Goal: Task Accomplishment & Management: Manage account settings

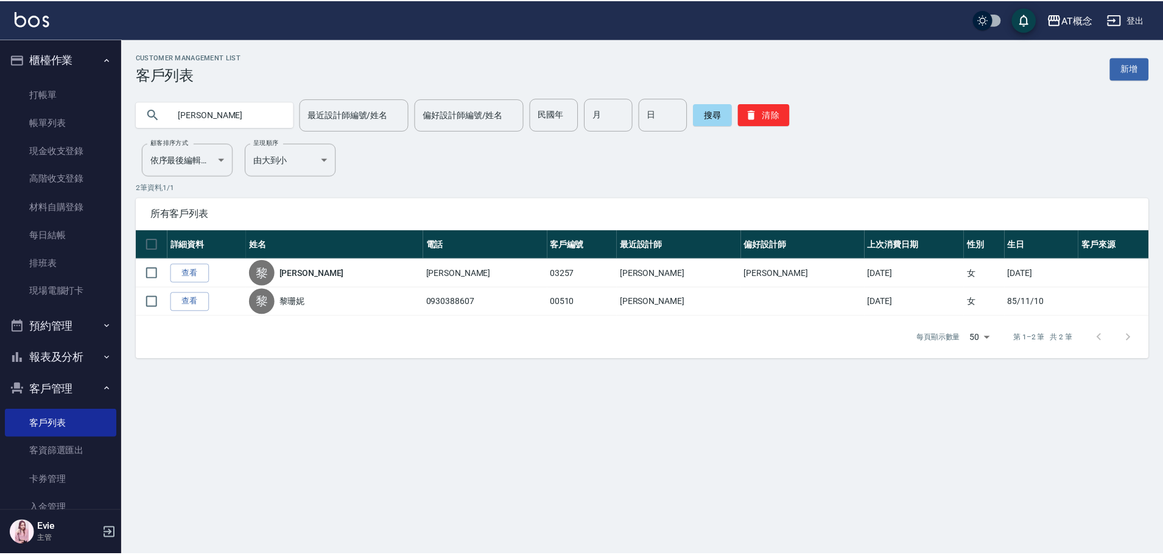
scroll to position [34, 0]
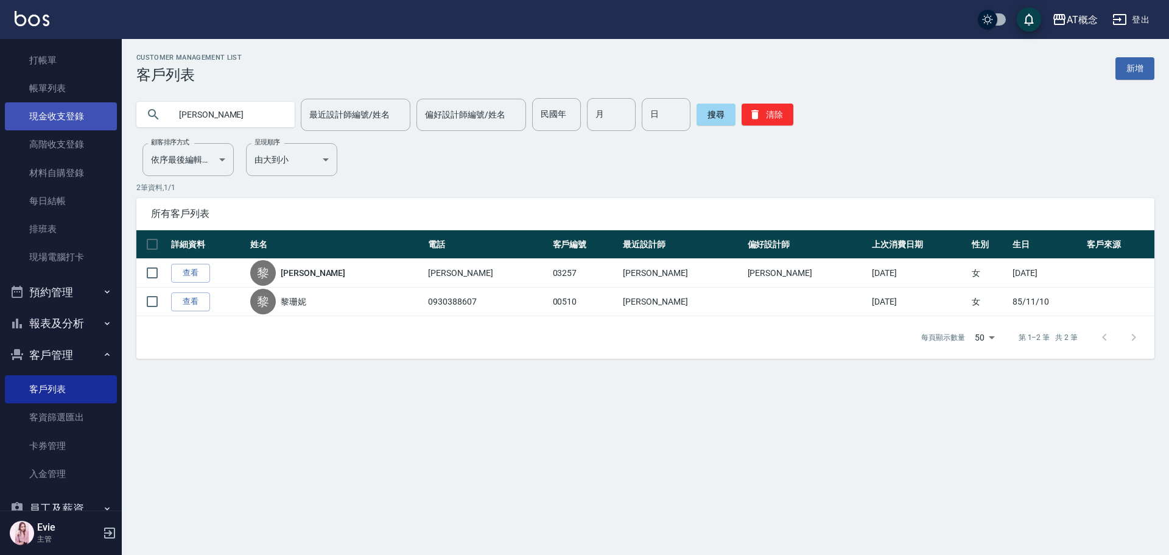
drag, startPoint x: 139, startPoint y: 112, endPoint x: 68, endPoint y: 111, distance: 71.3
click at [69, 111] on div "AT概念 登出 櫃檯作業 打帳單 帳單列表 現金收支登錄 高階收支登錄 材料自購登錄 每日結帳 排班表 現場電腦打卡 預約管理 預約管理 單日預約紀錄 單週預…" at bounding box center [584, 277] width 1169 height 555
type input "ㄋ"
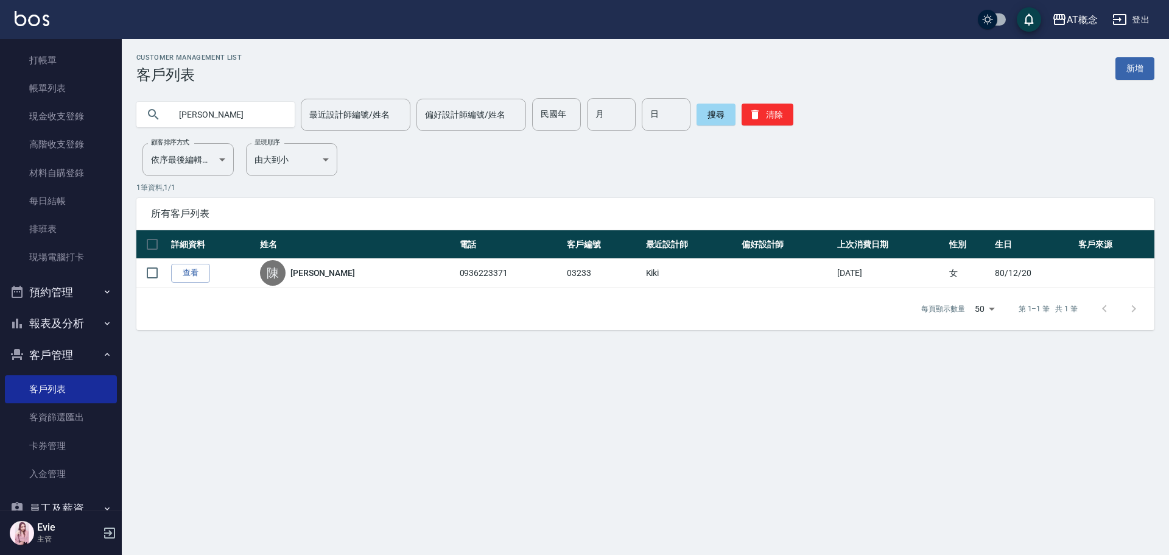
type input "陳"
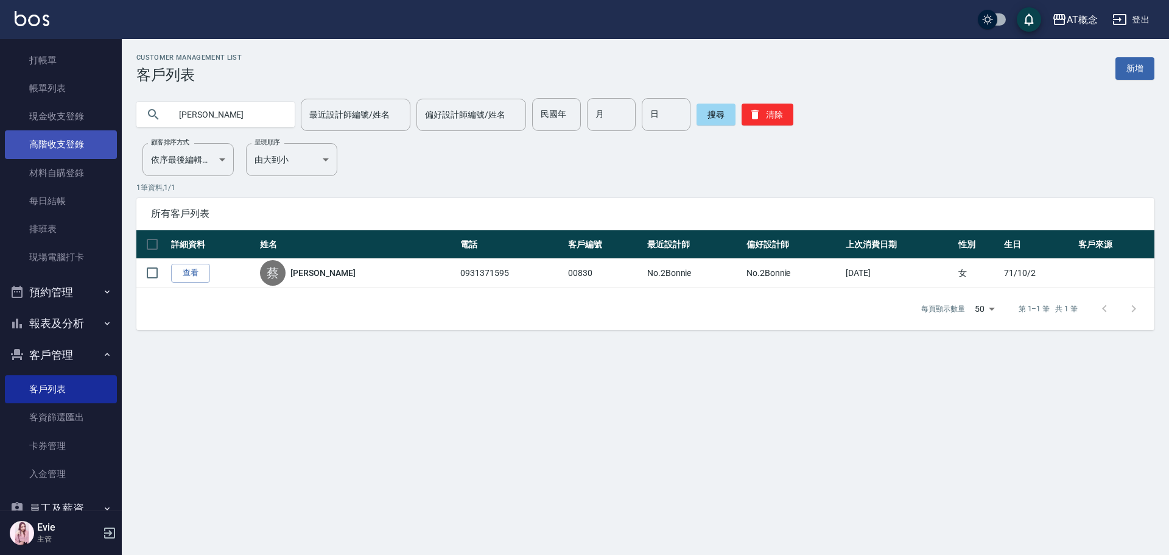
drag, startPoint x: 99, startPoint y: 110, endPoint x: 43, endPoint y: 132, distance: 60.0
click at [0, 116] on div "AT概念 登出 櫃檯作業 打帳單 帳單列表 現金收支登錄 高階收支登錄 材料自購登錄 每日結帳 排班表 現場電腦打卡 預約管理 預約管理 單日預約紀錄 單週預…" at bounding box center [584, 277] width 1169 height 555
type input "04191"
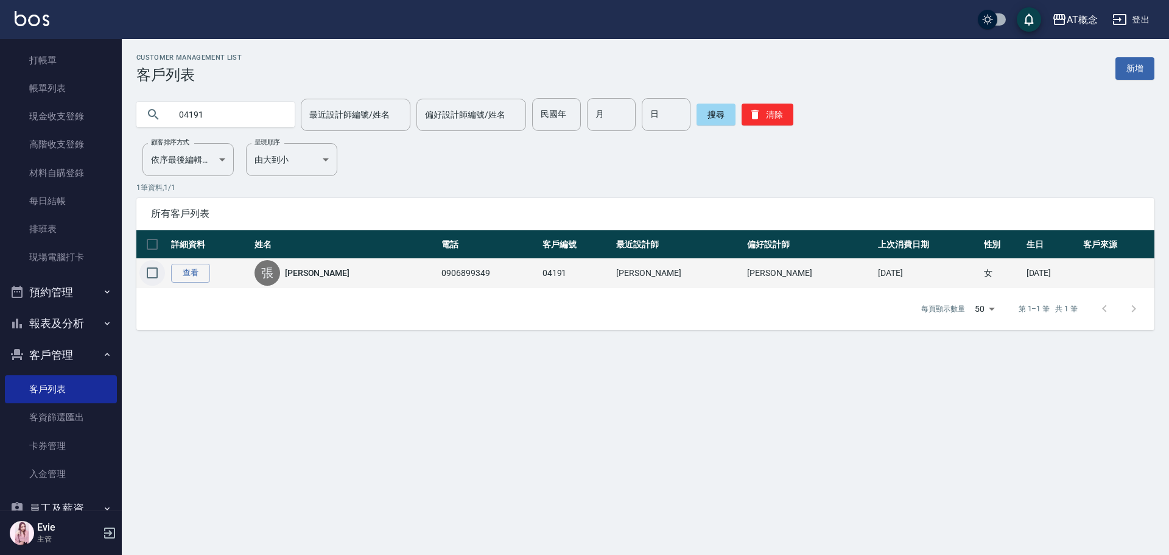
click at [153, 270] on input "checkbox" at bounding box center [152, 273] width 26 height 26
checkbox input "true"
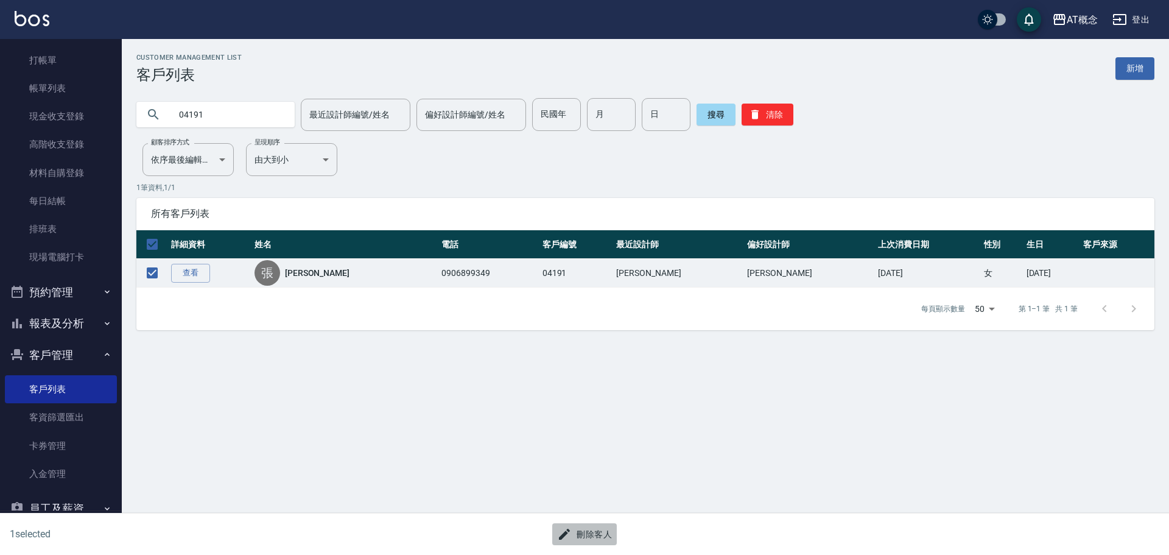
click at [596, 532] on button "刪除客人" at bounding box center [584, 534] width 65 height 23
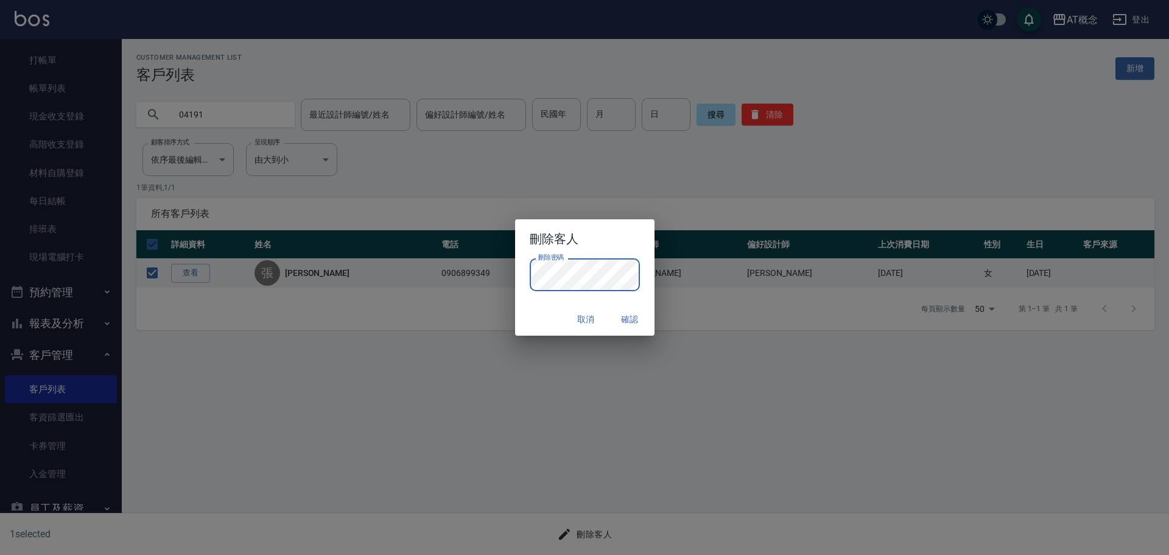
click at [551, 312] on div "取消 確認" at bounding box center [584, 319] width 139 height 32
click at [632, 321] on button "確認" at bounding box center [630, 319] width 39 height 23
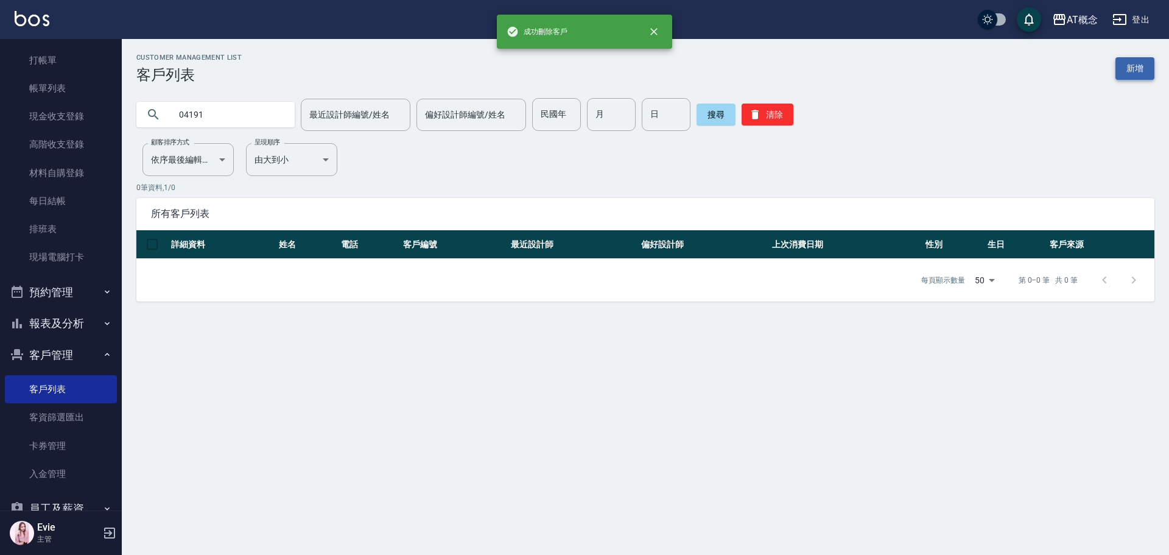
click at [1127, 65] on link "新增" at bounding box center [1135, 68] width 39 height 23
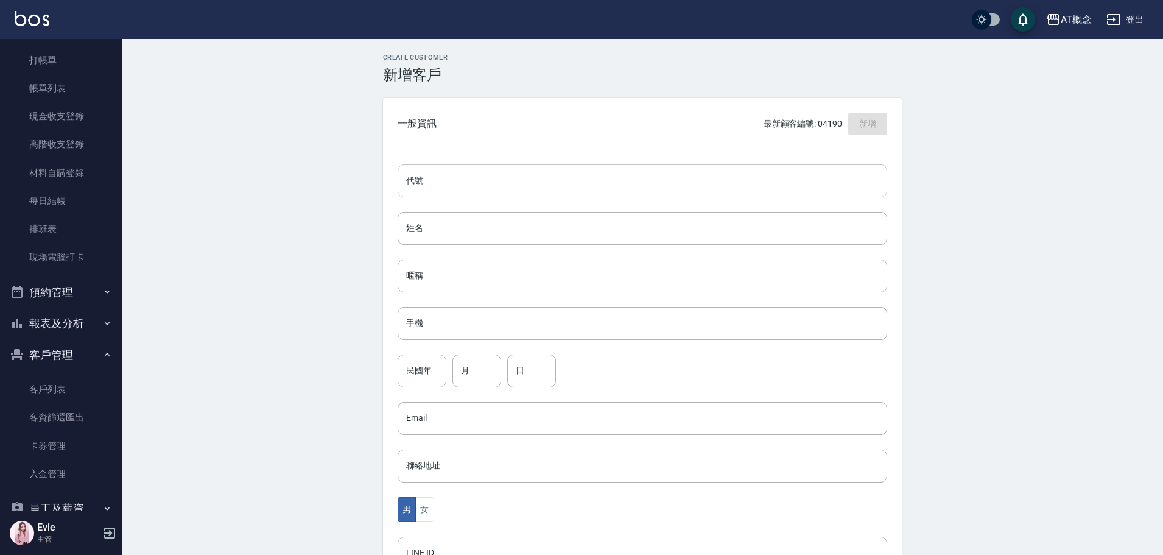
click at [543, 177] on input "代號" at bounding box center [643, 180] width 490 height 33
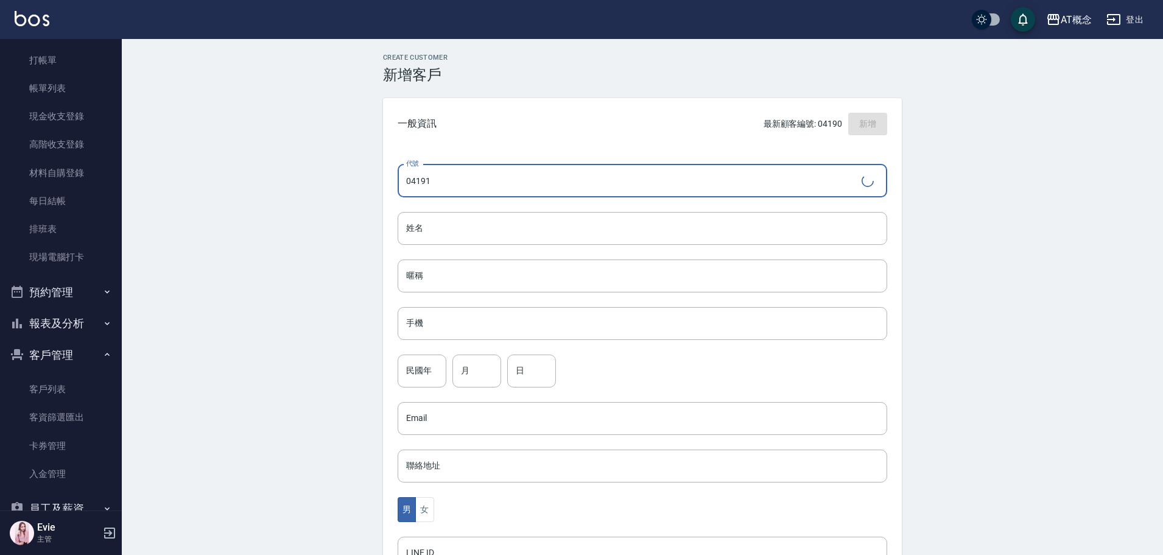
type input "04191"
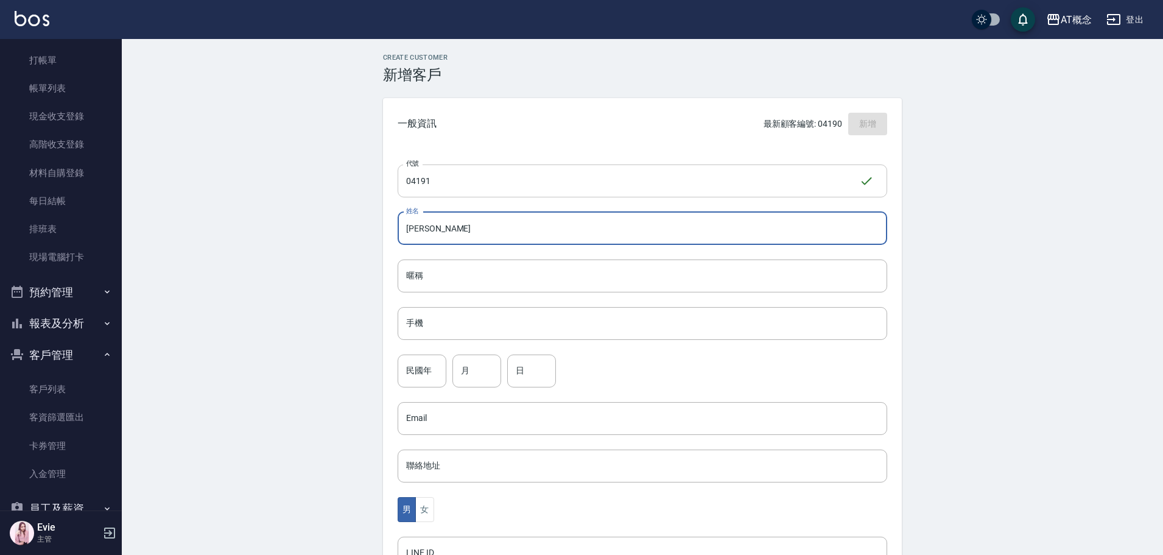
type input "華雅芳"
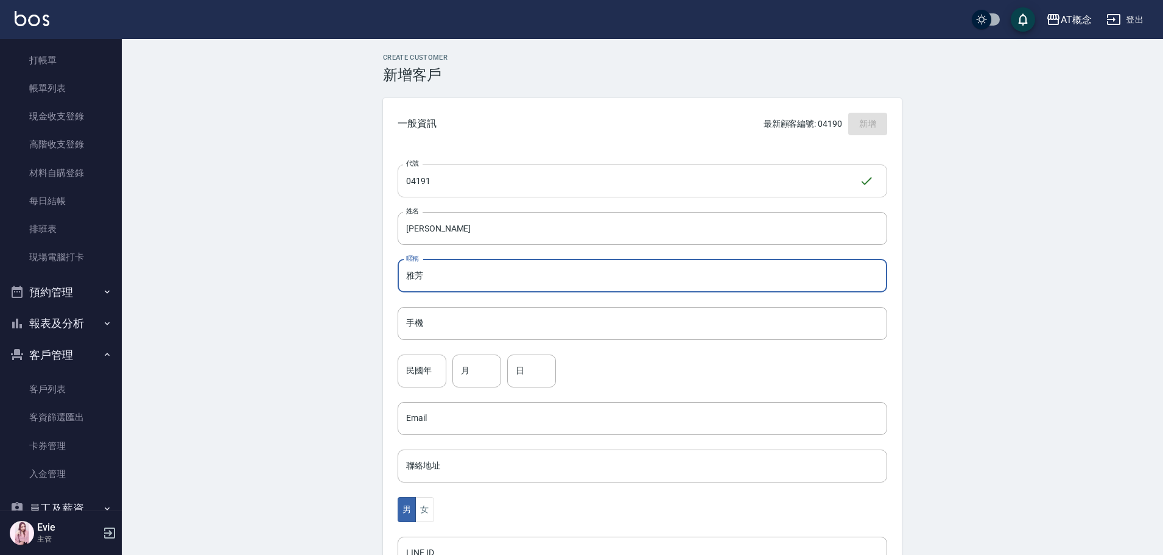
type input "雅芳"
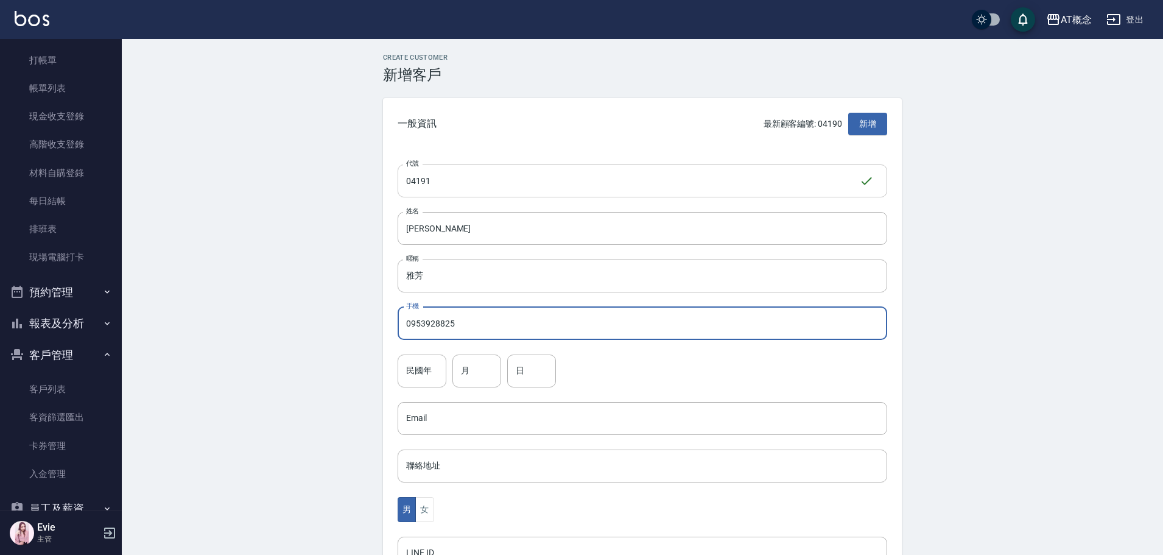
type input "0953928825"
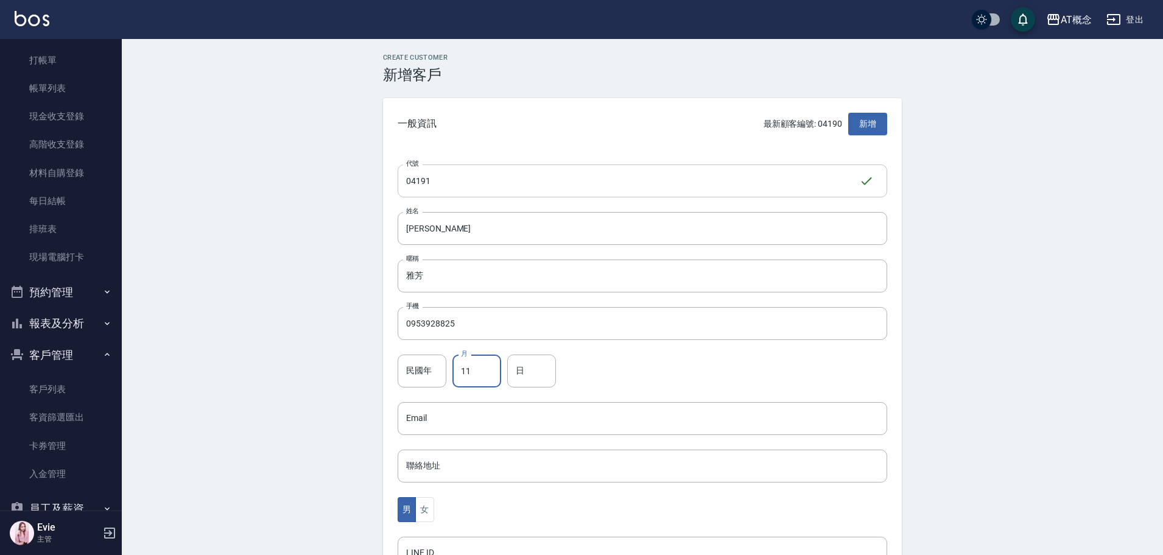
type input "11"
type input "7"
click at [427, 509] on button "女" at bounding box center [424, 509] width 18 height 25
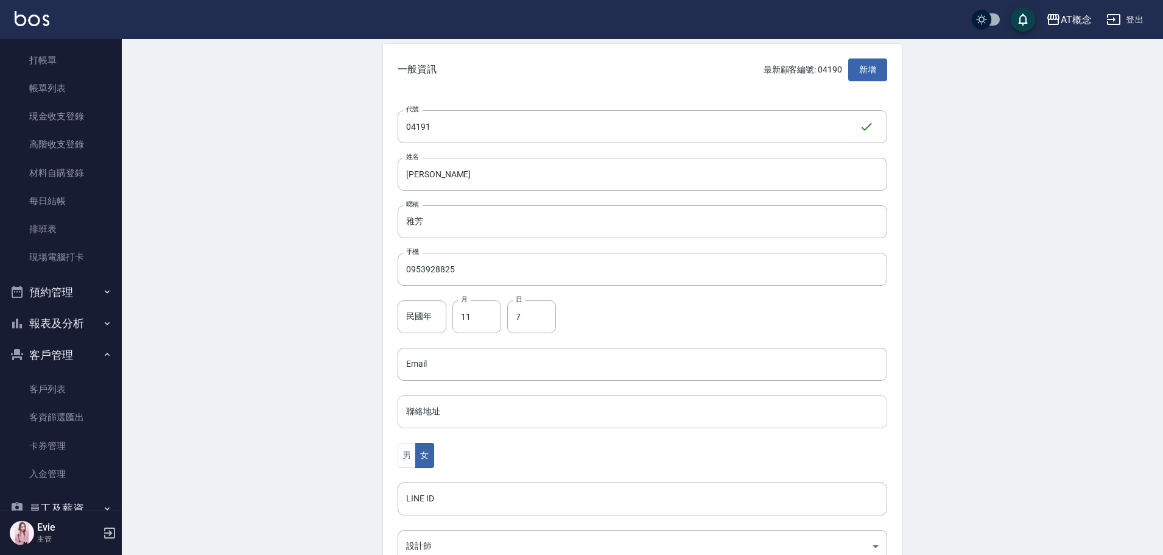
scroll to position [122, 0]
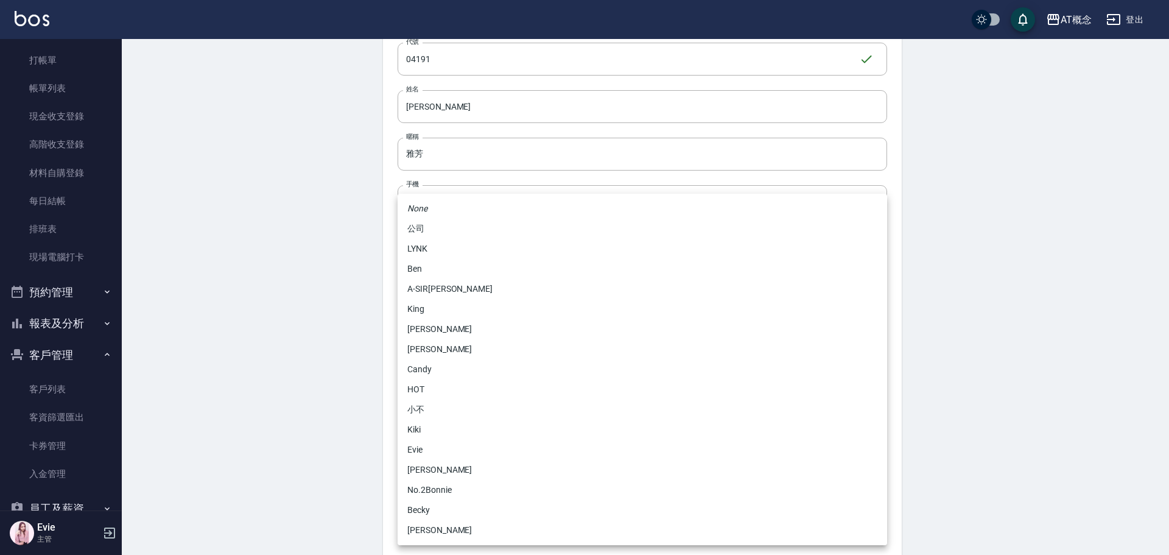
click at [464, 478] on body "AT概念 登出 櫃檯作業 打帳單 帳單列表 現金收支登錄 高階收支登錄 材料自購登錄 每日結帳 排班表 現場電腦打卡 預約管理 預約管理 單日預約紀錄 單週預…" at bounding box center [584, 274] width 1169 height 793
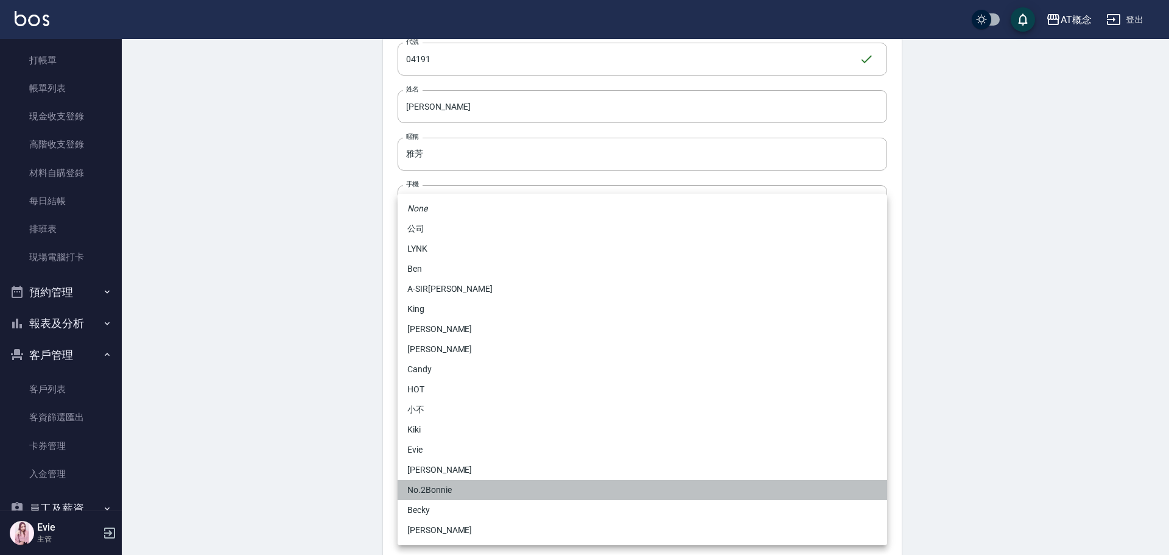
click at [445, 492] on li "No.2Bonnie" at bounding box center [643, 490] width 490 height 20
type input "20abcae0-810e-448a-b26a-bcbab897de4d"
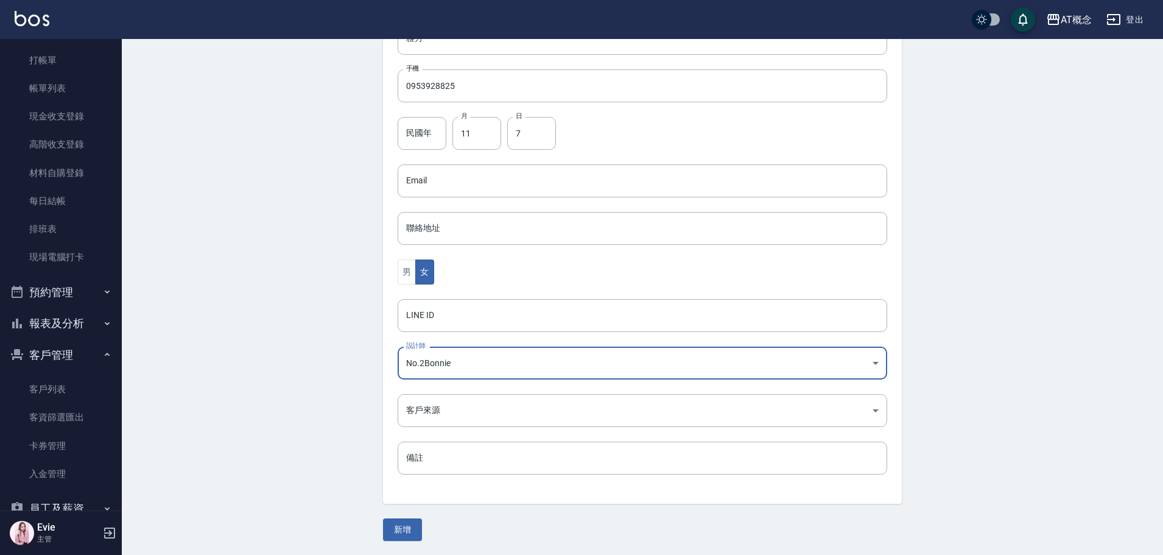
scroll to position [238, 0]
click at [403, 532] on button "新增" at bounding box center [402, 529] width 39 height 23
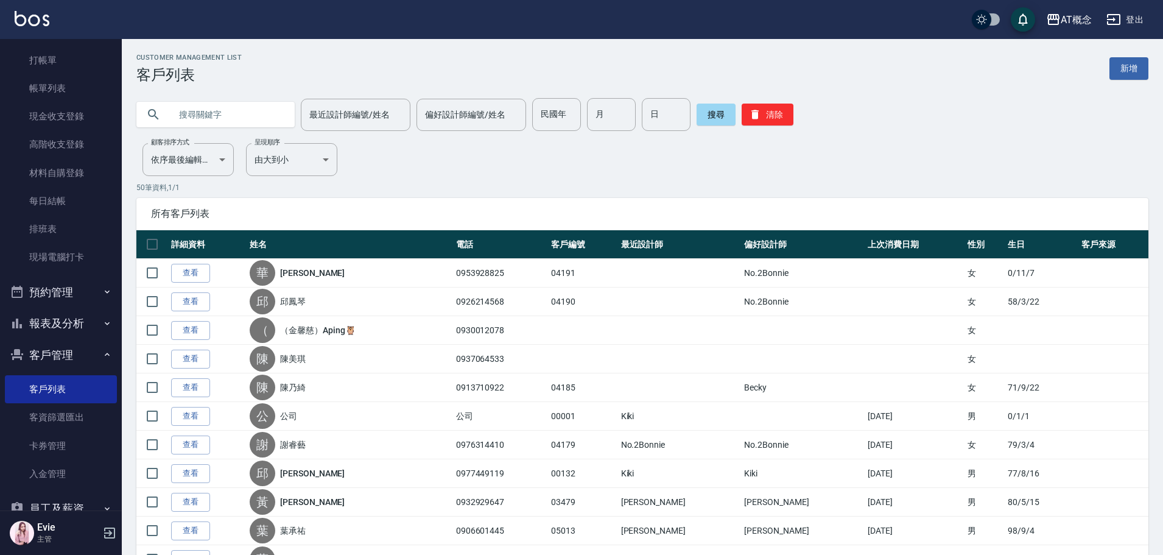
click at [253, 115] on input "text" at bounding box center [228, 114] width 115 height 33
type input "臣"
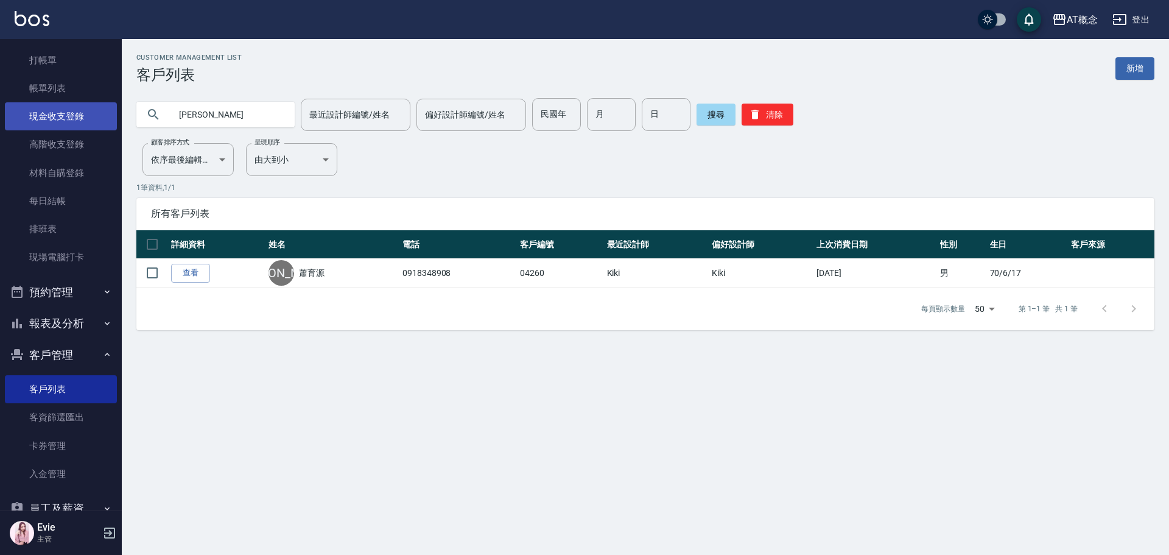
drag, startPoint x: 220, startPoint y: 118, endPoint x: 46, endPoint y: 120, distance: 174.2
click at [46, 120] on div "AT概念 登出 櫃檯作業 打帳單 帳單列表 現金收支登錄 高階收支登錄 材料自購登錄 每日結帳 排班表 現場電腦打卡 預約管理 預約管理 單日預約紀錄 單週預…" at bounding box center [584, 277] width 1169 height 555
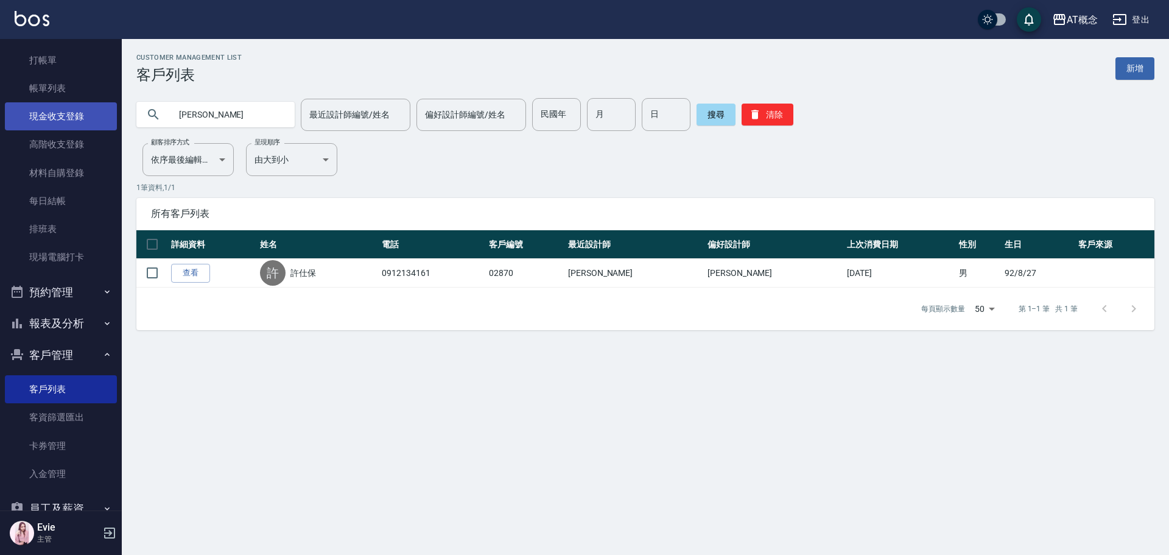
type input "許"
type input "吳明昇"
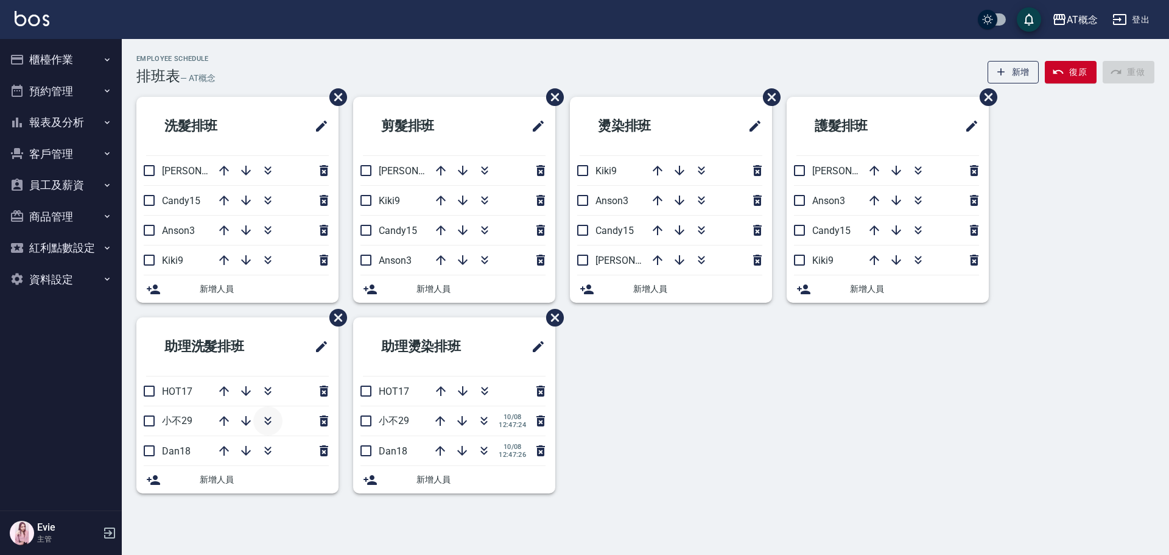
click at [271, 420] on icon "button" at bounding box center [268, 421] width 15 height 15
click at [485, 166] on icon "button" at bounding box center [485, 170] width 15 height 15
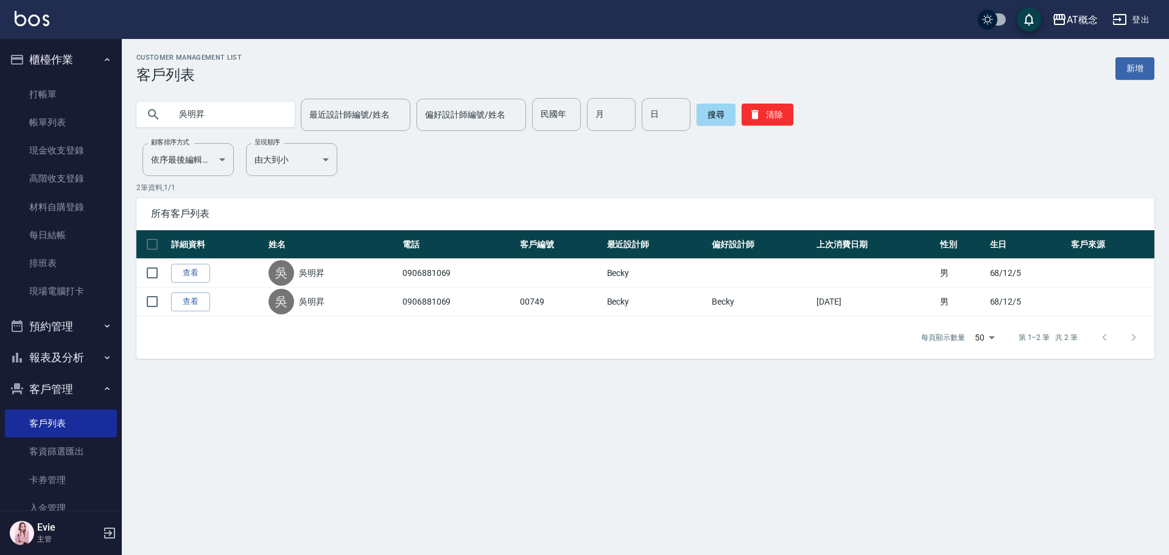
scroll to position [34, 0]
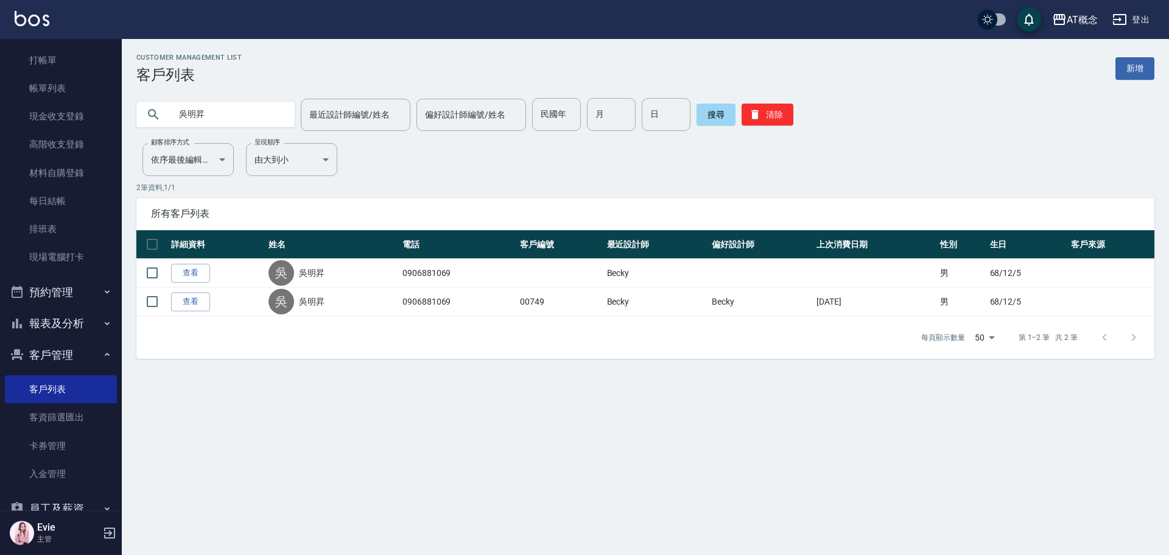
drag, startPoint x: 224, startPoint y: 110, endPoint x: 133, endPoint y: 124, distance: 92.3
click at [141, 121] on div "吳明昇" at bounding box center [215, 115] width 158 height 26
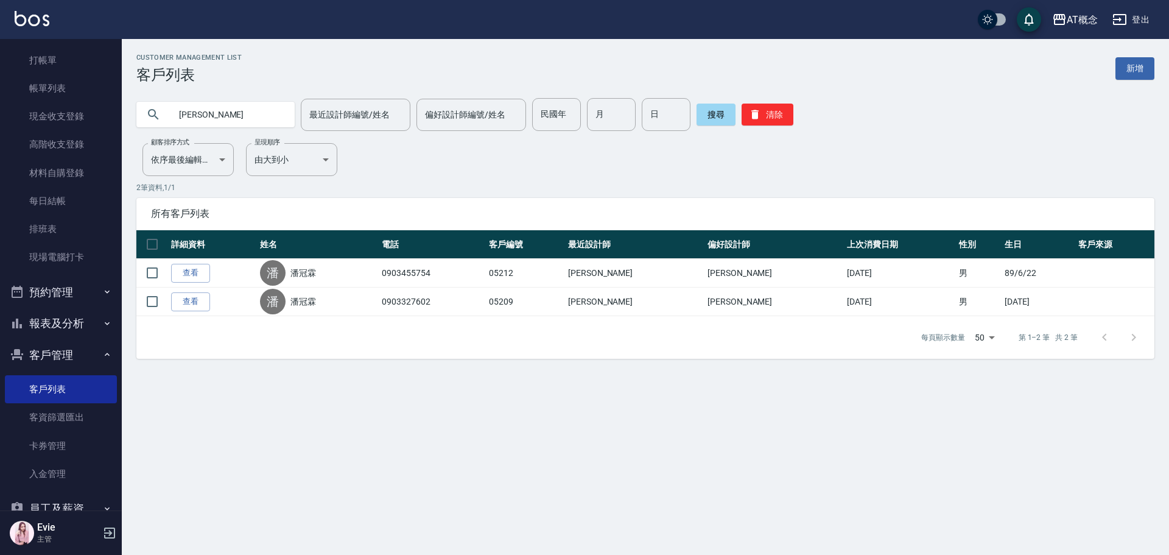
type input "潘"
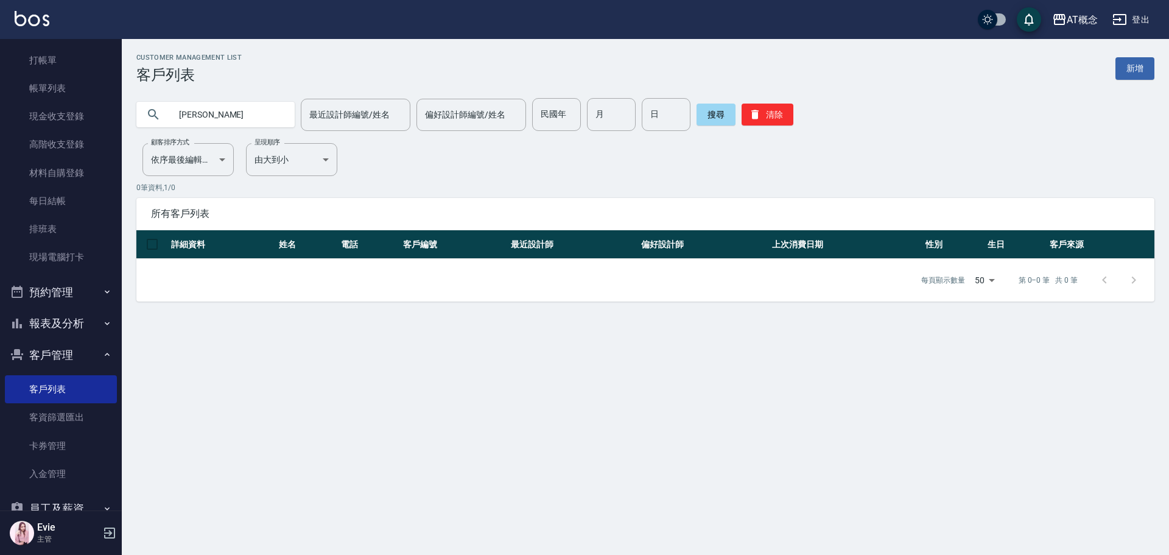
type input "邱"
type input "86"
type input "1"
type input "11"
type input "1"
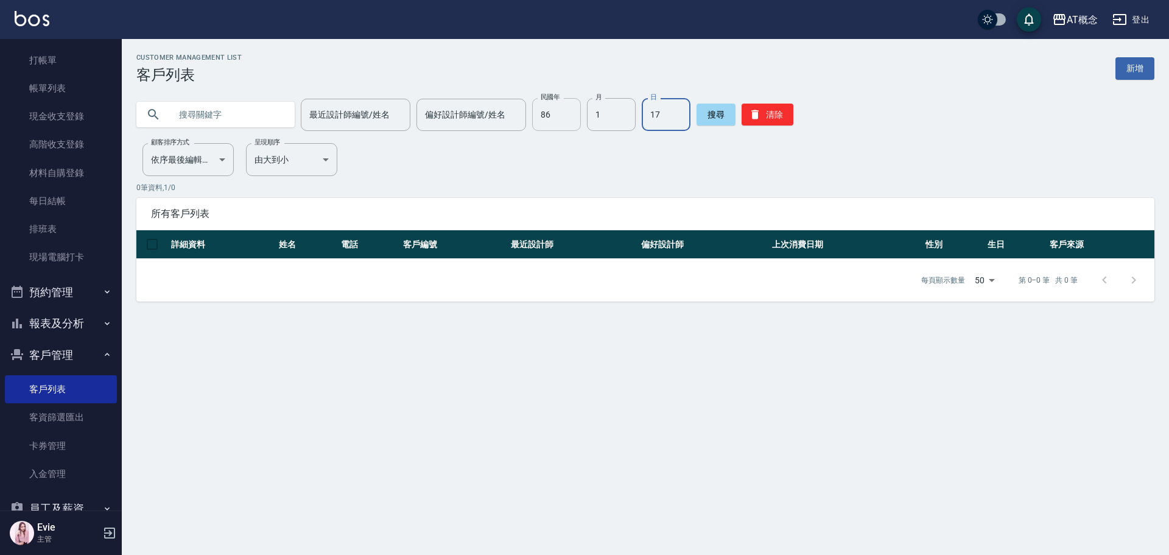
type input "17"
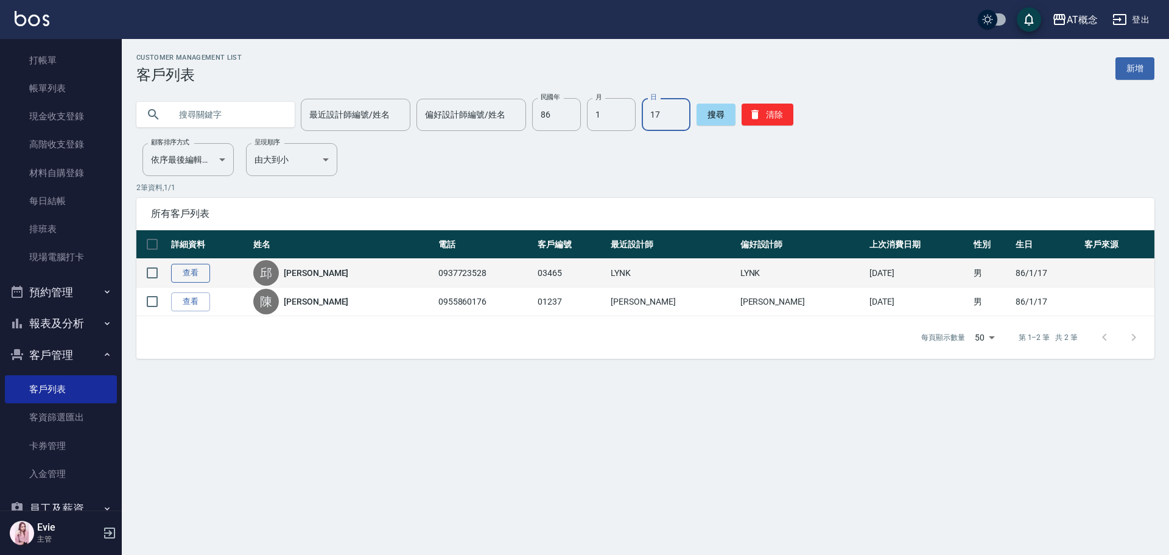
click at [191, 276] on link "查看" at bounding box center [190, 273] width 39 height 19
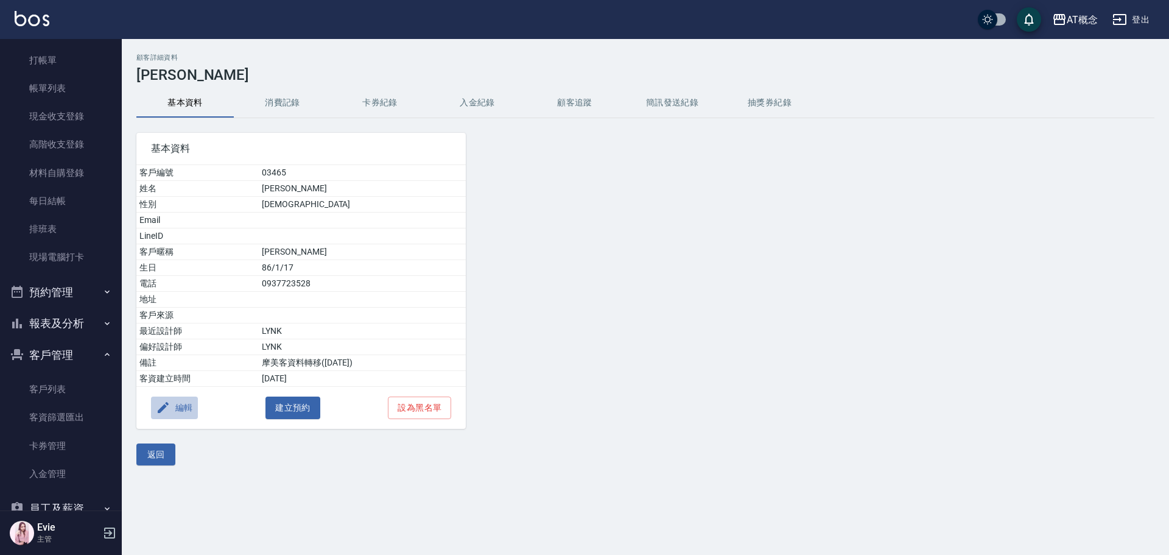
click at [181, 403] on button "編輯" at bounding box center [174, 408] width 47 height 23
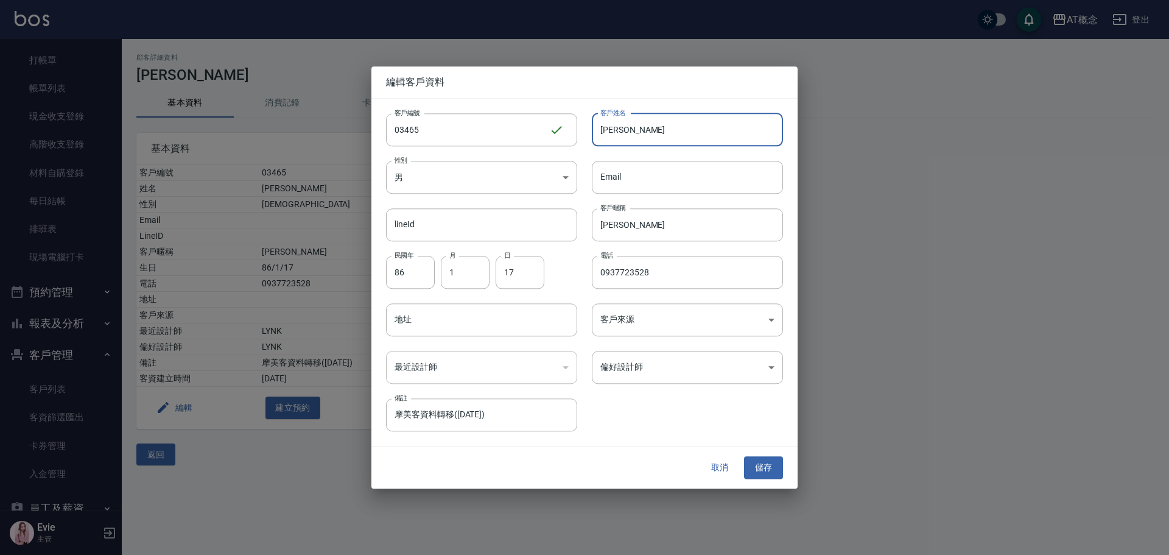
click at [616, 124] on input "邱恒彬" at bounding box center [687, 129] width 191 height 33
type input "邱烜彬"
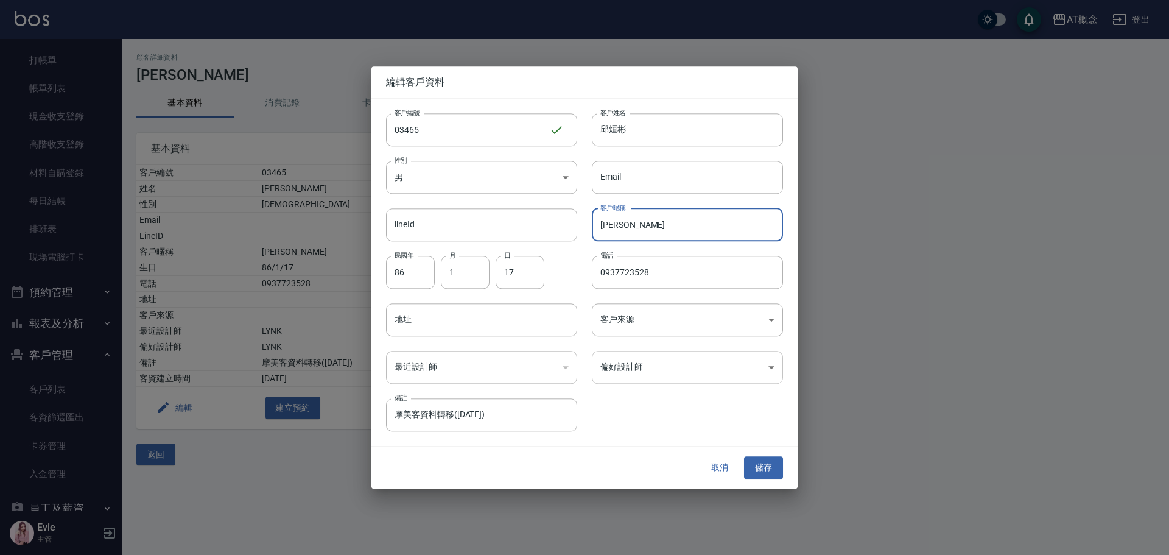
type input "烜彬"
click at [636, 368] on body "AT概念 登出 櫃檯作業 打帳單 帳單列表 現金收支登錄 高階收支登錄 材料自購登錄 每日結帳 排班表 現場電腦打卡 預約管理 預約管理 單日預約紀錄 單週預…" at bounding box center [584, 277] width 1169 height 555
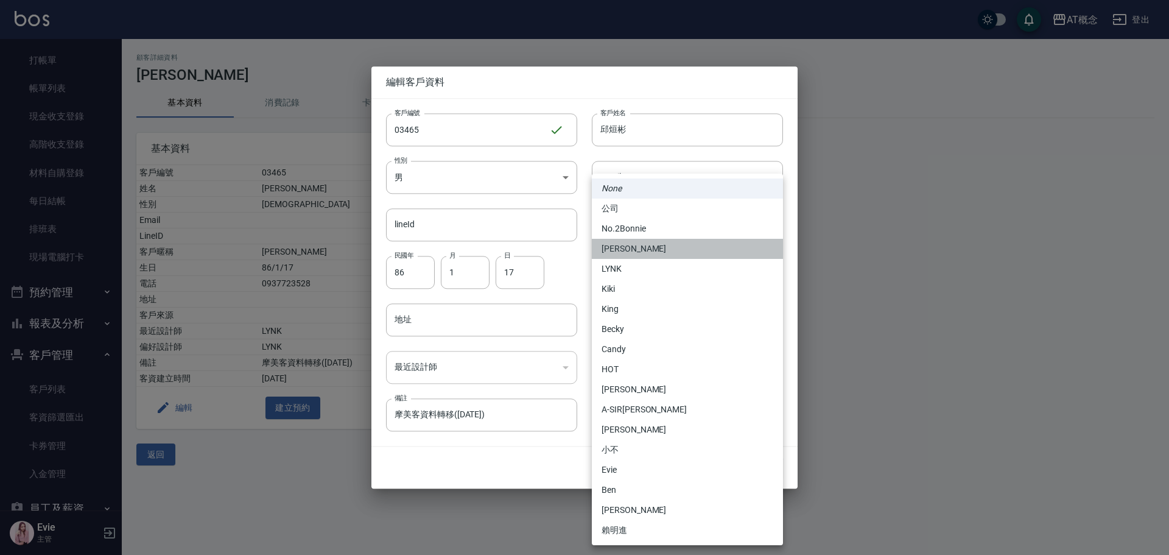
click at [627, 247] on li "安森Anson" at bounding box center [687, 249] width 191 height 20
type input "6d66dedd-d7e3-492f-8c05-f4e40e3a1c36"
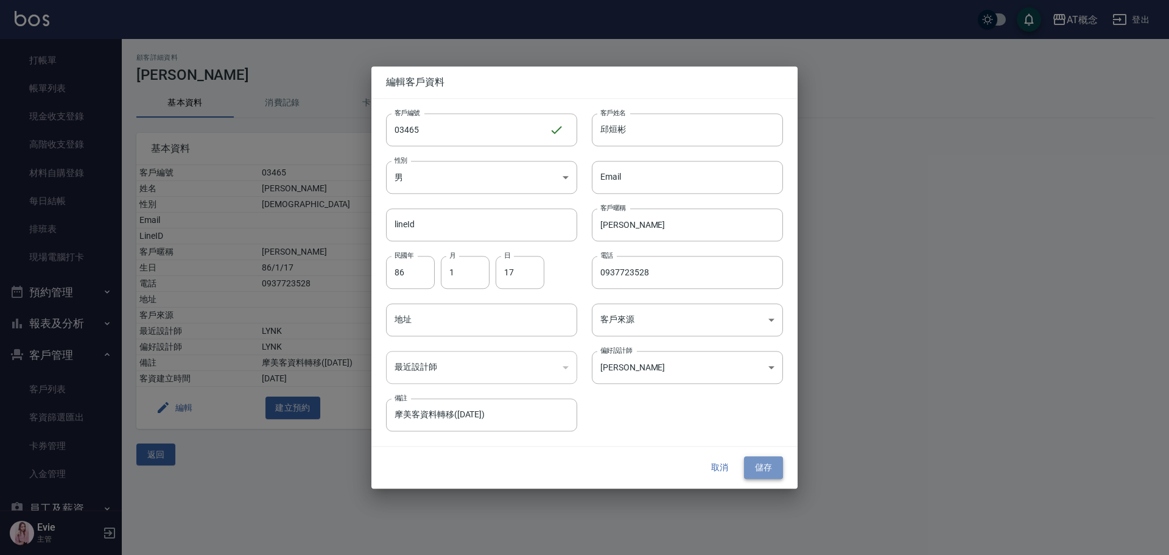
click at [763, 465] on button "儲存" at bounding box center [763, 468] width 39 height 23
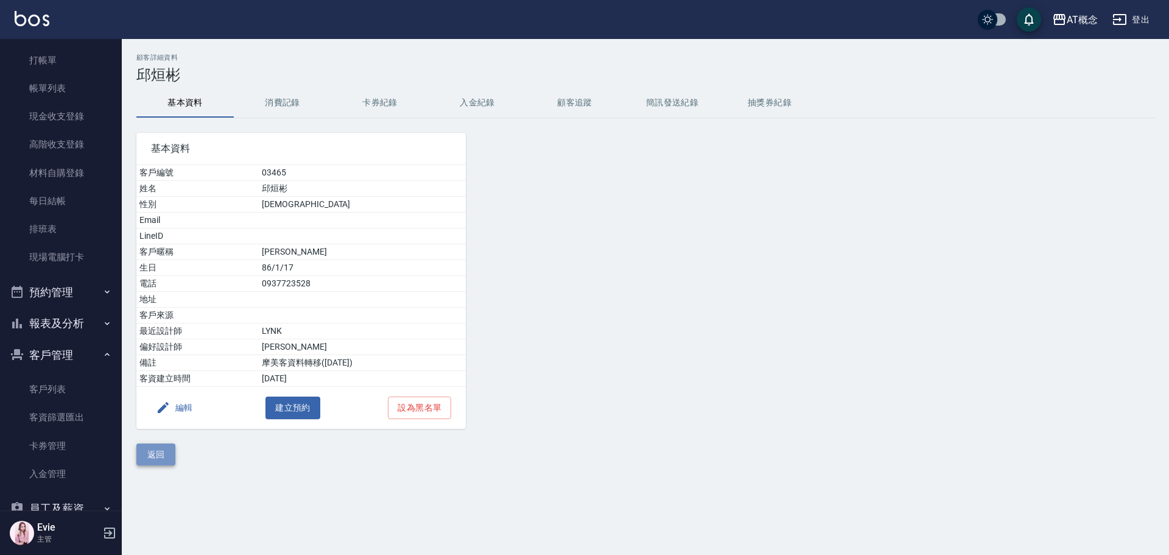
click at [172, 456] on button "返回" at bounding box center [155, 454] width 39 height 23
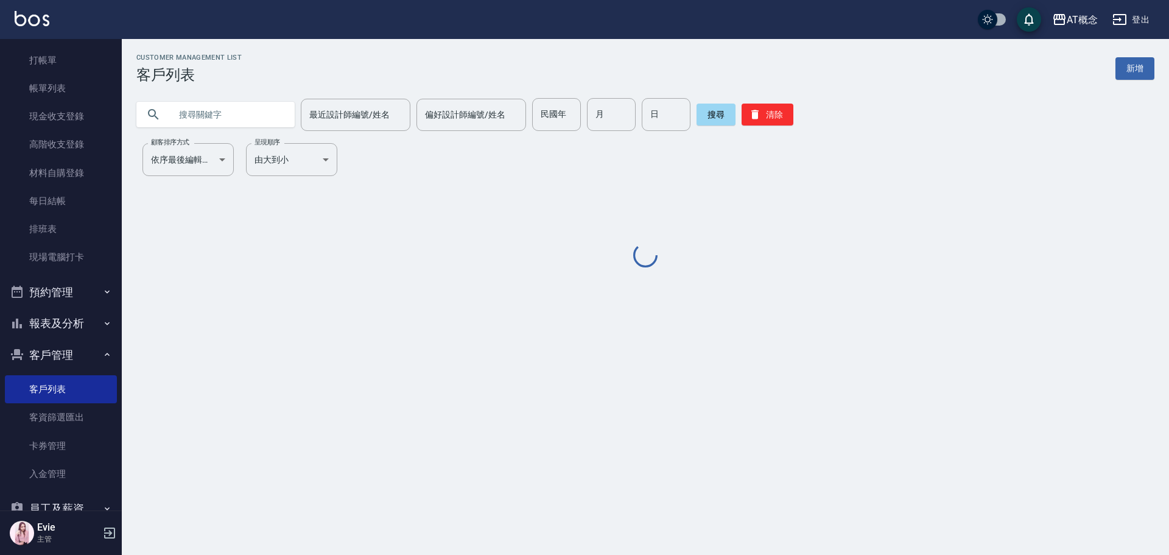
click at [197, 115] on input "text" at bounding box center [228, 114] width 115 height 33
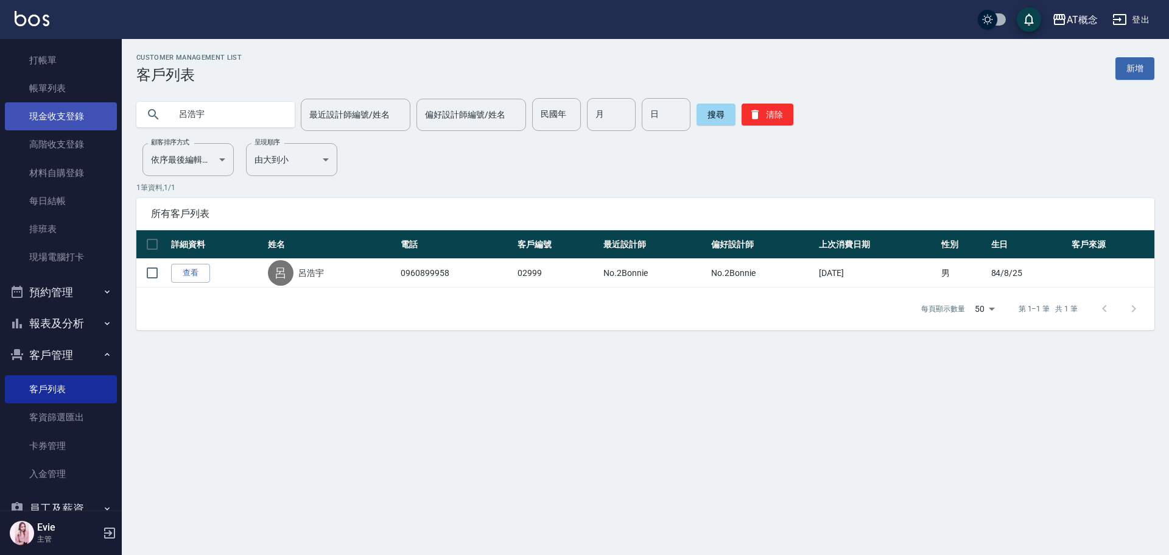
drag, startPoint x: 231, startPoint y: 117, endPoint x: 60, endPoint y: 123, distance: 171.3
click at [60, 123] on div "AT概念 登出 櫃檯作業 打帳單 帳單列表 現金收支登錄 高階收支登錄 材料自購登錄 每日結帳 排班表 現場電腦打卡 預約管理 預約管理 單日預約紀錄 單週預…" at bounding box center [584, 277] width 1169 height 555
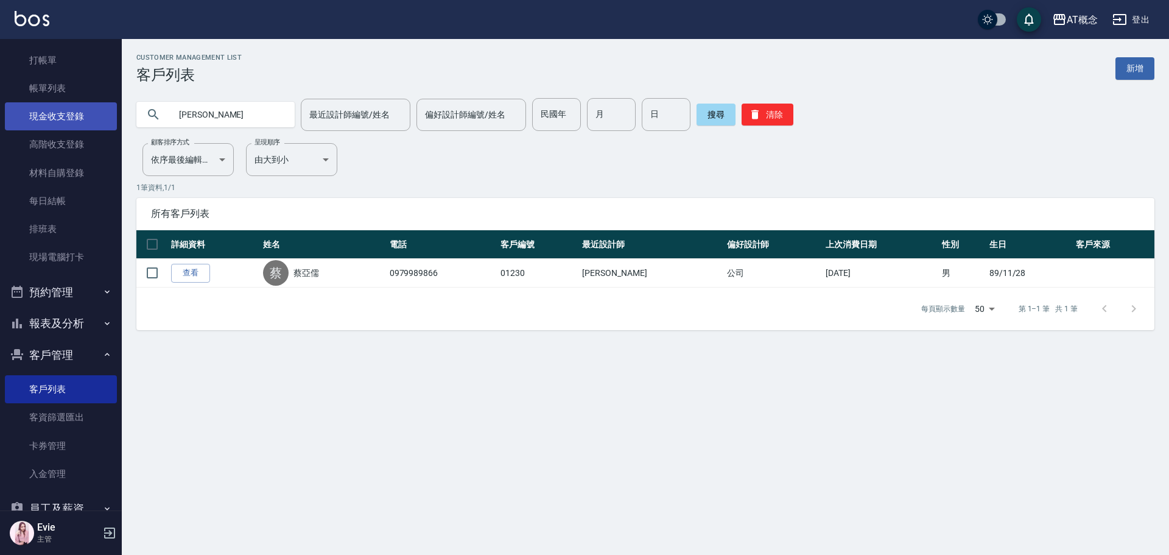
type input "蔡"
type input "薛伯"
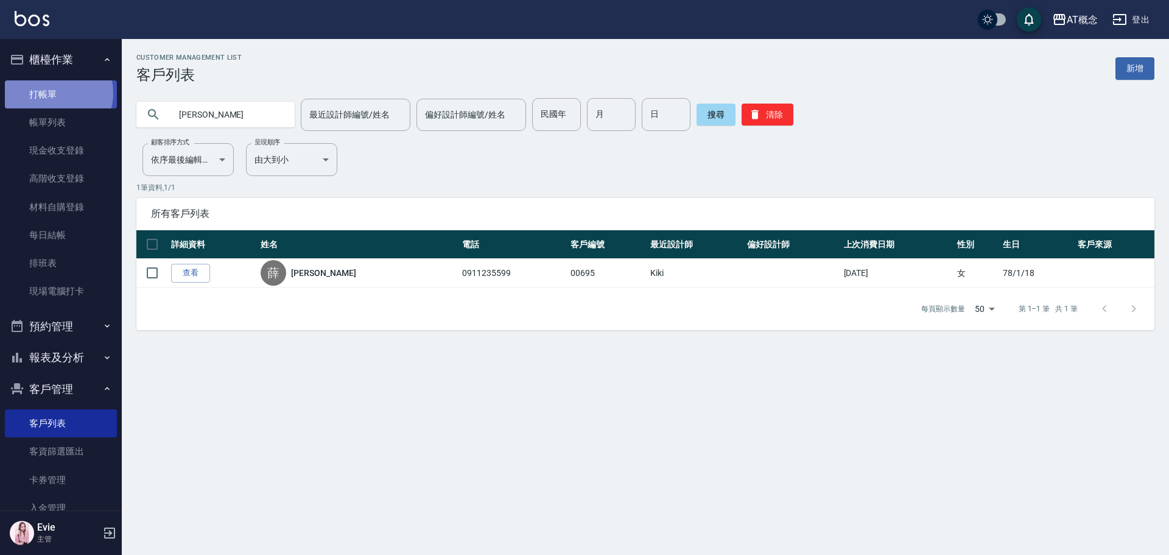
drag, startPoint x: 53, startPoint y: 93, endPoint x: 68, endPoint y: 94, distance: 14.7
click at [53, 93] on link "打帳單" at bounding box center [61, 94] width 112 height 28
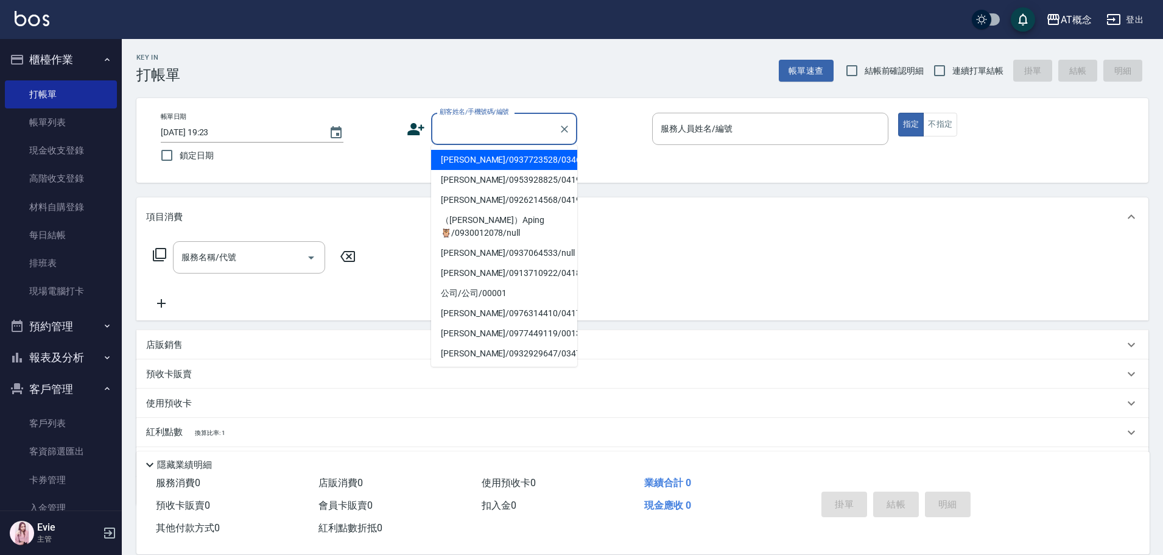
click at [444, 127] on input "顧客姓名/手機號碼/編號" at bounding box center [495, 128] width 117 height 21
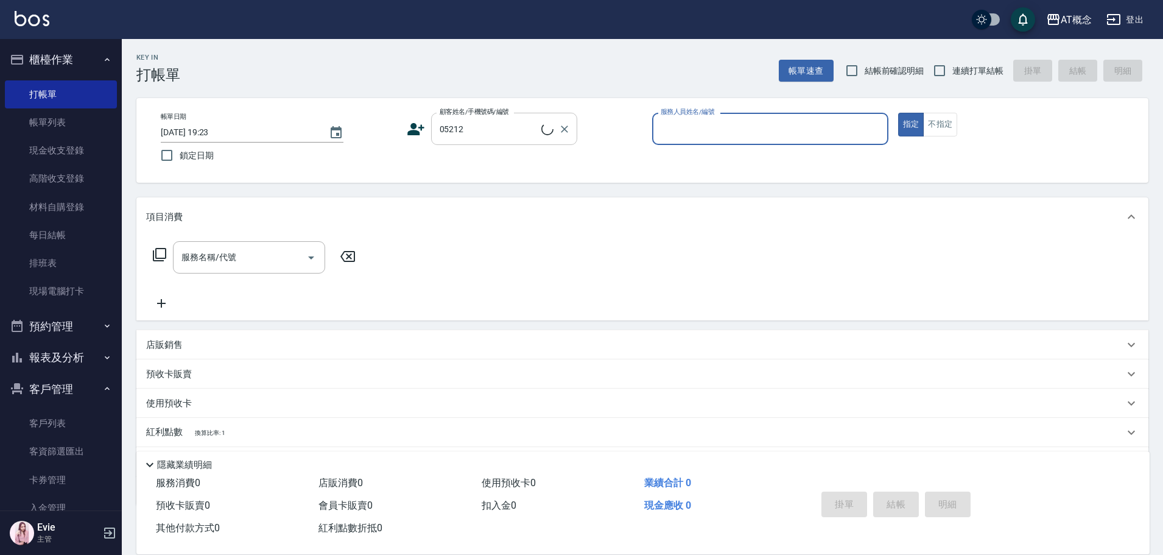
type input "潘冠霖/0903455754/05212"
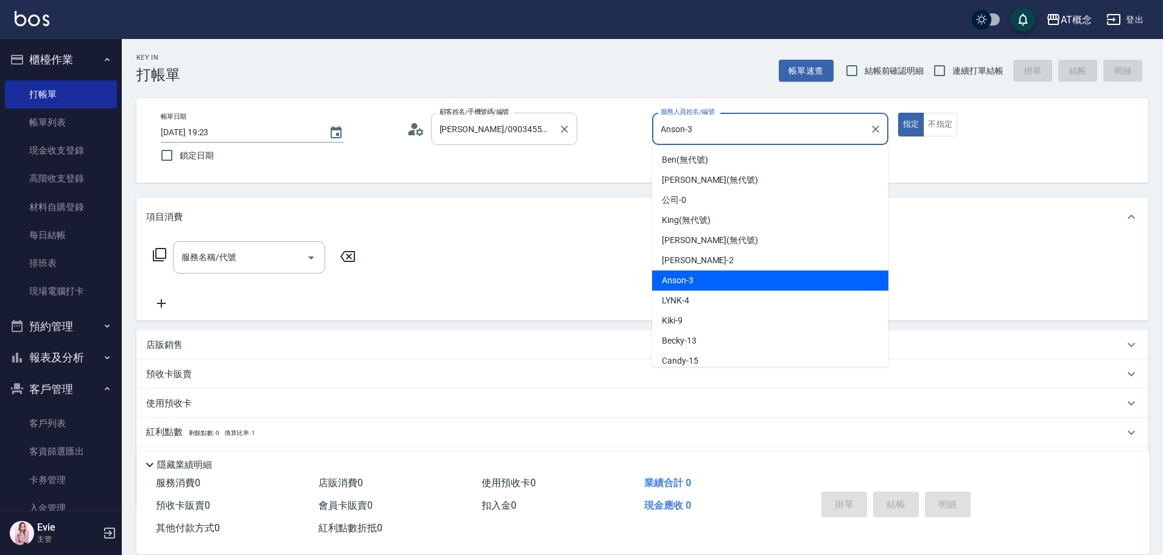
type input "Anson-3"
type button "true"
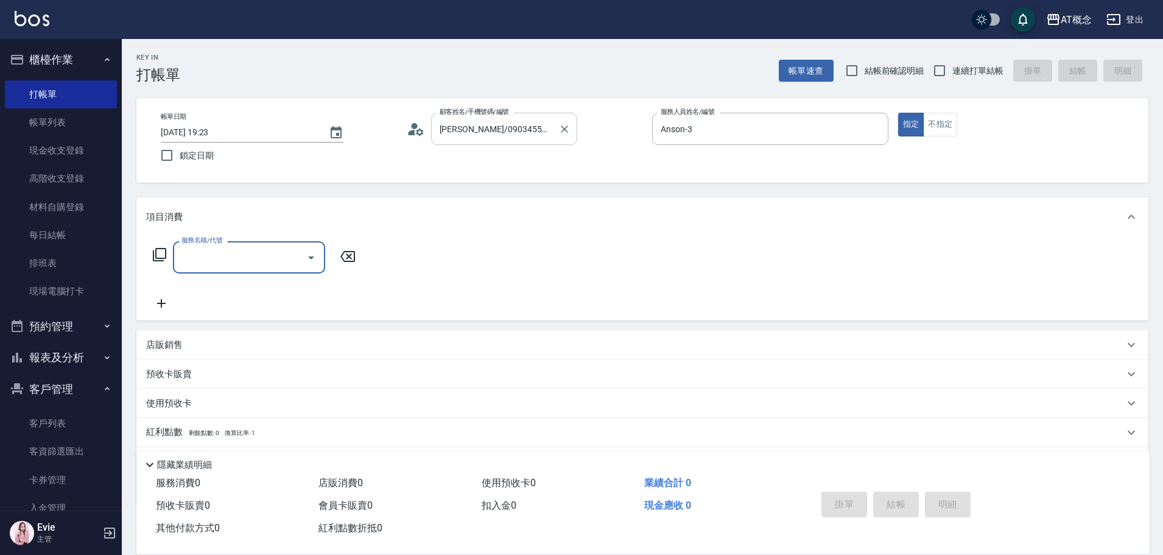
type input "0"
type input "501"
type input "20"
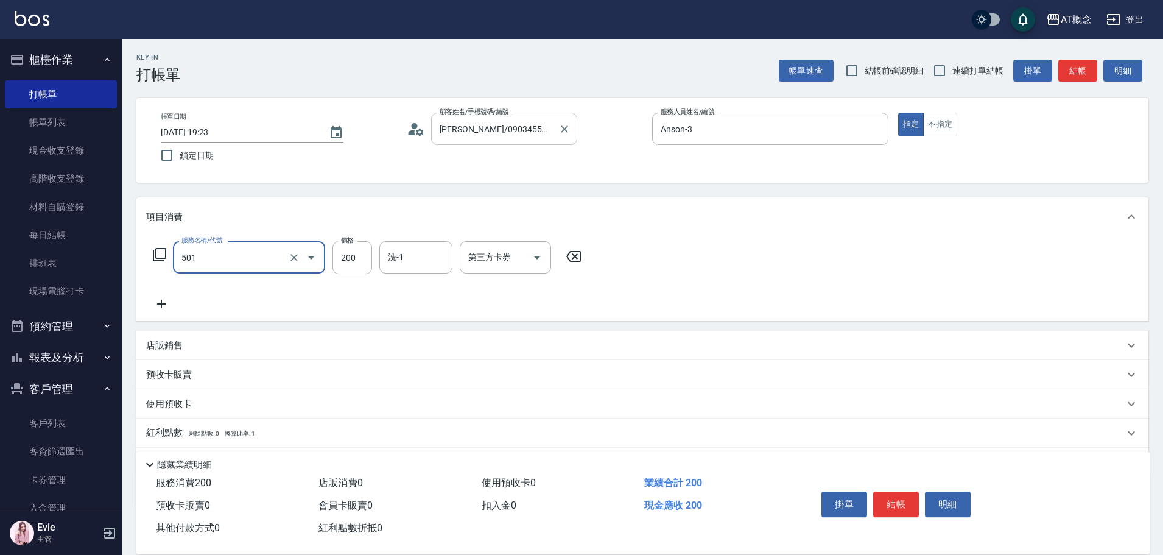
type input "501 洗髮(互助)(501)"
type input "0"
type input "250"
type input "20"
type input "250"
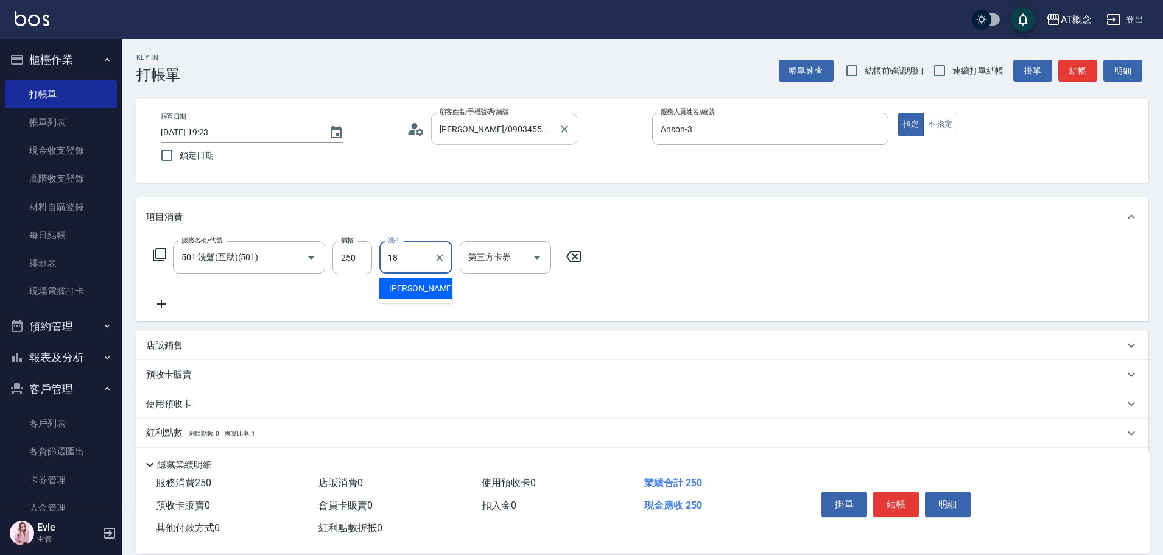
type input "Dan-18"
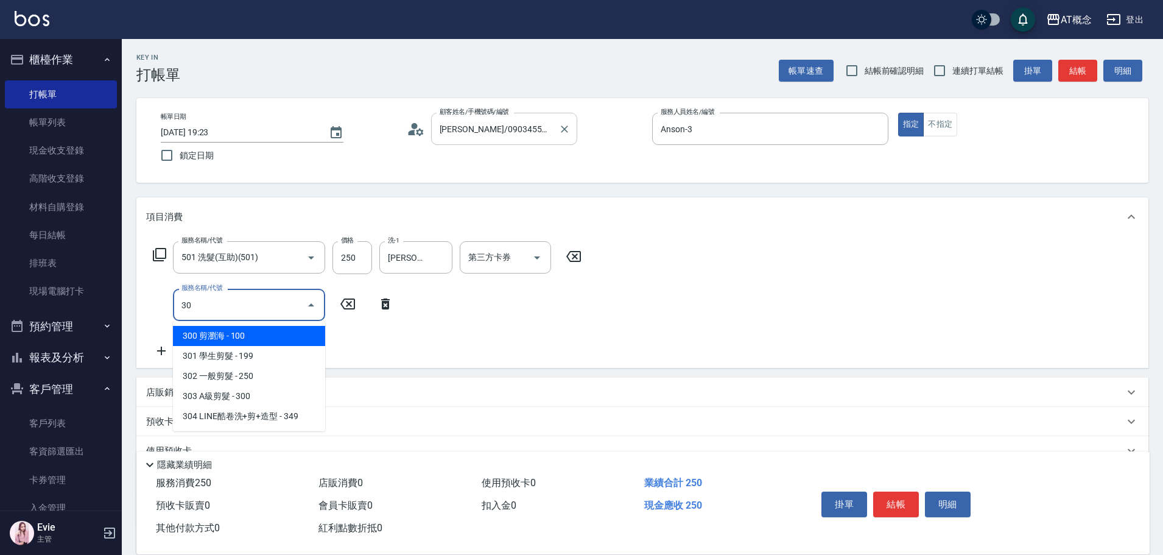
type input "303"
type input "50"
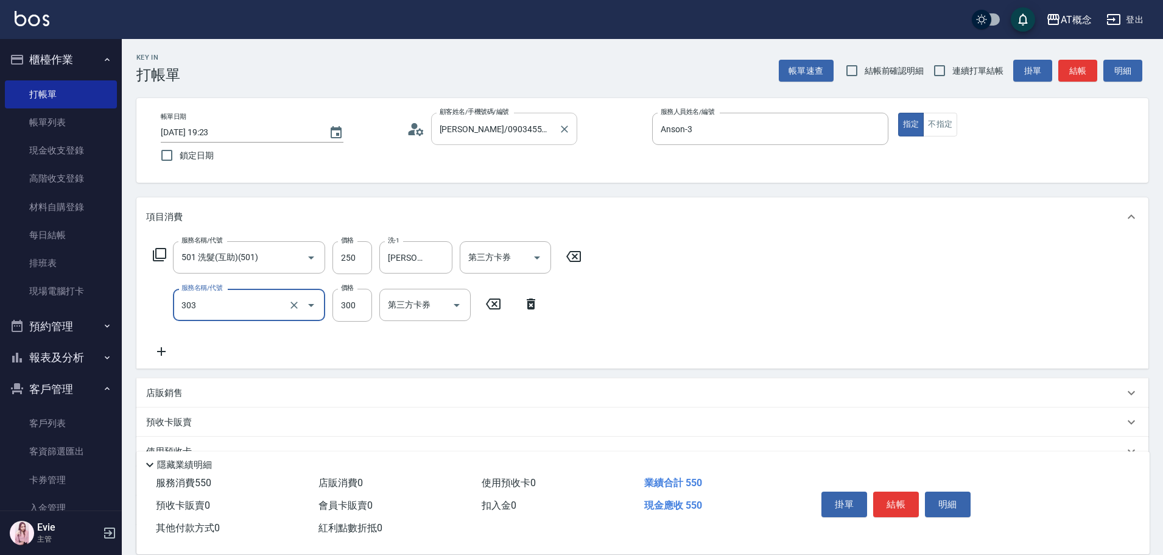
type input "303 A級剪髮(303)"
type input "20"
type input "35"
type input "60"
type input "350"
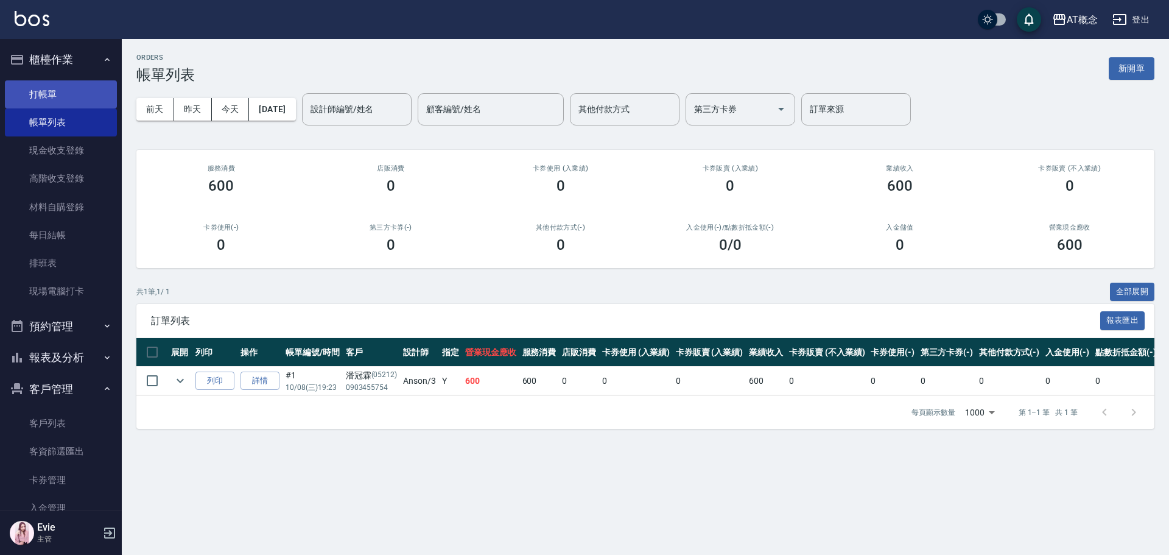
click at [38, 90] on link "打帳單" at bounding box center [61, 94] width 112 height 28
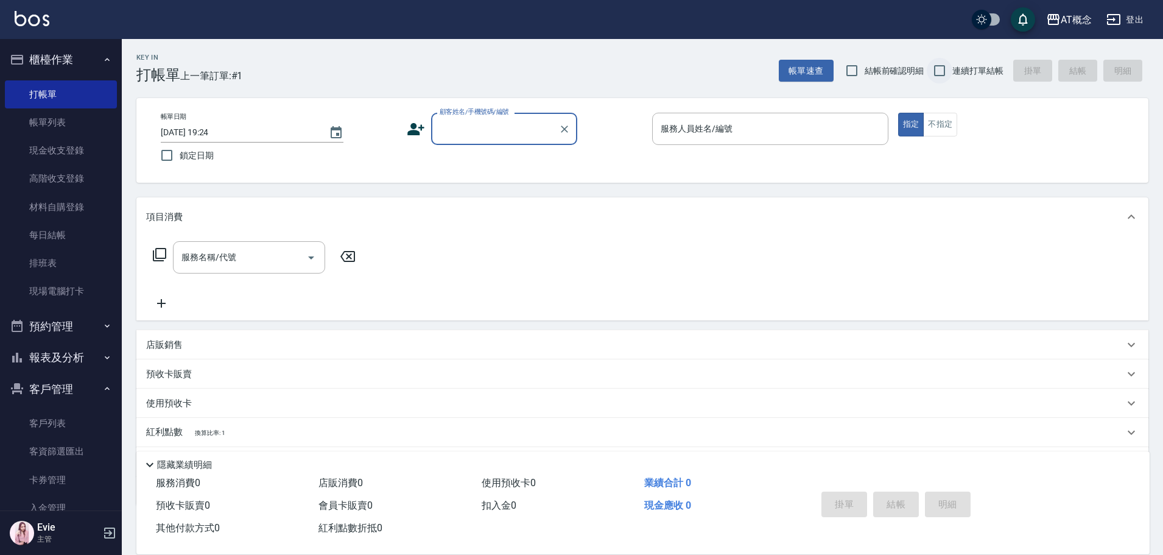
click at [940, 66] on input "連續打單結帳" at bounding box center [940, 71] width 26 height 26
checkbox input "true"
click at [470, 127] on input "顧客姓名/手機號碼/編號" at bounding box center [495, 128] width 117 height 21
type input "01179"
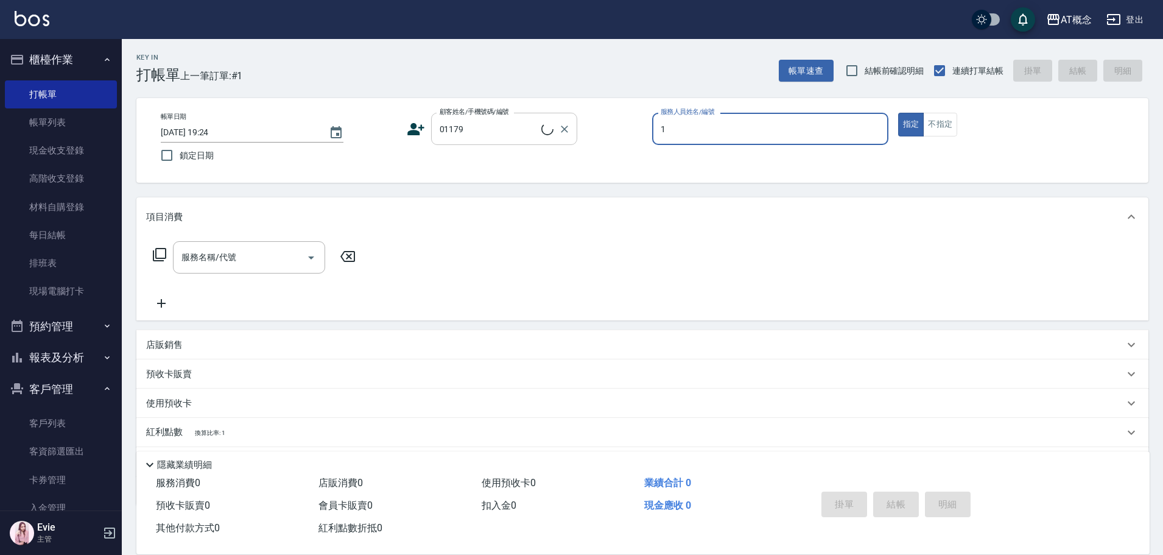
type input "13"
type input "高君宜/0981722285/01179"
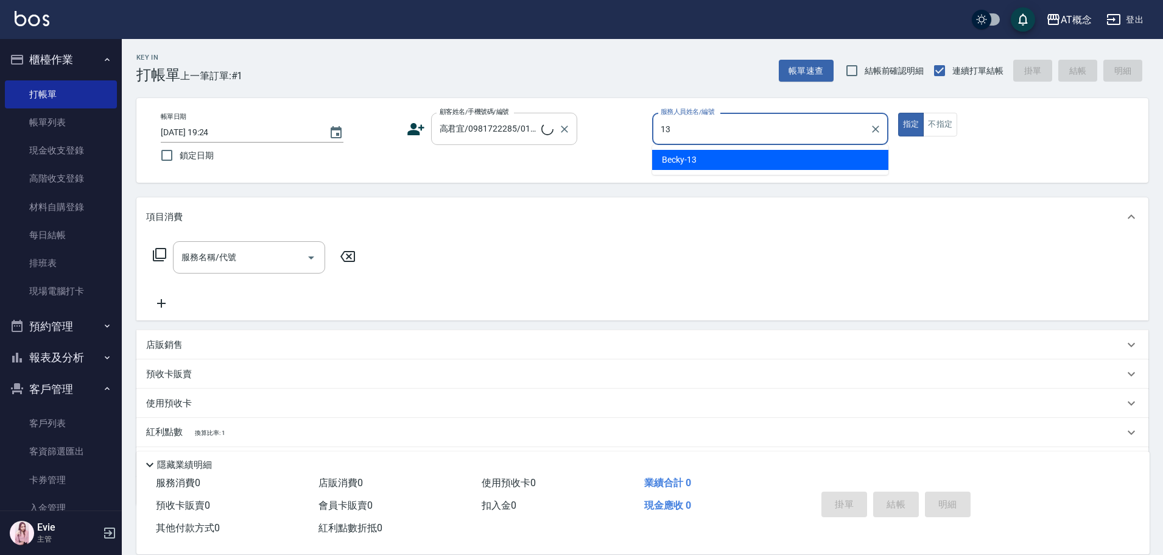
type input "Becky-13"
type button "true"
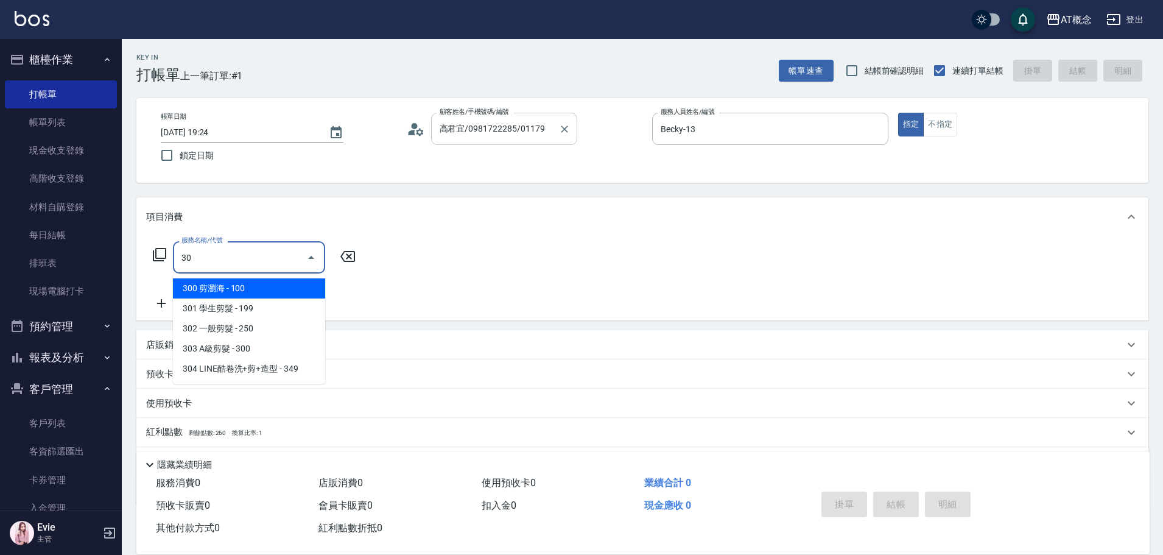
type input "303"
type input "30"
type input "303 A級剪髮(303)"
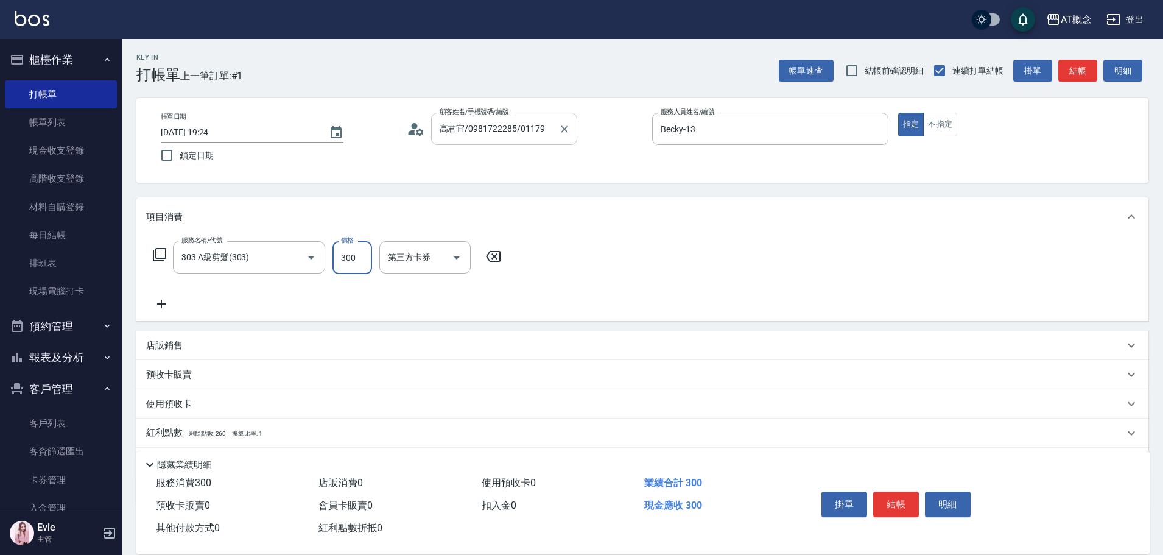
type input "0"
type input "40"
type input "400"
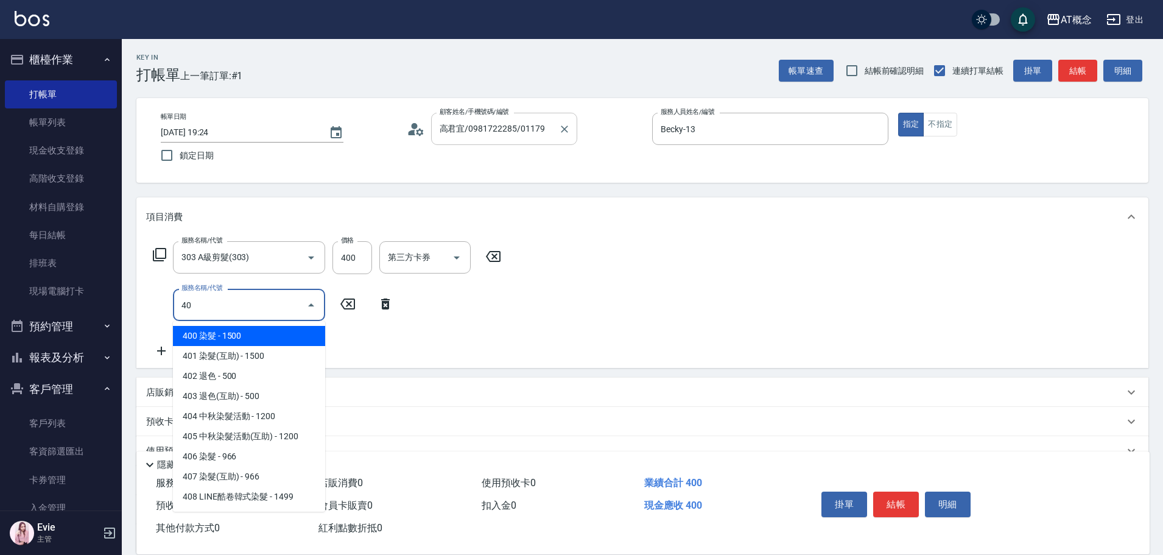
type input "401"
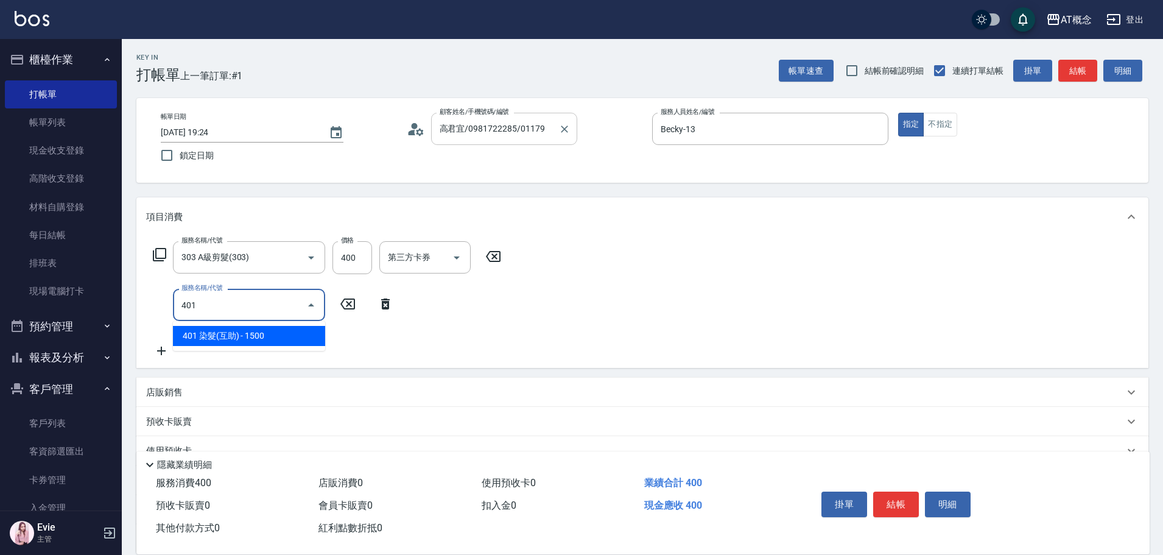
type input "190"
type input "401 染髮(互助)(401)"
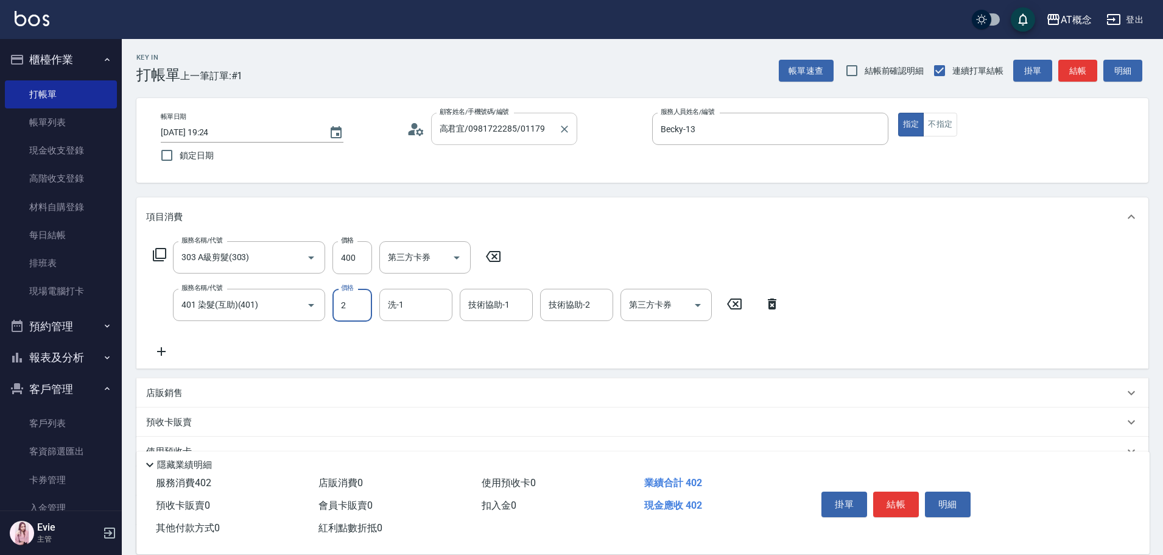
type input "40"
type input "25"
type input "60"
type input "250"
type input "290"
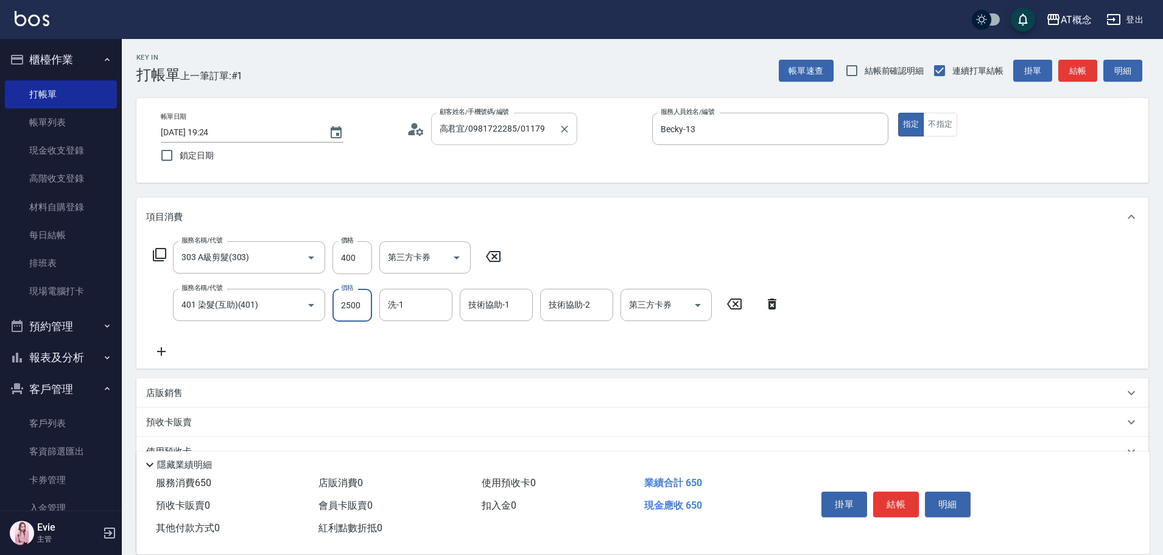
type input "2500"
type input "小不-29"
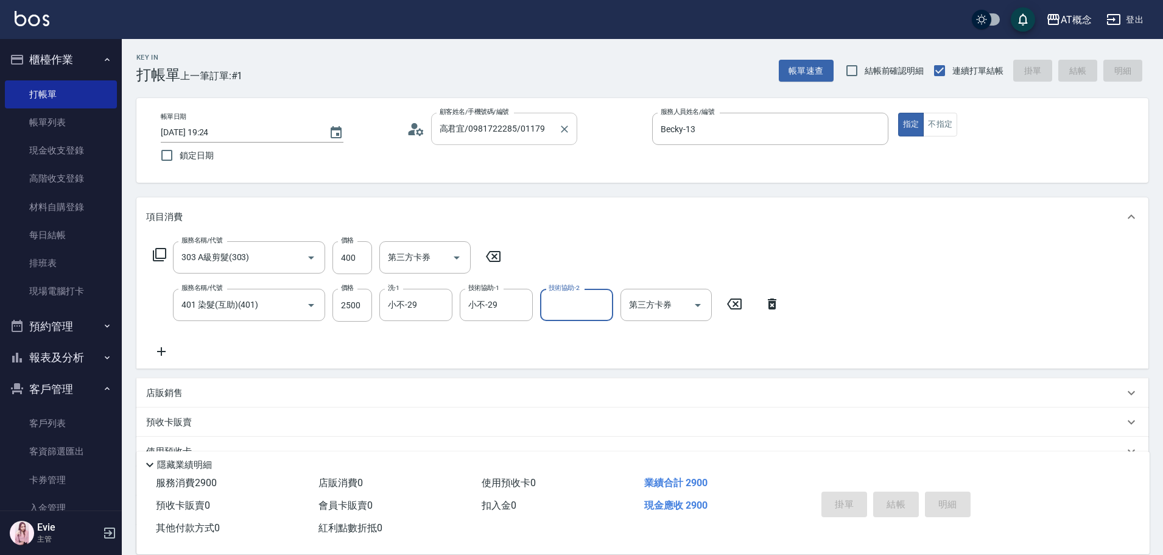
type input "2025/10/08 19:30"
type input "0"
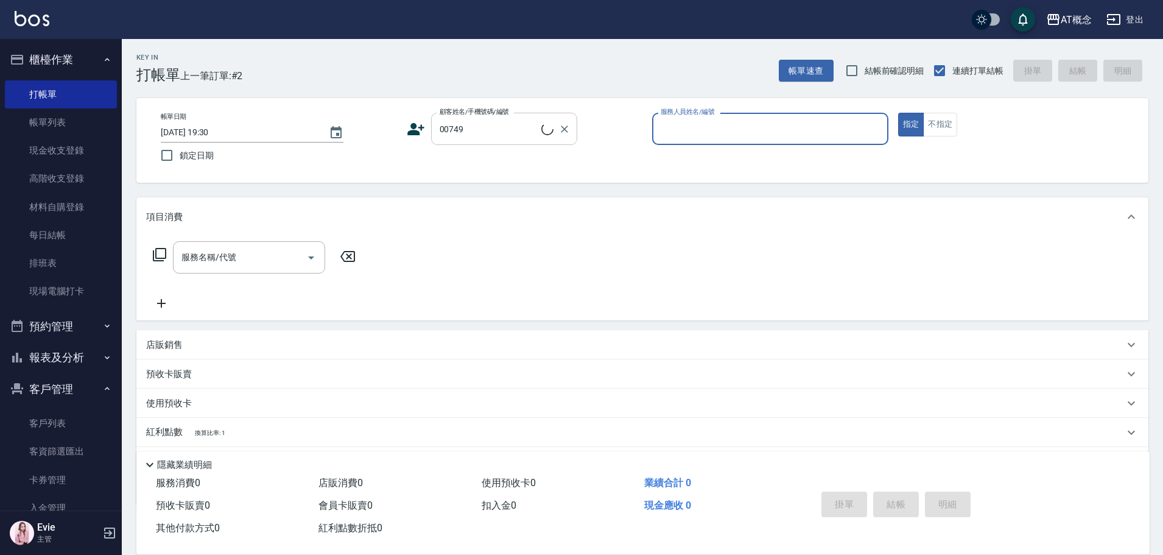
type input "吳明昇/0906881069/00749"
type input "Becky-13"
click at [898, 113] on button "指定" at bounding box center [911, 125] width 26 height 24
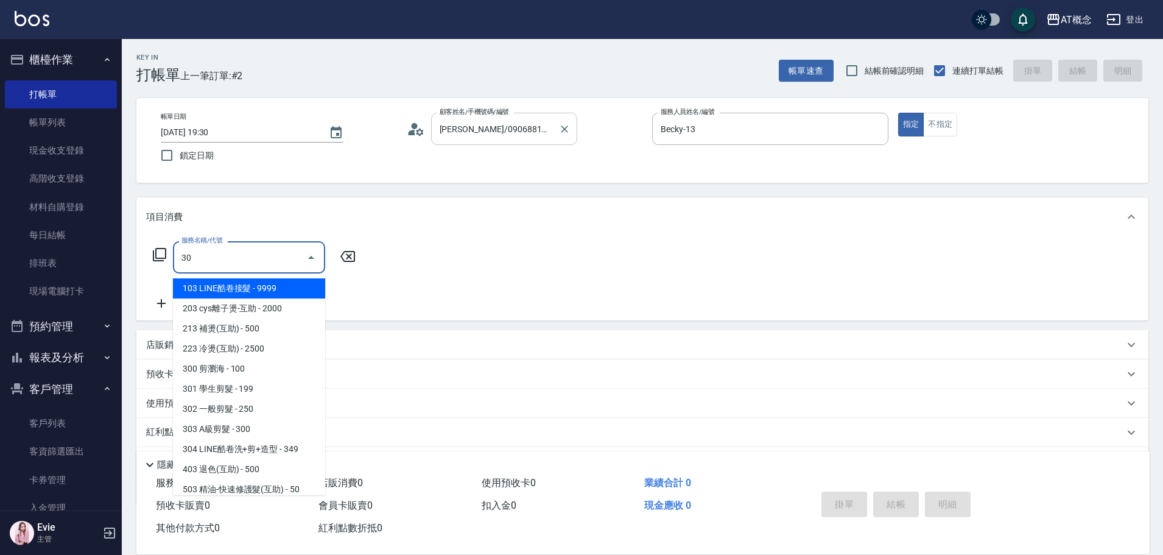
type input "303"
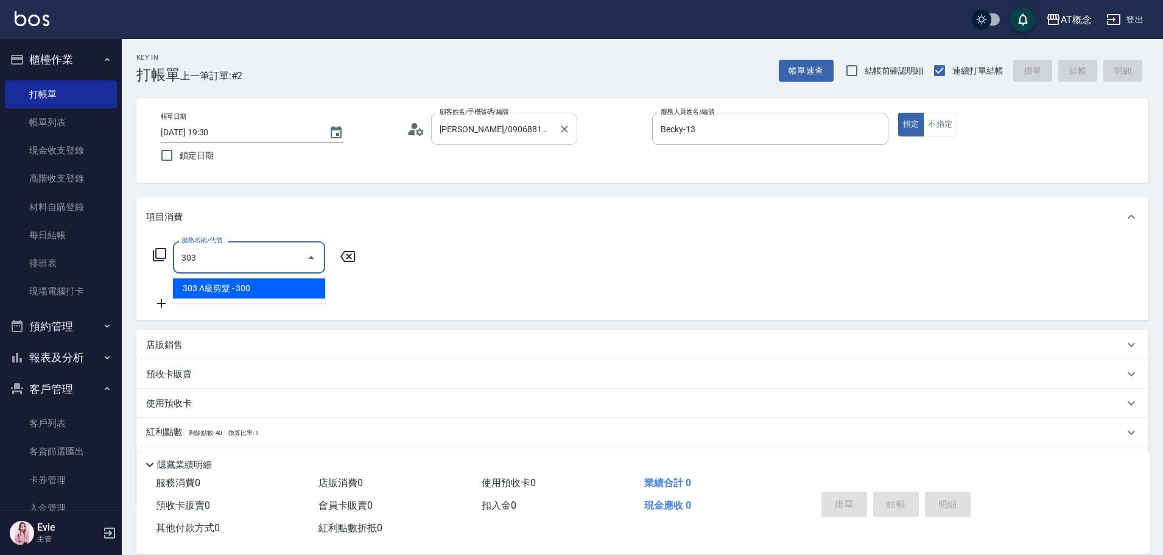
type input "30"
type input "303 A級剪髮(303)"
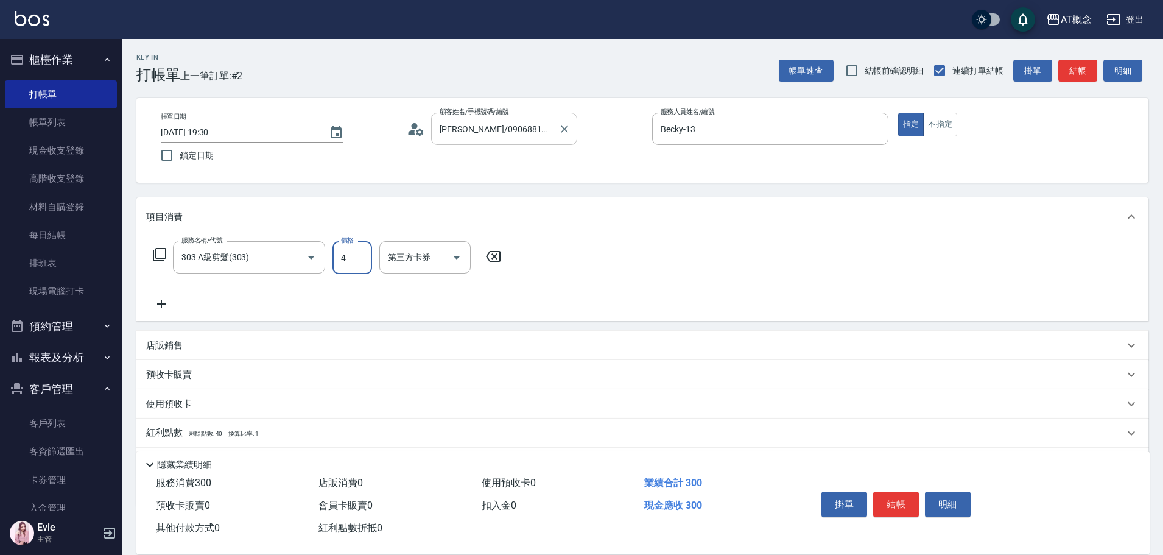
type input "41"
type input "0"
type input "40"
type input "400"
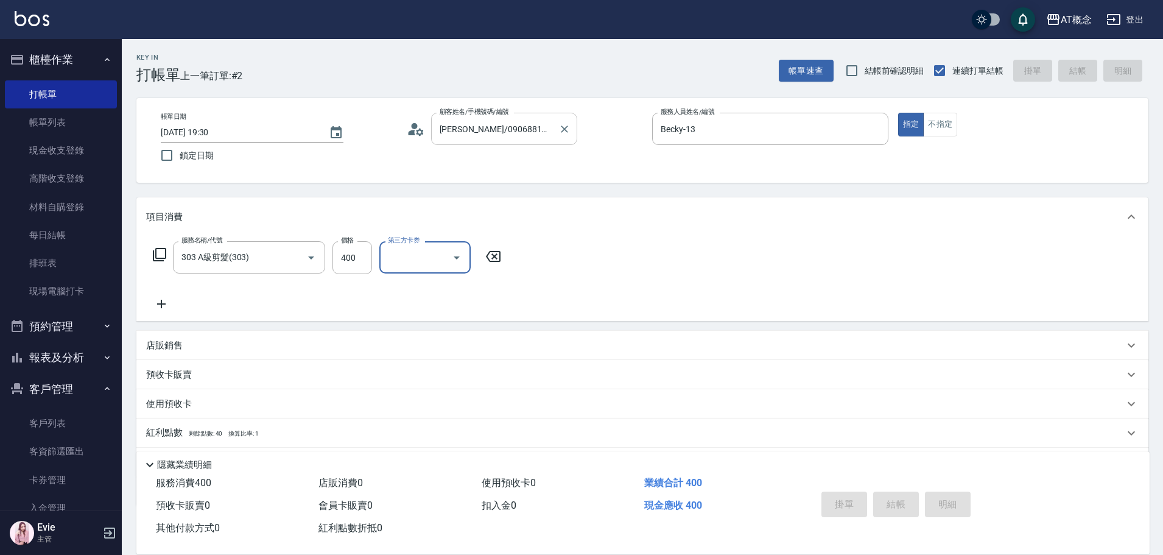
type input "2025/10/08 19:32"
type input "0"
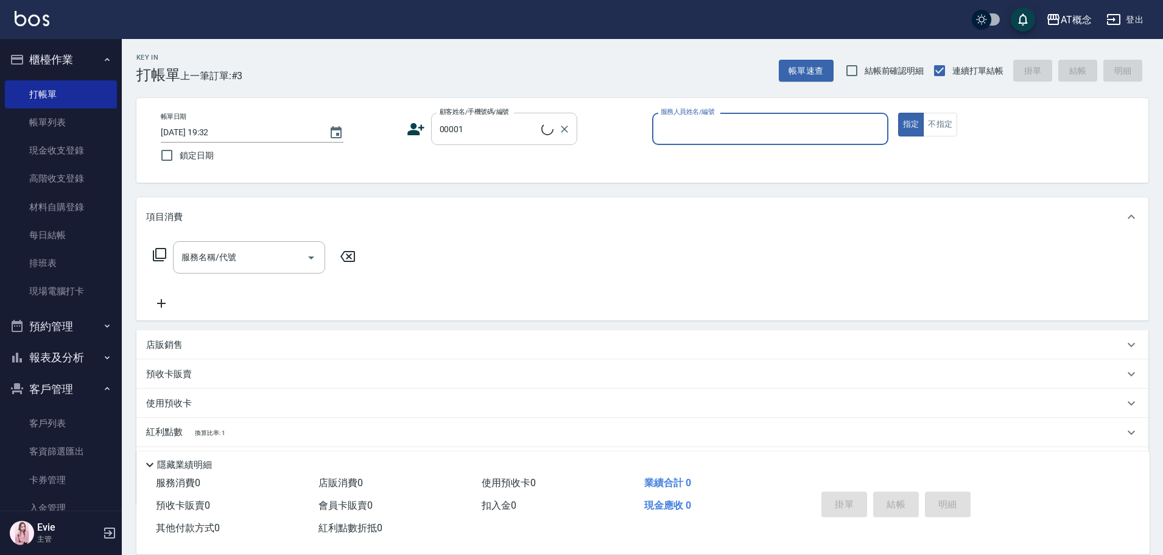
type input "公司/公司/00001"
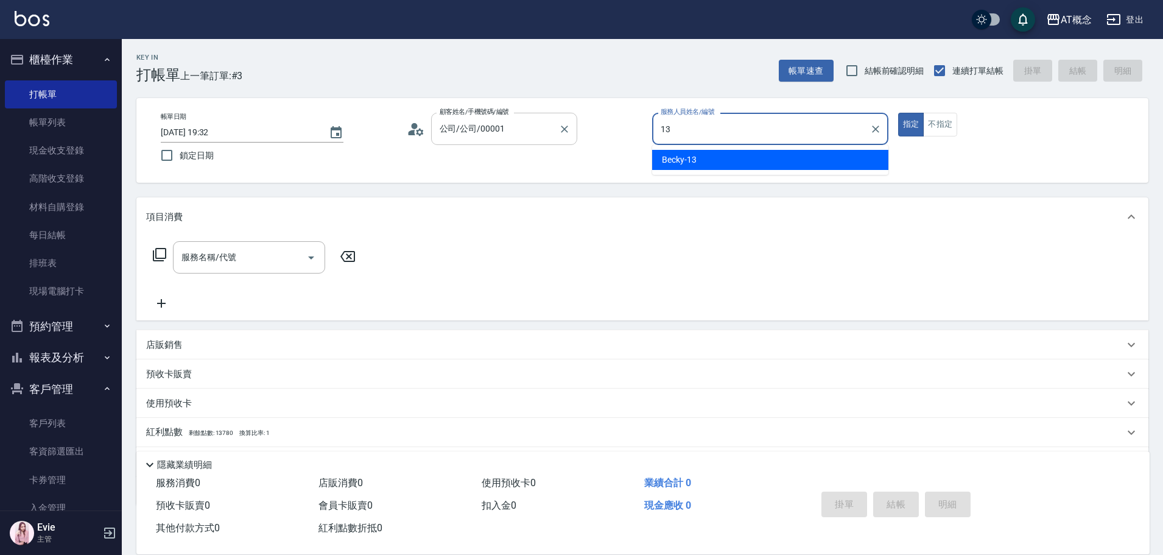
type input "Becky-13"
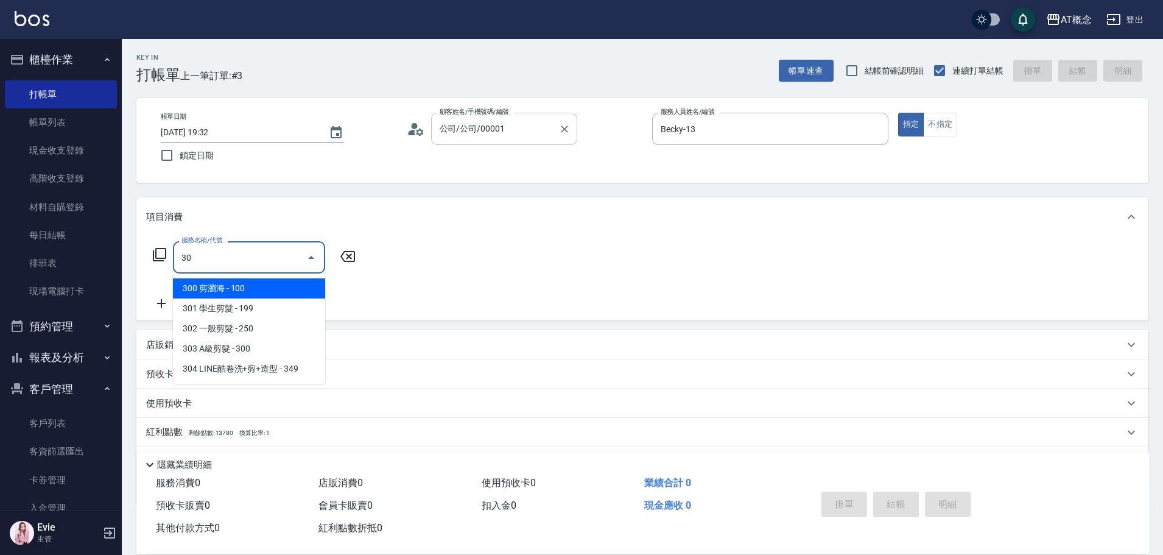
type input "303"
type input "30"
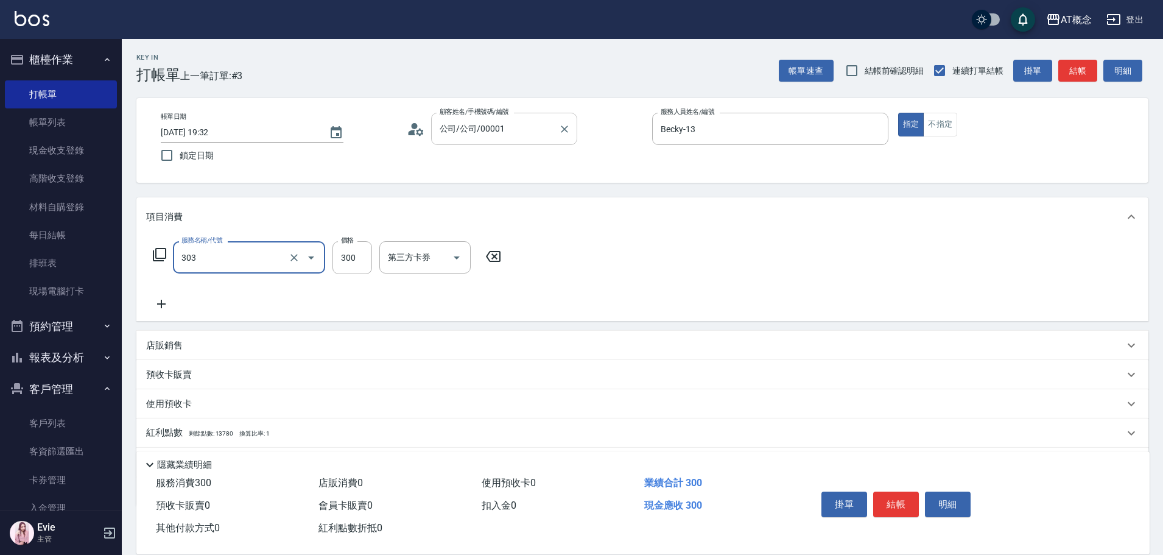
type input "303 A級剪髮(303)"
type input "0"
type input "35"
type input "30"
type input "350"
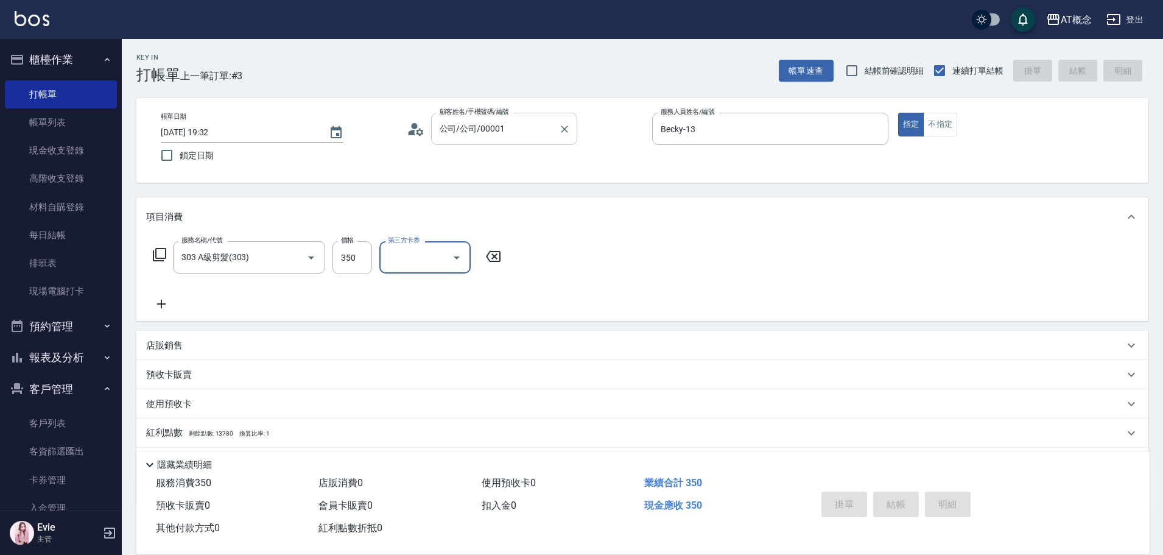
type input "0"
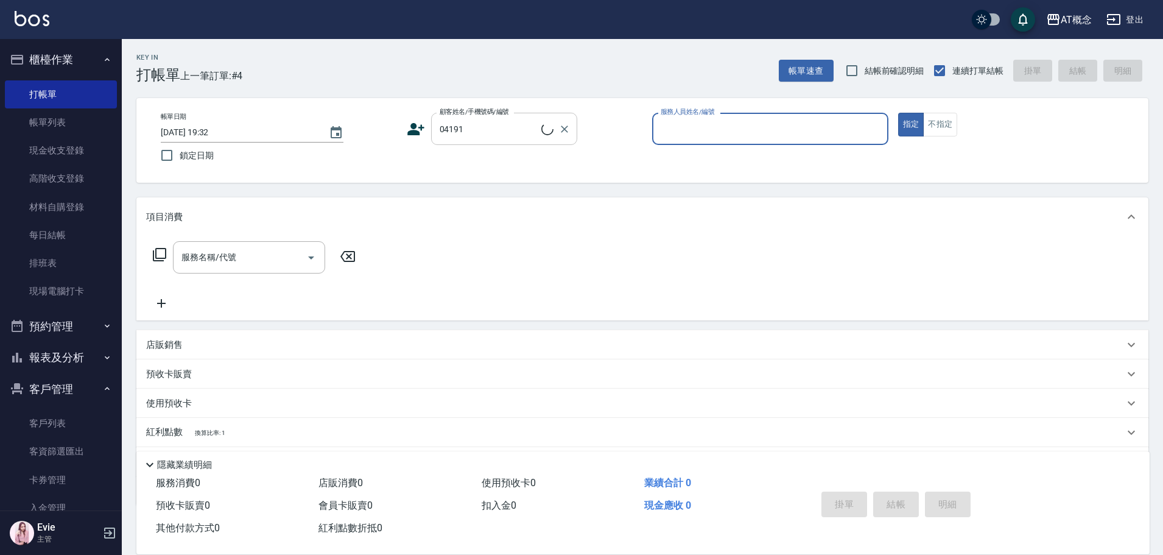
type input "華雅芳/0953928825/04191"
type input "邦妮-2"
click at [898, 113] on button "指定" at bounding box center [911, 125] width 26 height 24
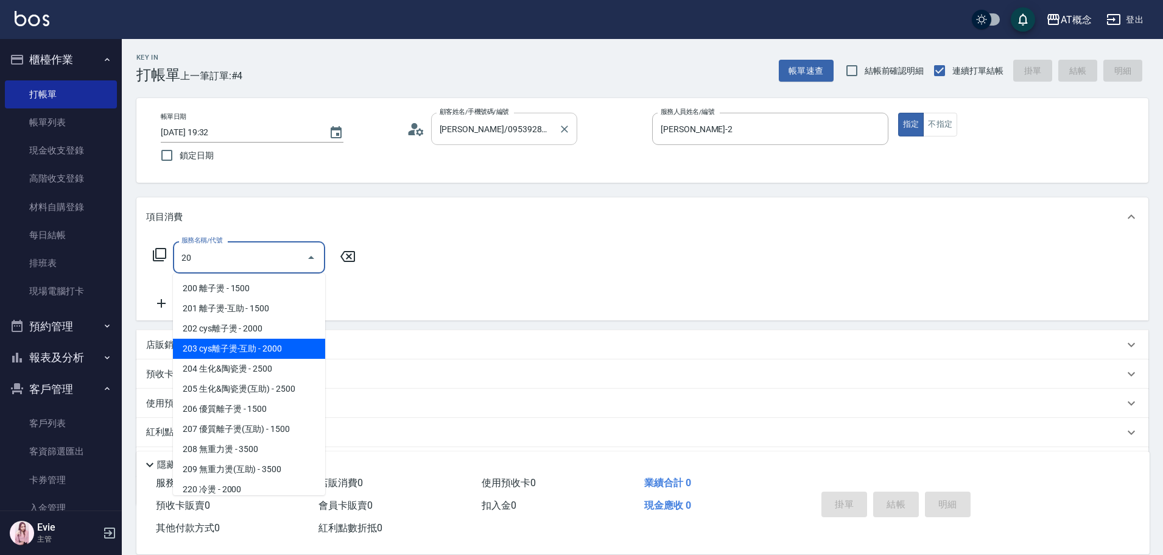
type input "203 cys離子燙-互助(203)"
type input "200"
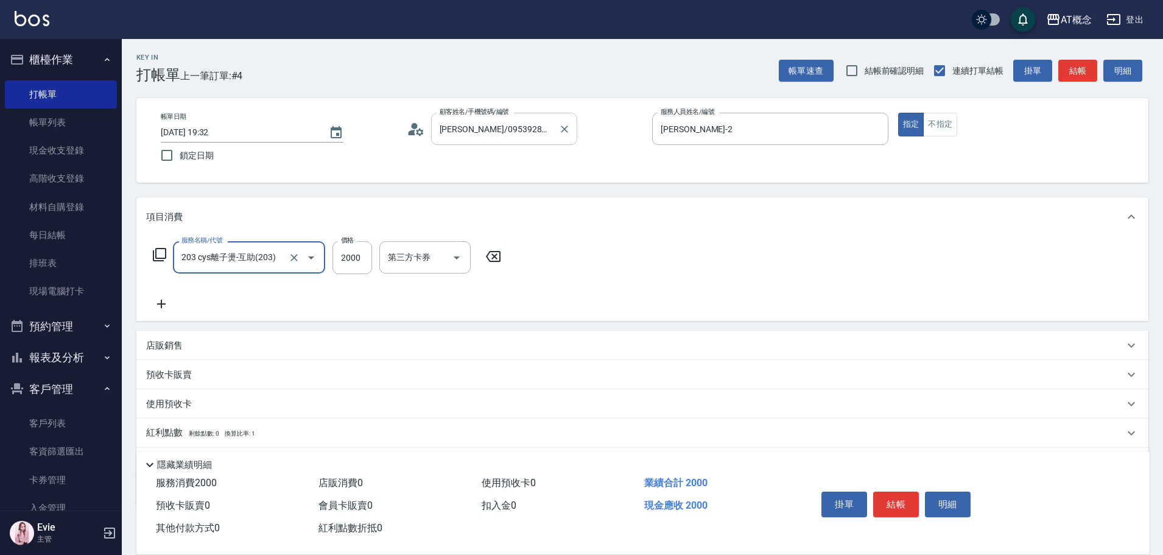
type input "203 cys離子燙-互助(203)"
type input "0"
type input "19"
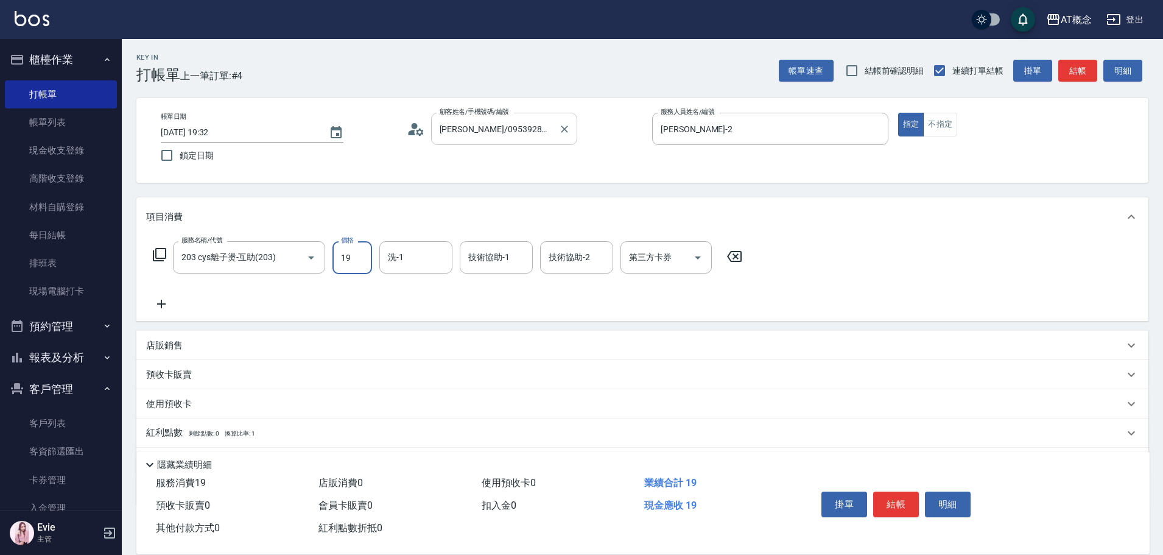
type input "10"
type input "199"
type input "190"
type input "1999"
type input "小不-29"
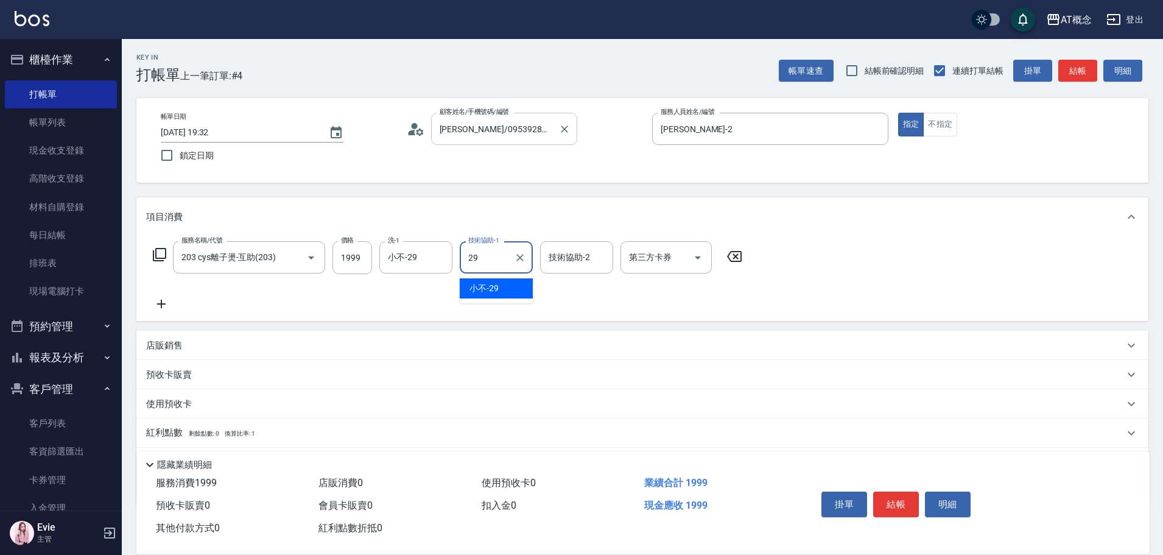
type input "小不-29"
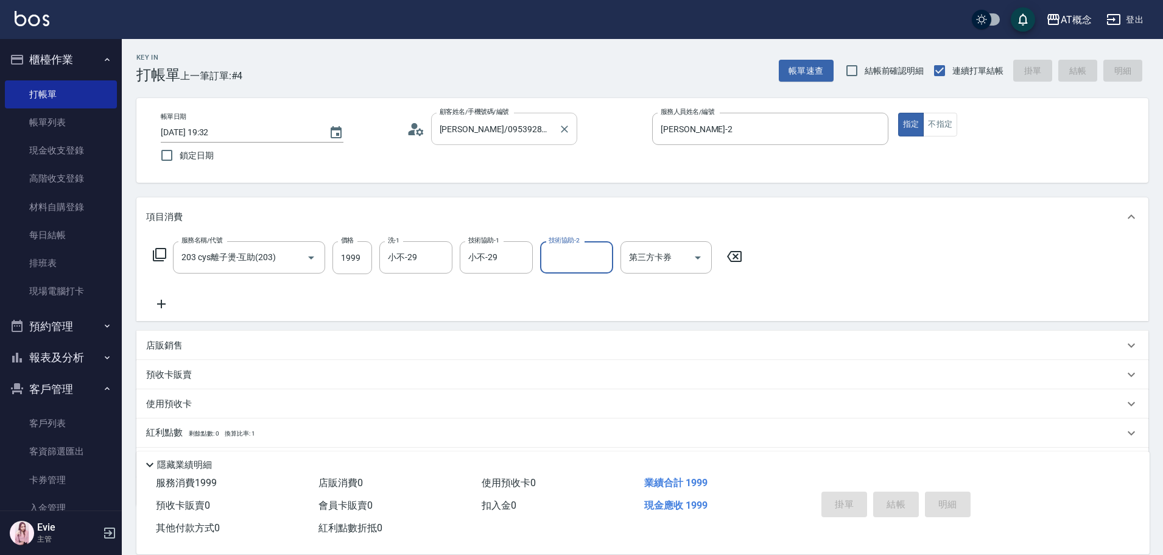
type input "0"
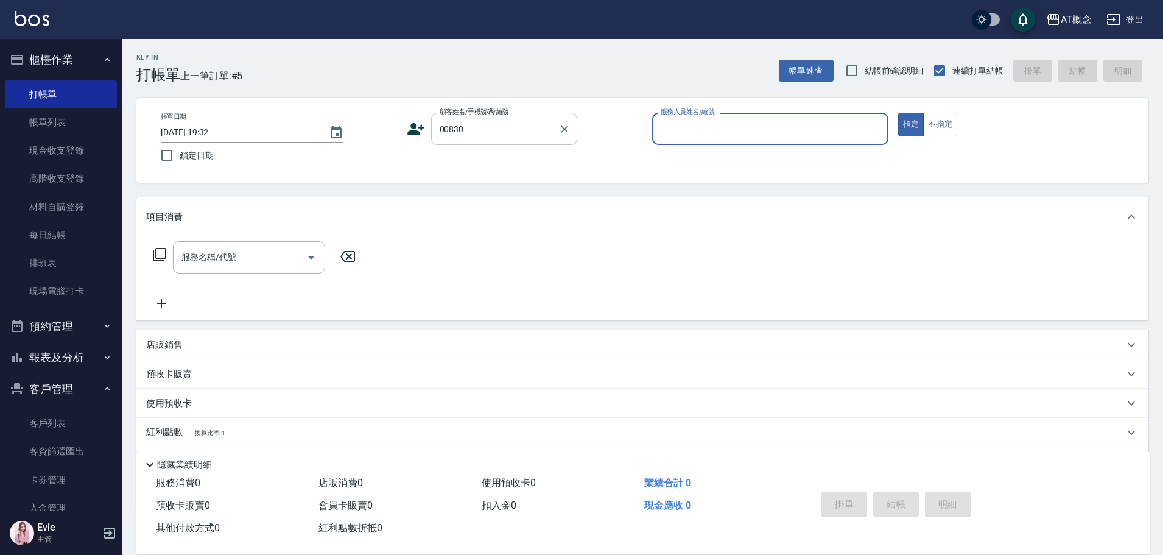
type input "蔡懷緦/0931371595/00830"
click at [898, 113] on button "指定" at bounding box center [911, 125] width 26 height 24
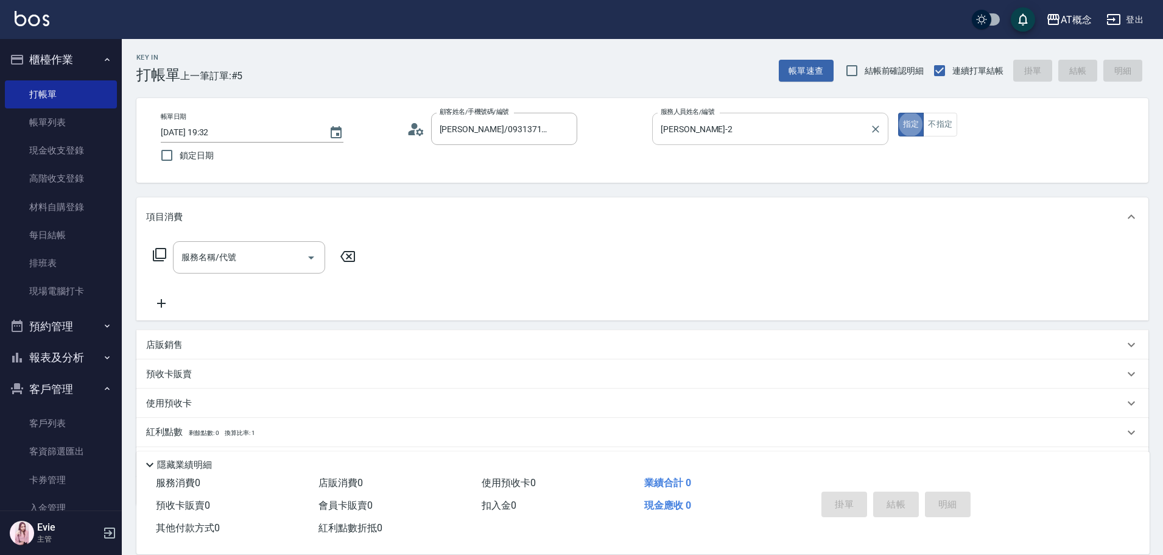
click at [708, 130] on input "邦妮-2" at bounding box center [761, 128] width 207 height 21
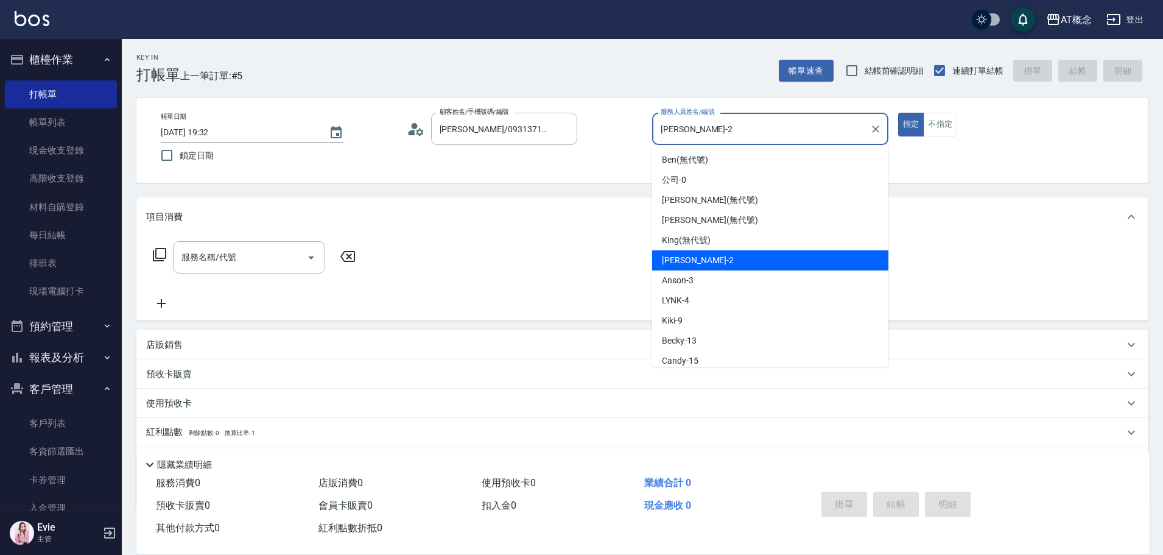
drag, startPoint x: 708, startPoint y: 127, endPoint x: 624, endPoint y: 105, distance: 86.9
click at [626, 106] on div "帳單日期 2025/10/08 19:32 鎖定日期 顧客姓名/手機號碼/編號 蔡懷緦/0931371595/00830 顧客姓名/手機號碼/編號 服務人員姓…" at bounding box center [642, 140] width 1012 height 85
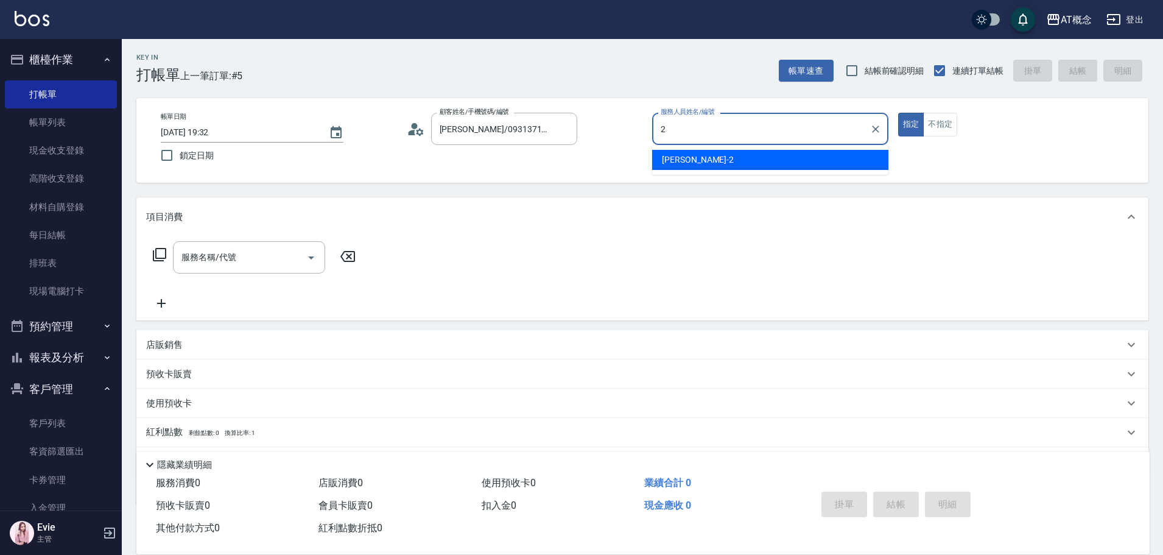
type input "邦妮-2"
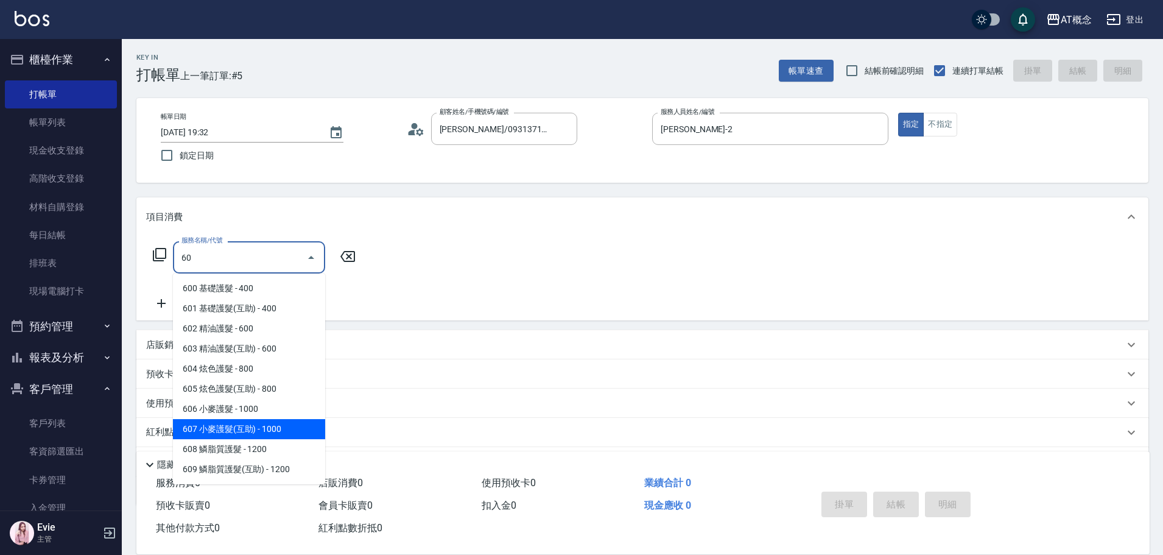
type input "607 小麥護髮(互助)(607)"
type input "100"
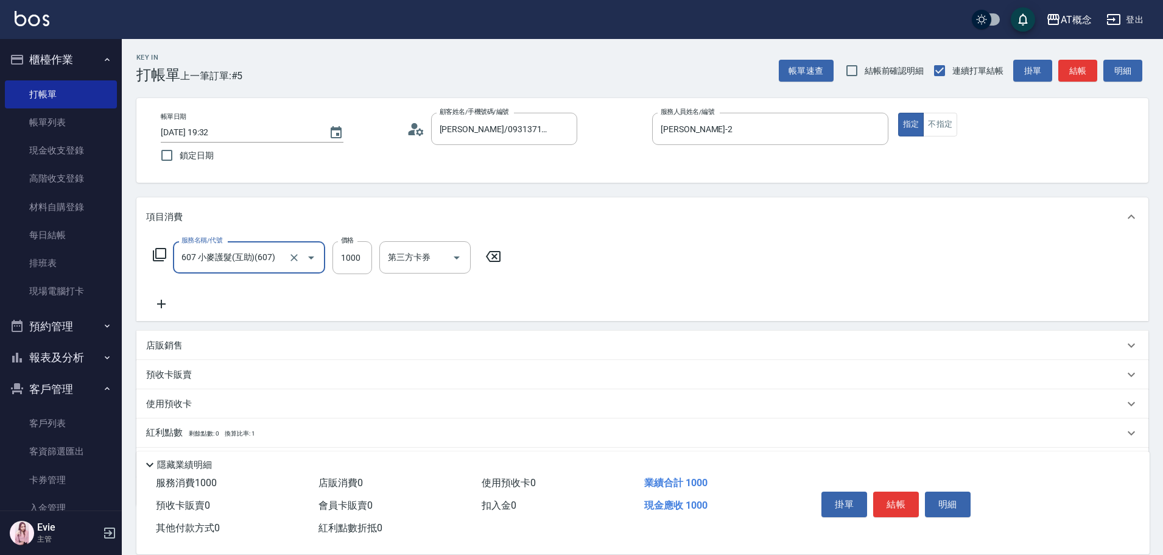
type input "607 小麥護髮(互助)(607)"
type input "0"
type input "10"
type input "1070"
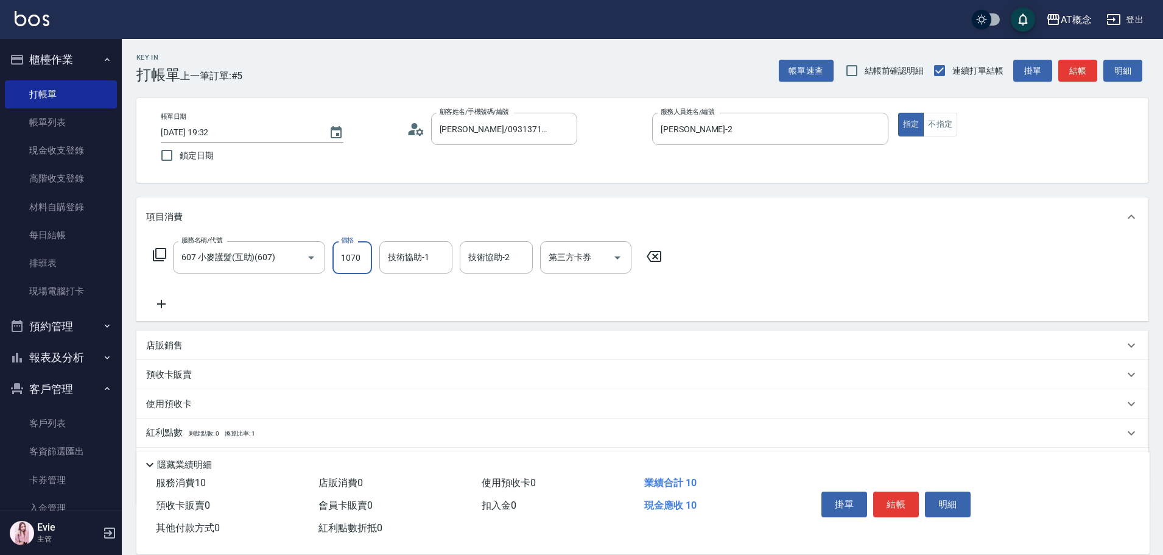
type input "100"
type input "1070"
type input "Dan-18"
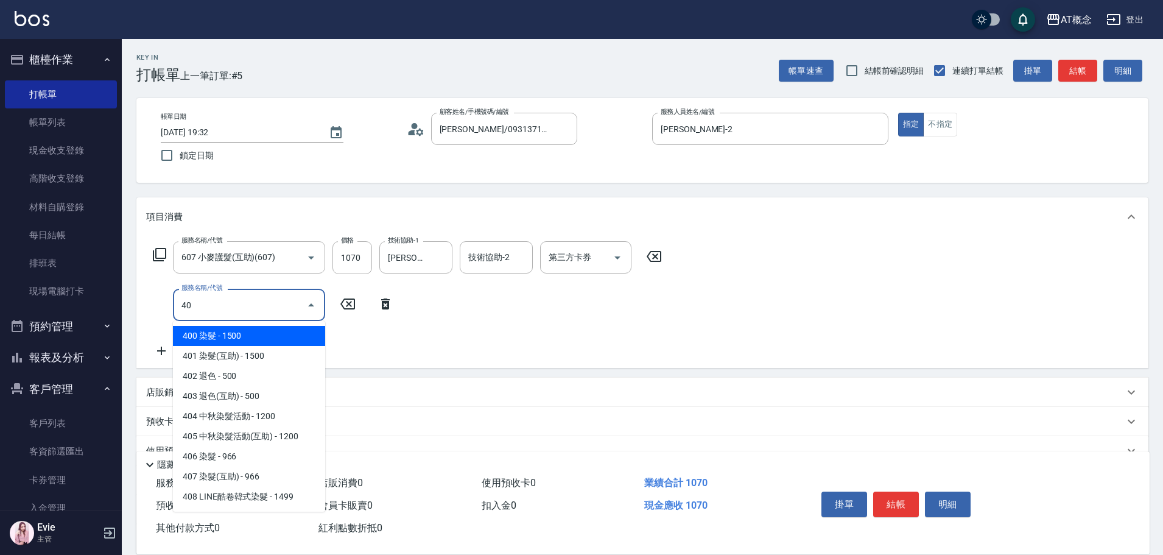
type input "401"
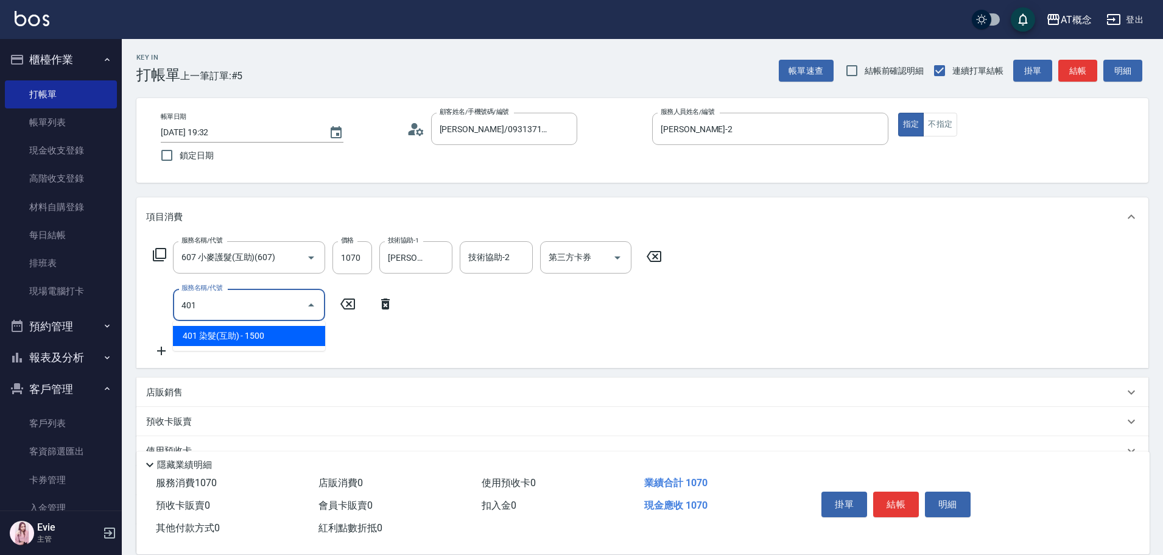
type input "250"
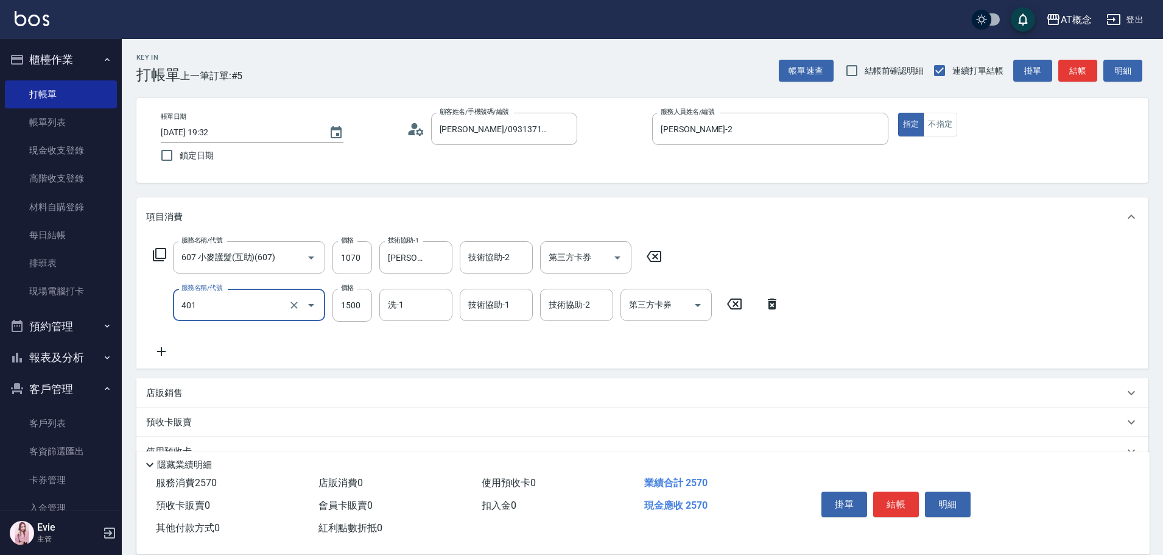
type input "401 染髮(互助)(401)"
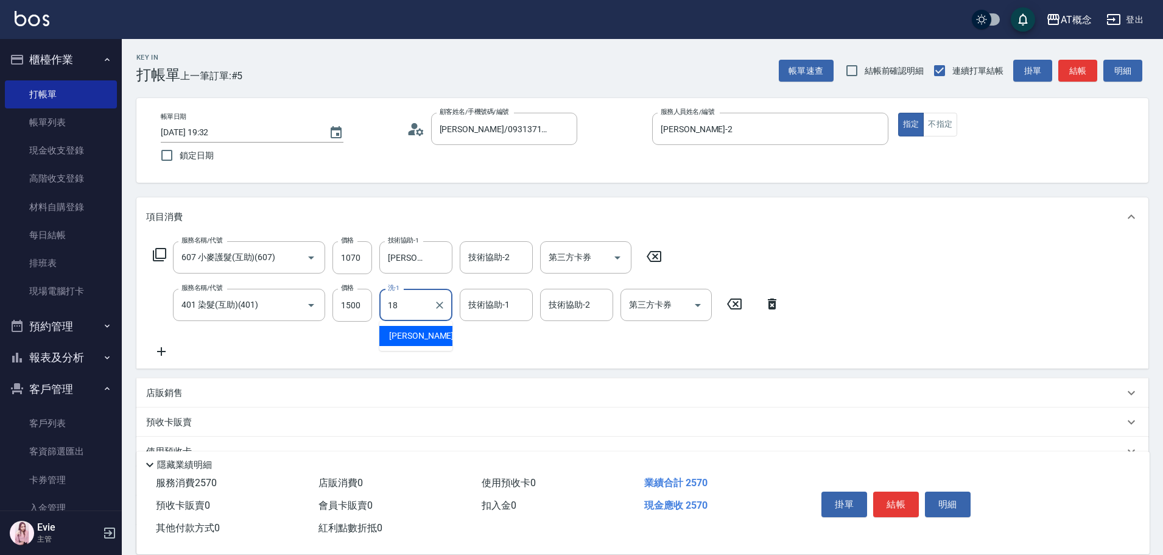
type input "Dan-18"
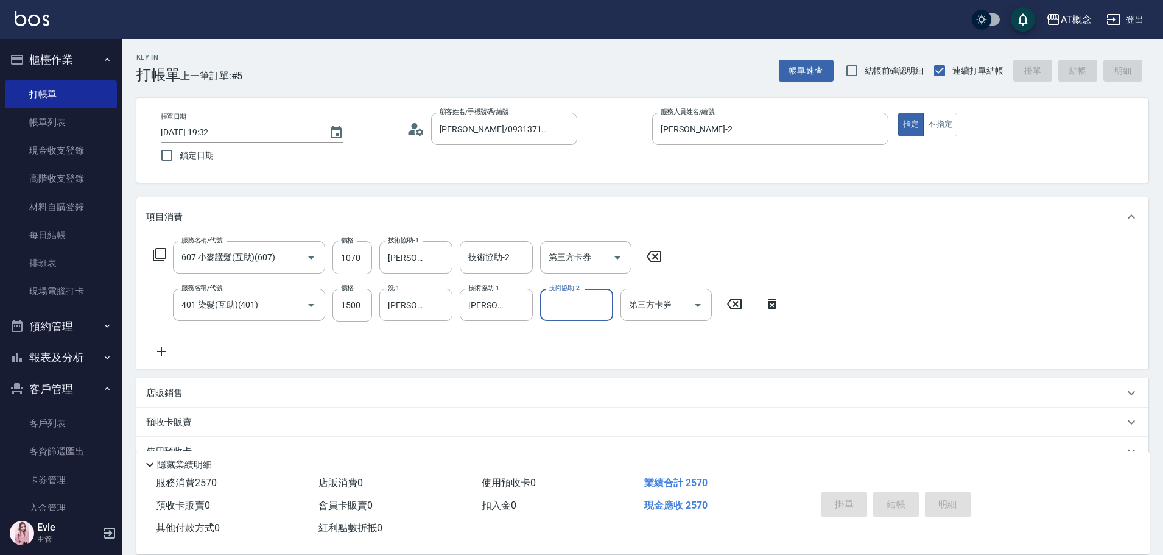
type input "2025/10/08 19:33"
type input "0"
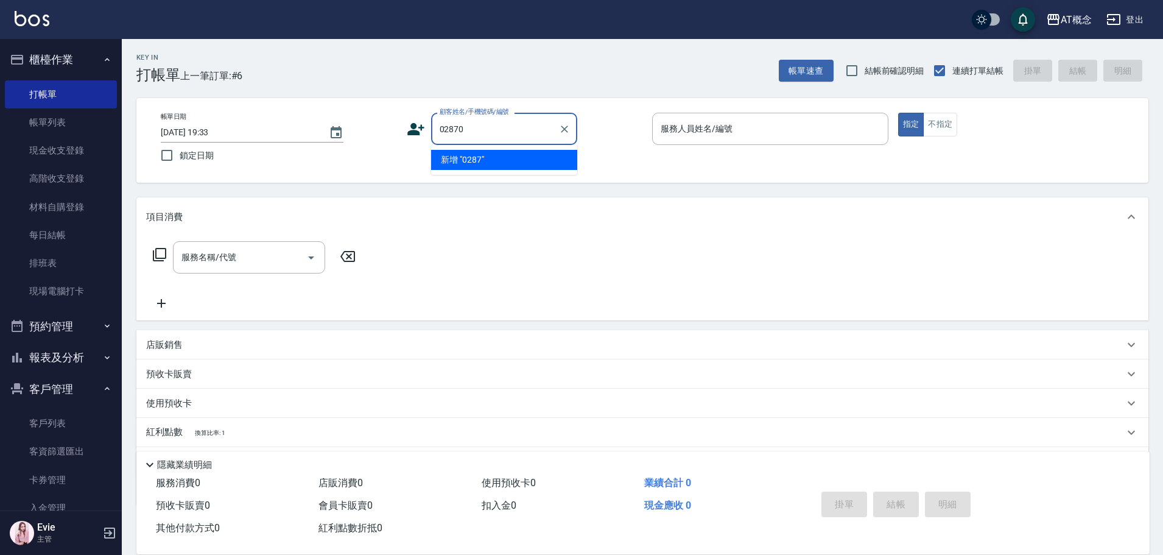
type input "02870"
type input "3"
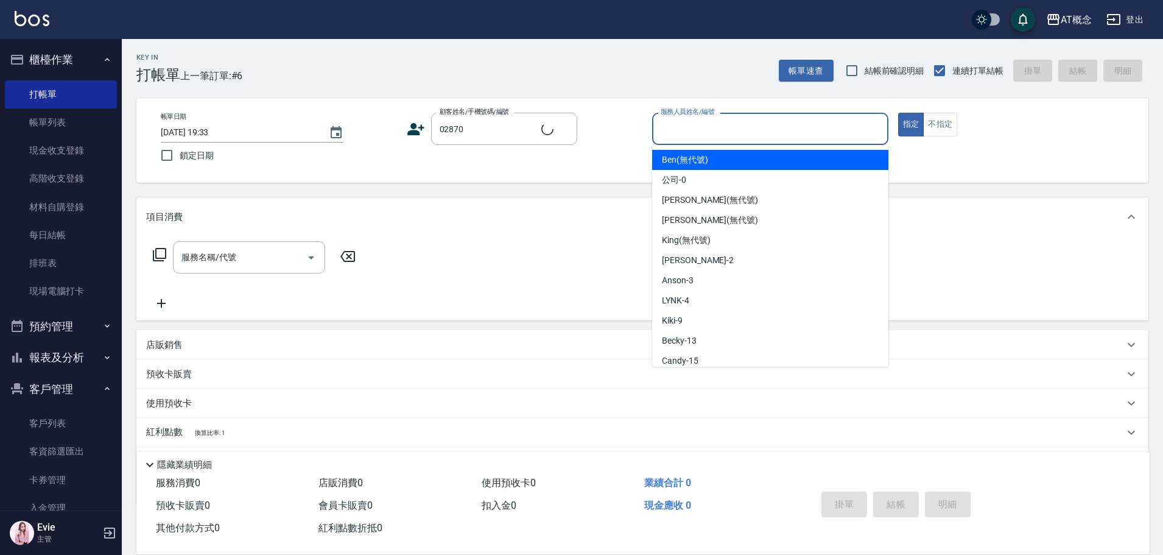
type input "許仕保/0912134161/02870"
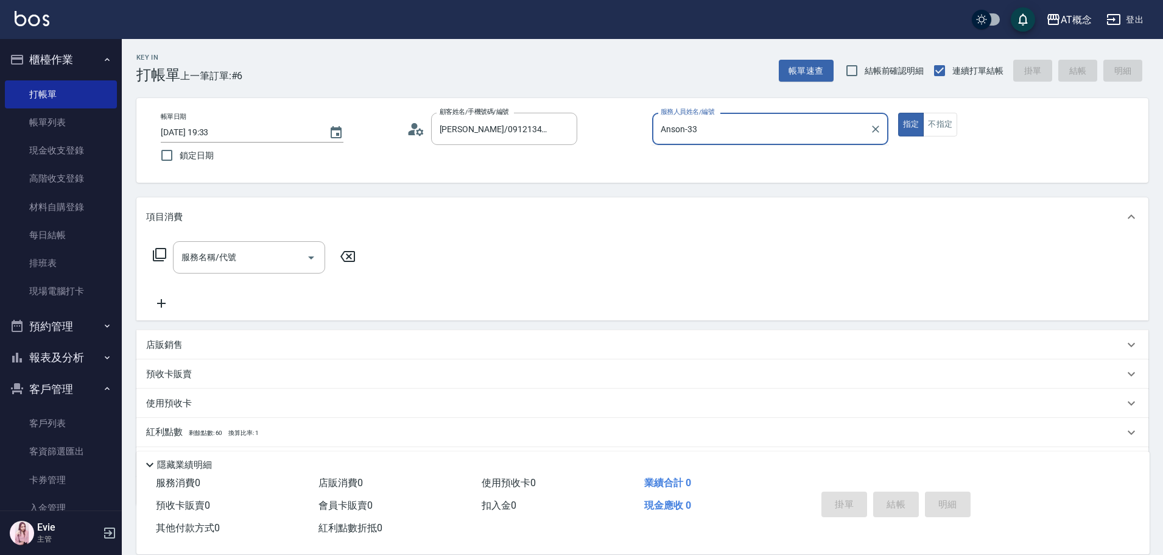
type input "Anson-3"
click at [898, 113] on button "指定" at bounding box center [911, 125] width 26 height 24
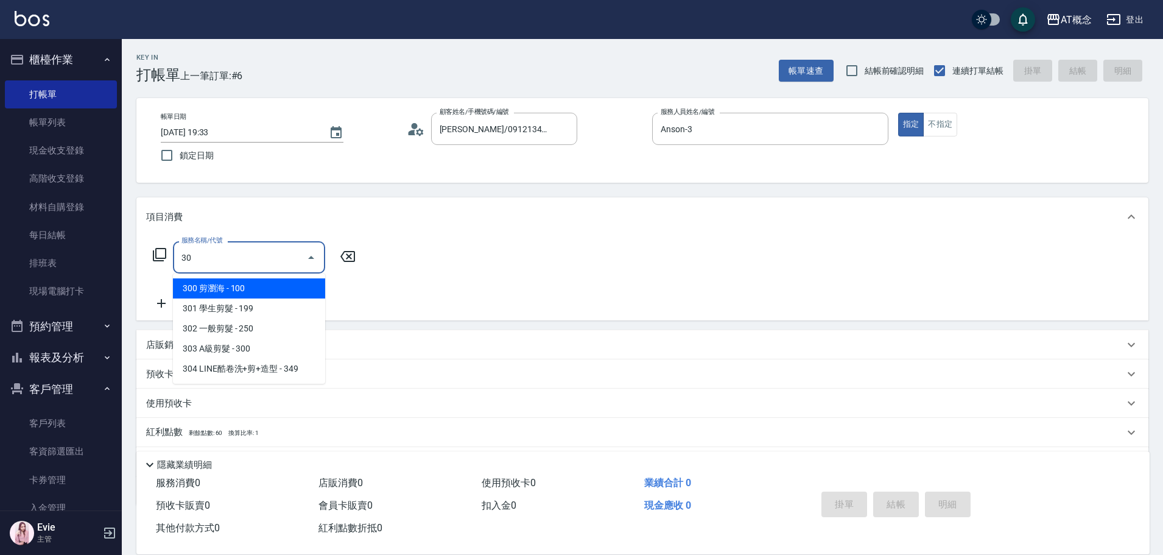
type input "303"
type input "30"
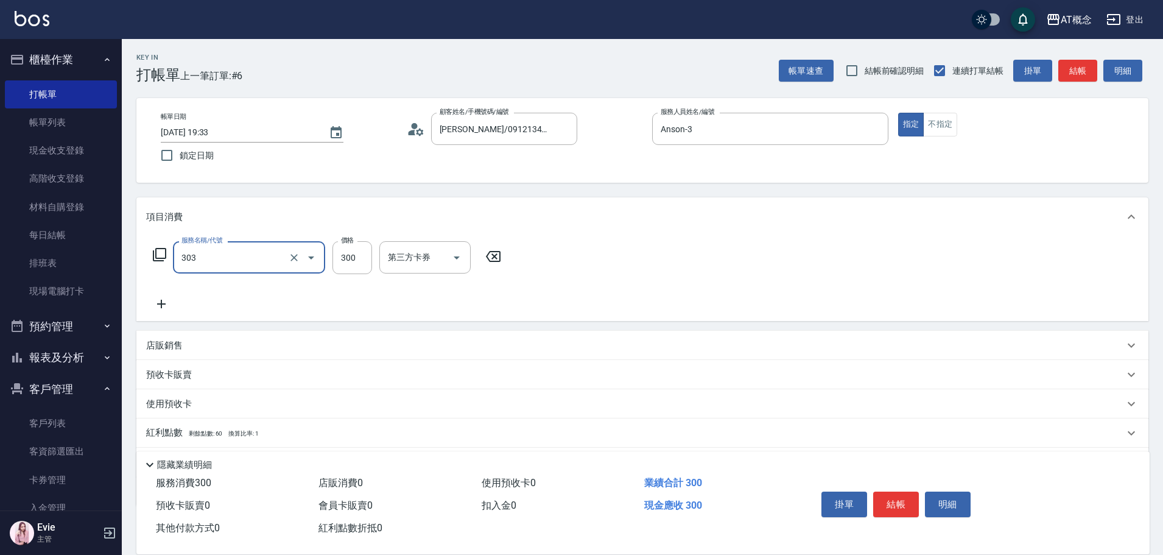
type input "303 A級剪髮(303)"
type input "0"
type input "350"
type input "30"
type input "350"
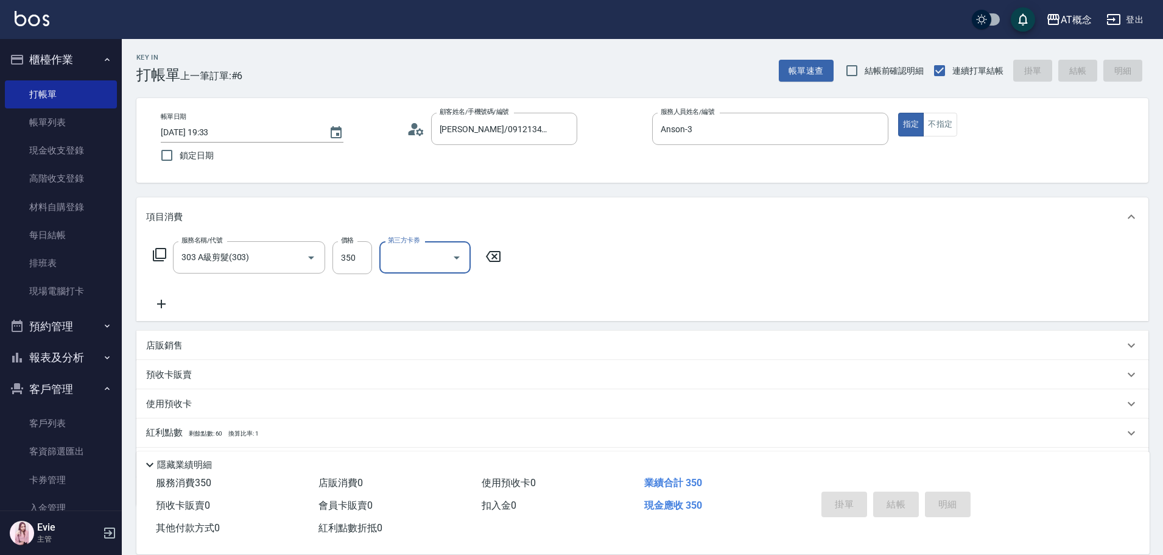
type input "0"
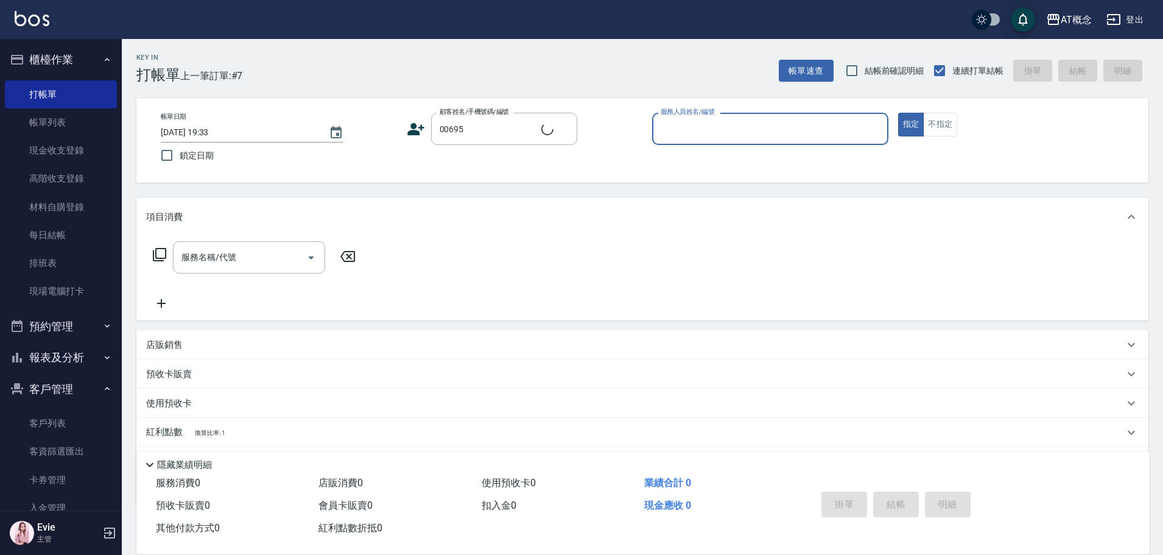
type input "薛伯玟/0911235599/00695"
type input "Kiki-9"
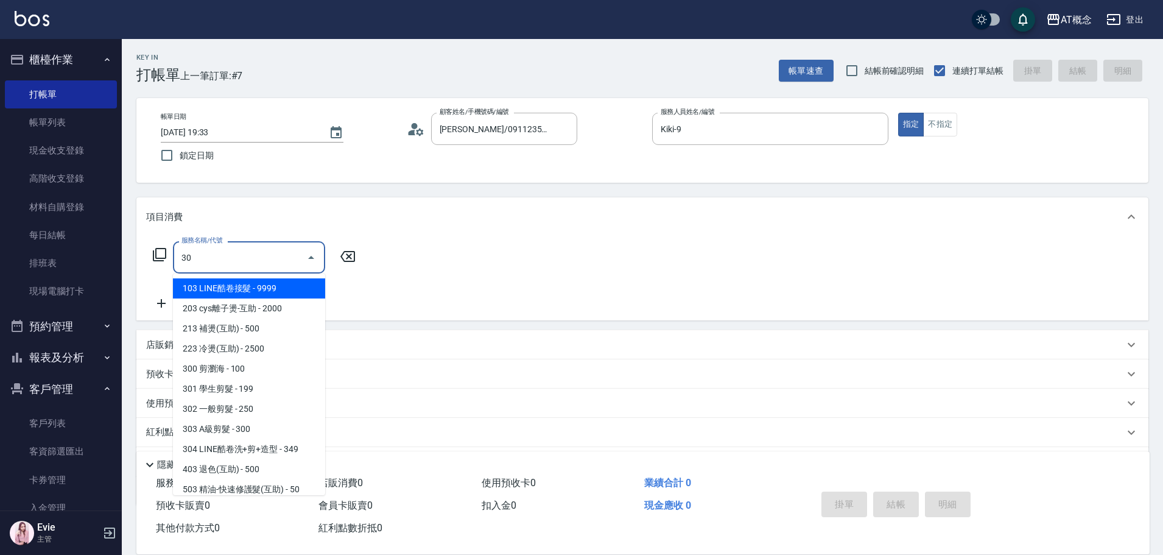
type input "300"
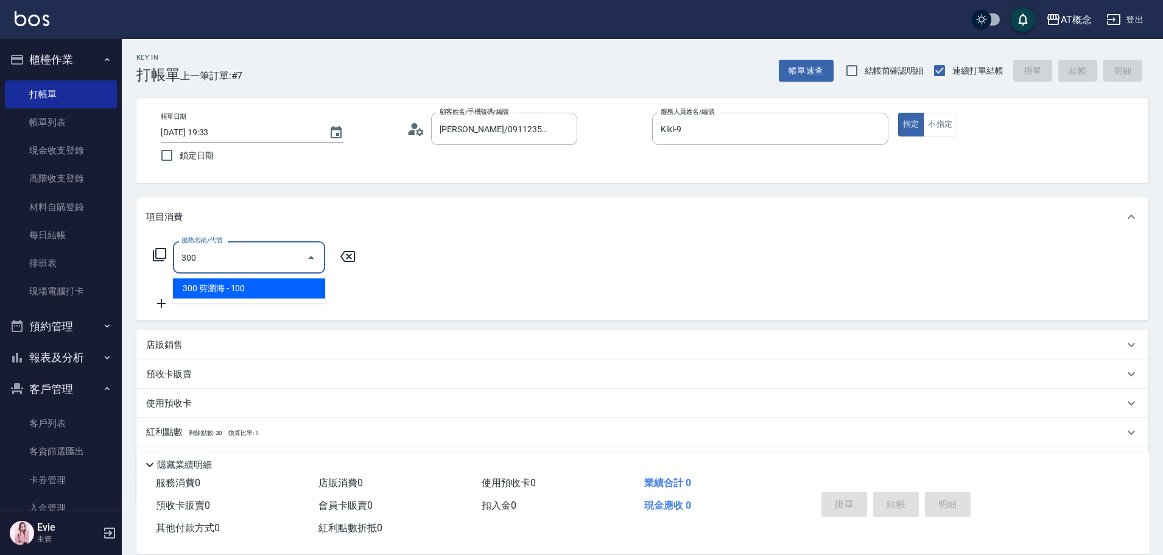
type input "10"
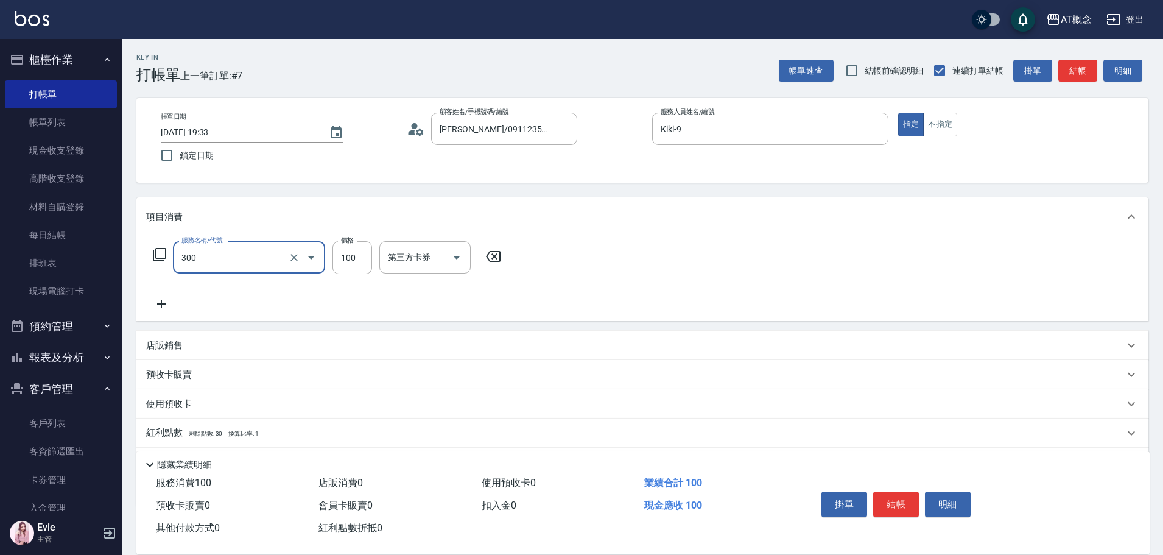
type input "300 剪瀏海(300)"
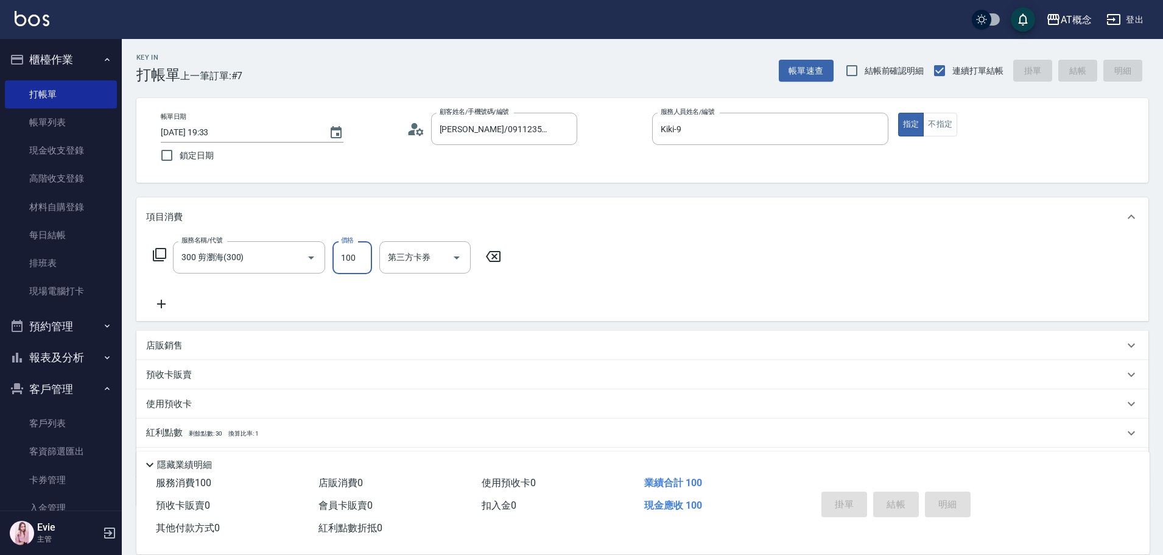
type input "0"
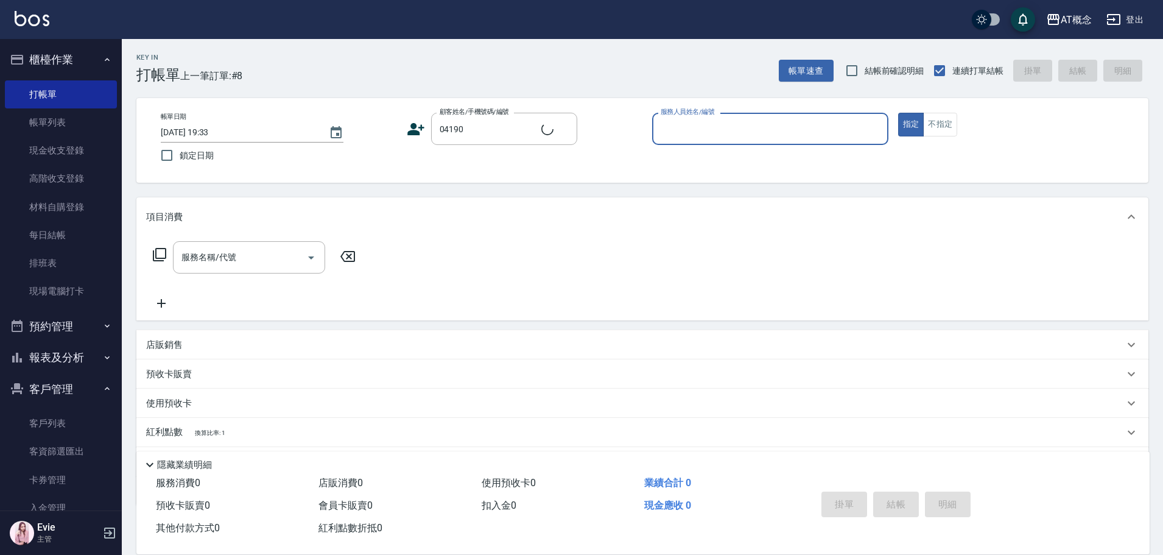
type input "邱鳳琴/0926214568/04190"
type input "邦妮-2"
click at [898, 113] on button "指定" at bounding box center [911, 125] width 26 height 24
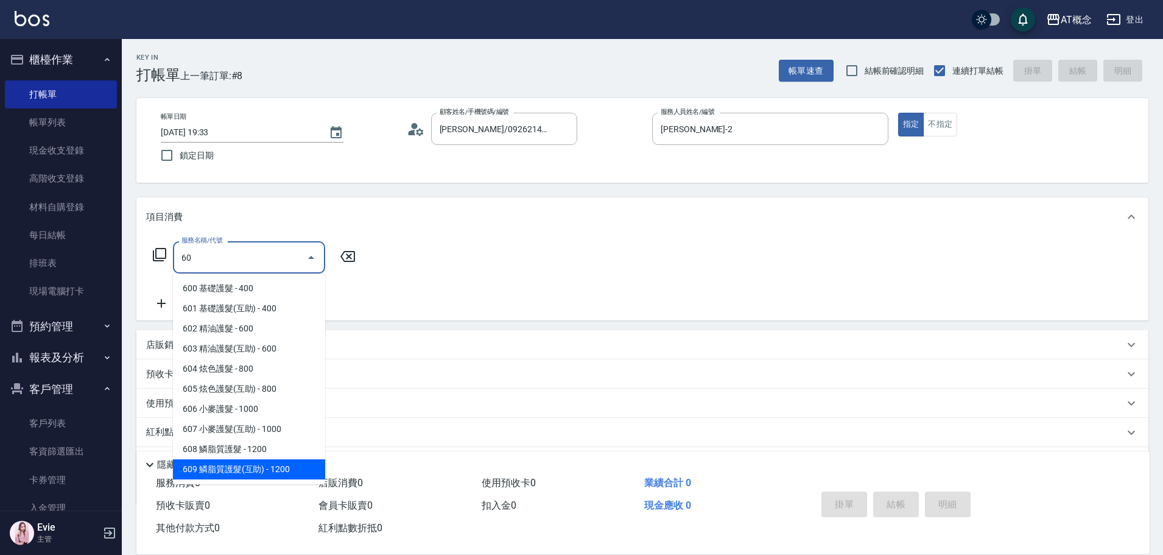
type input "609 鱗脂質護髮(互助)(609)"
type input "120"
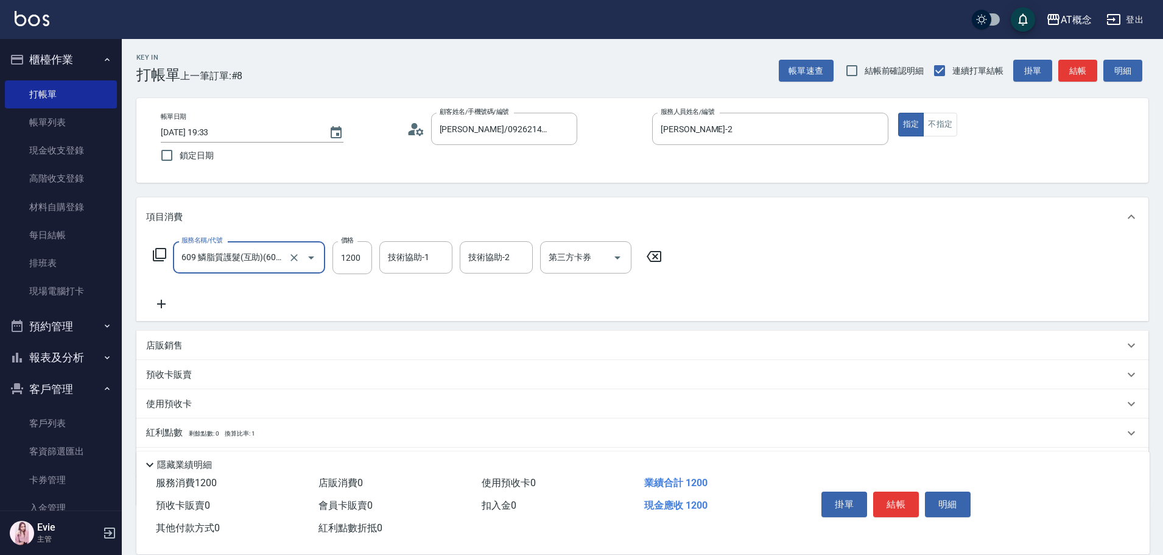
type input "609 鱗脂質護髮(互助)(609)"
type input "0"
type input "12"
type input "10"
type input "124"
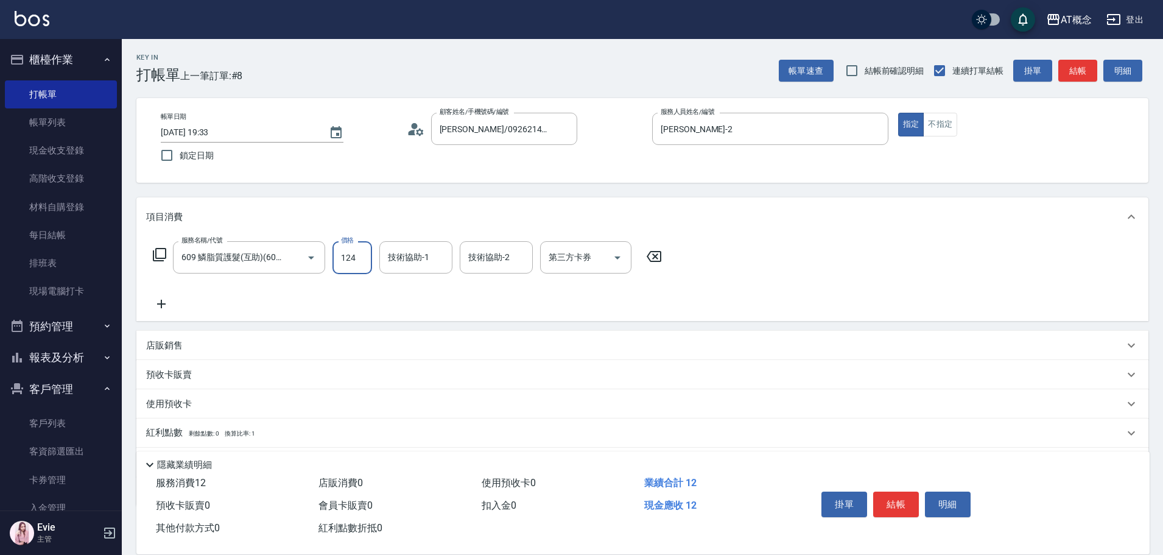
type input "120"
type input "1240"
type input "8"
type input "Dan-18"
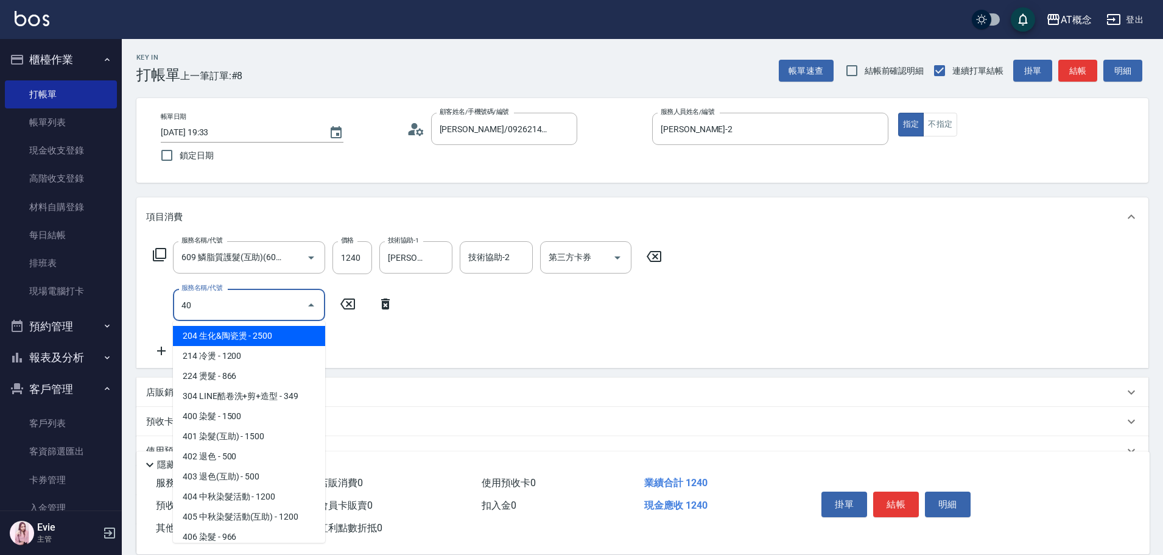
type input "401"
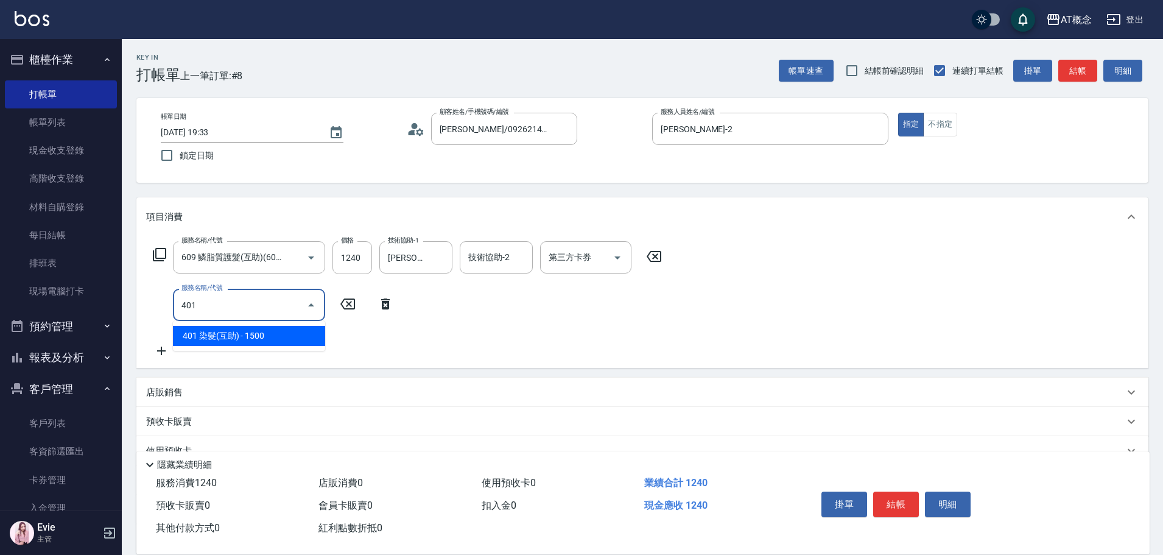
type input "270"
type input "401 染髮(互助)(401)"
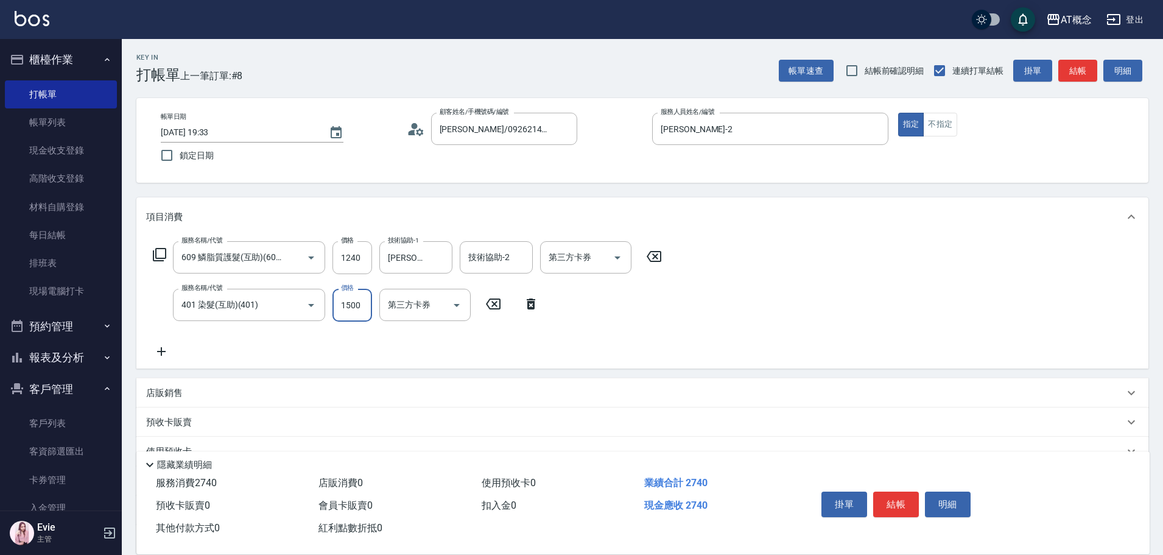
type input "120"
type input "26"
type input "150"
type input "269"
type input "390"
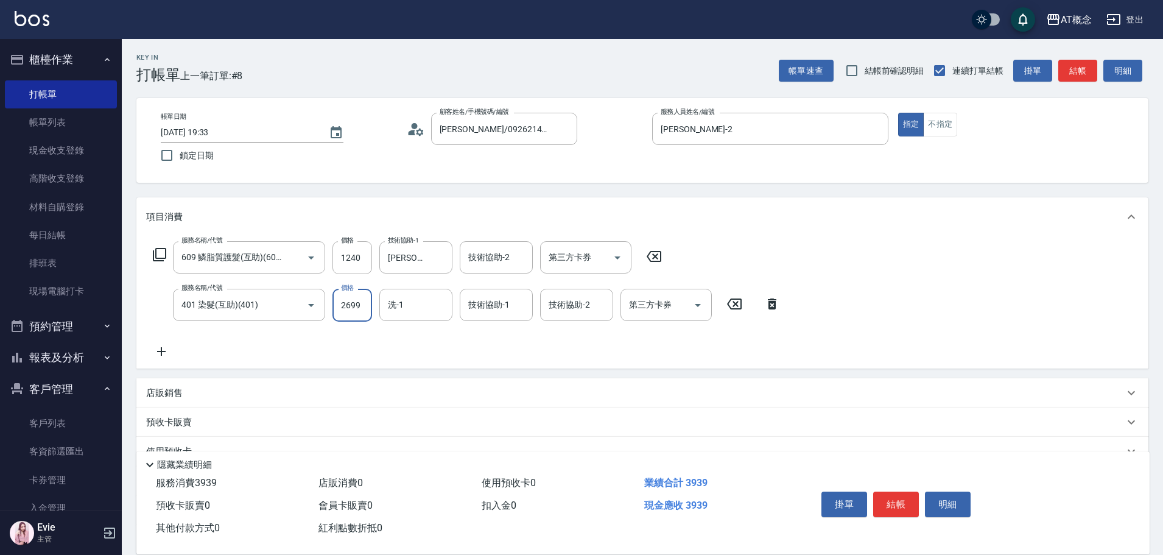
type input "2699"
type input "Dan-18"
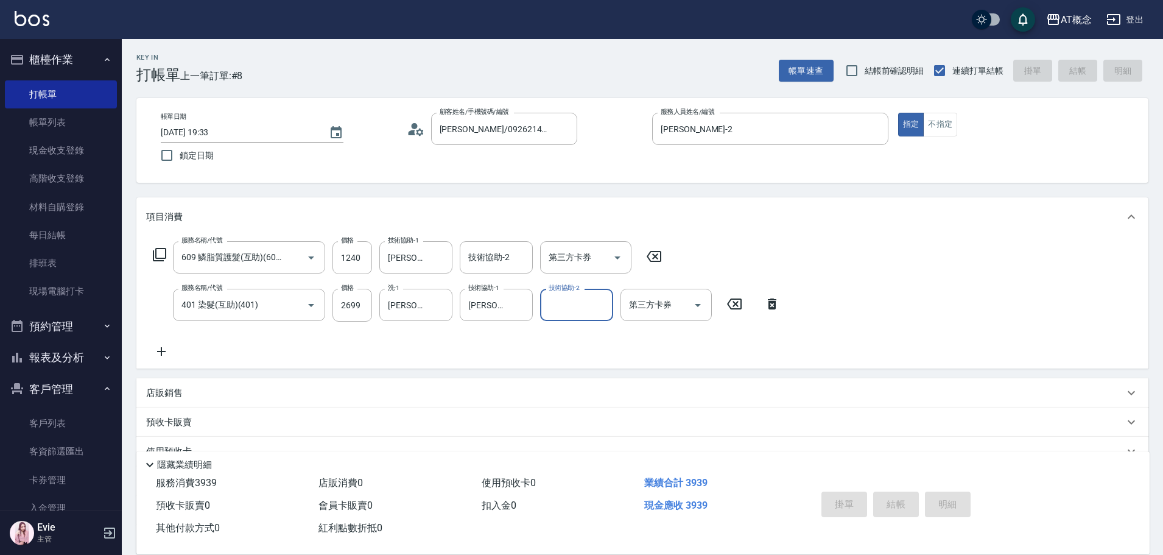
type input "0"
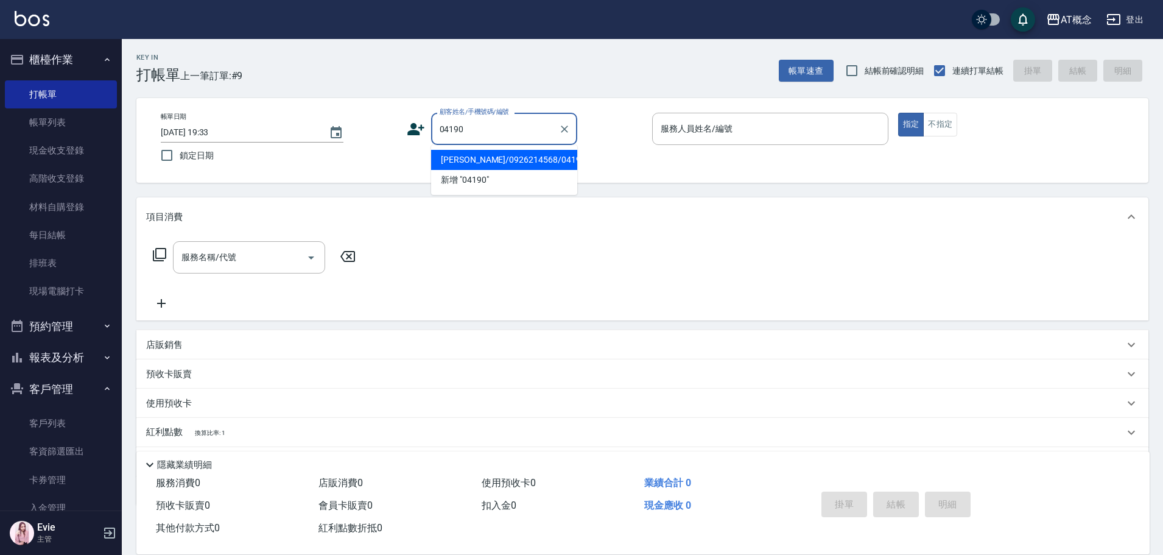
type input "邱鳳琴/0926214568/04190"
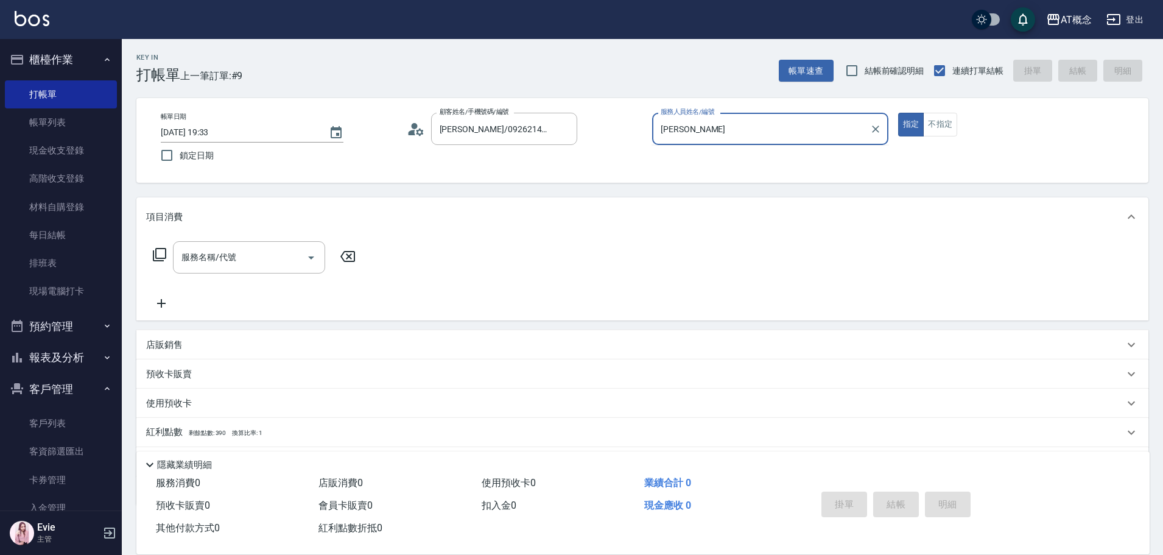
type input "邦"
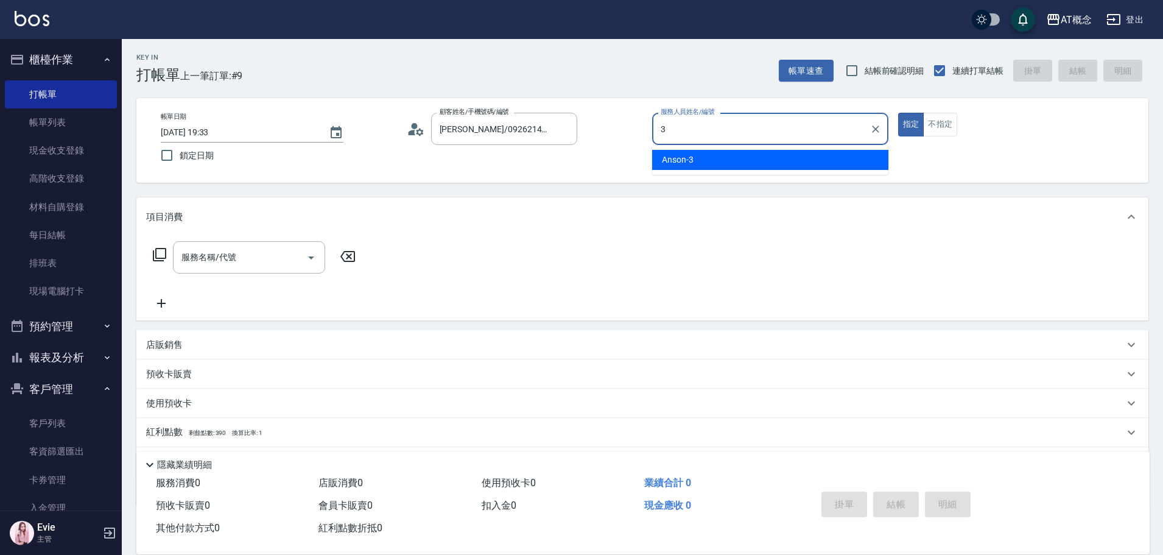
type input "Anson-3"
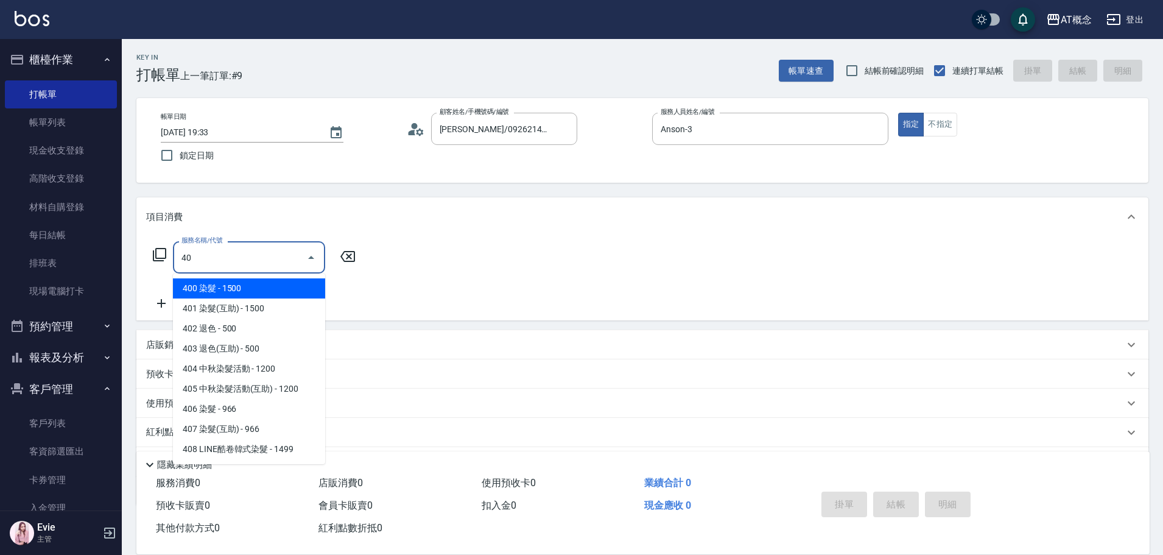
type input "401"
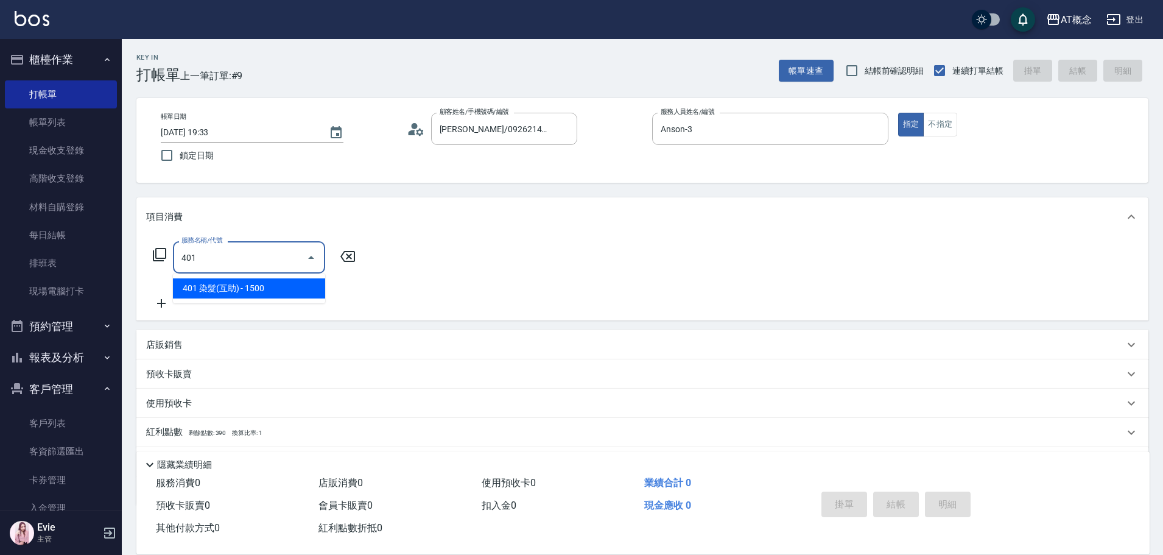
type input "150"
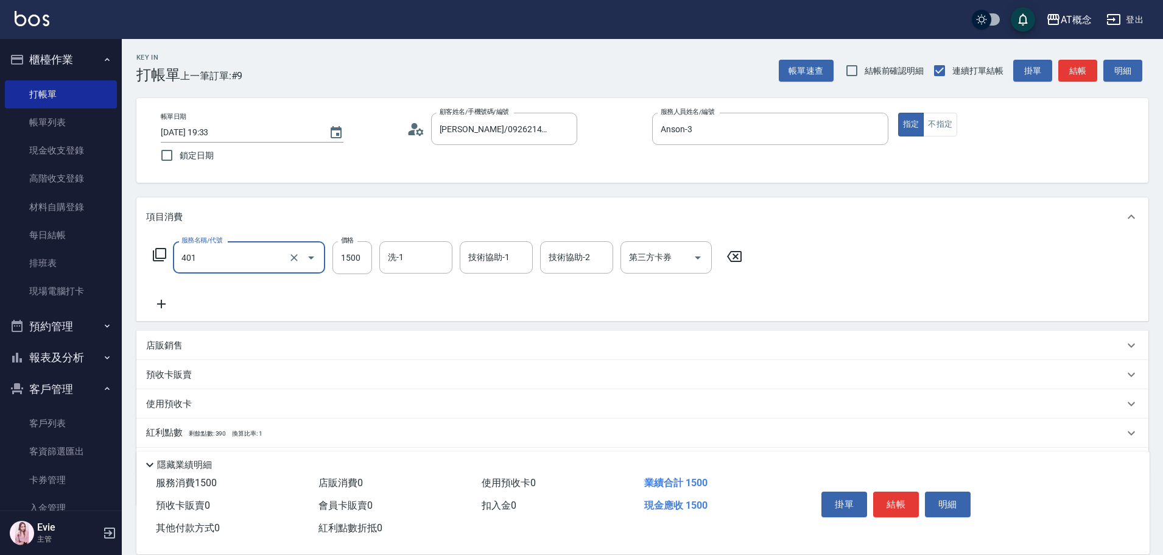
type input "401 染髮(互助)(401)"
type input "0"
type input "18"
type input "10"
type input "180"
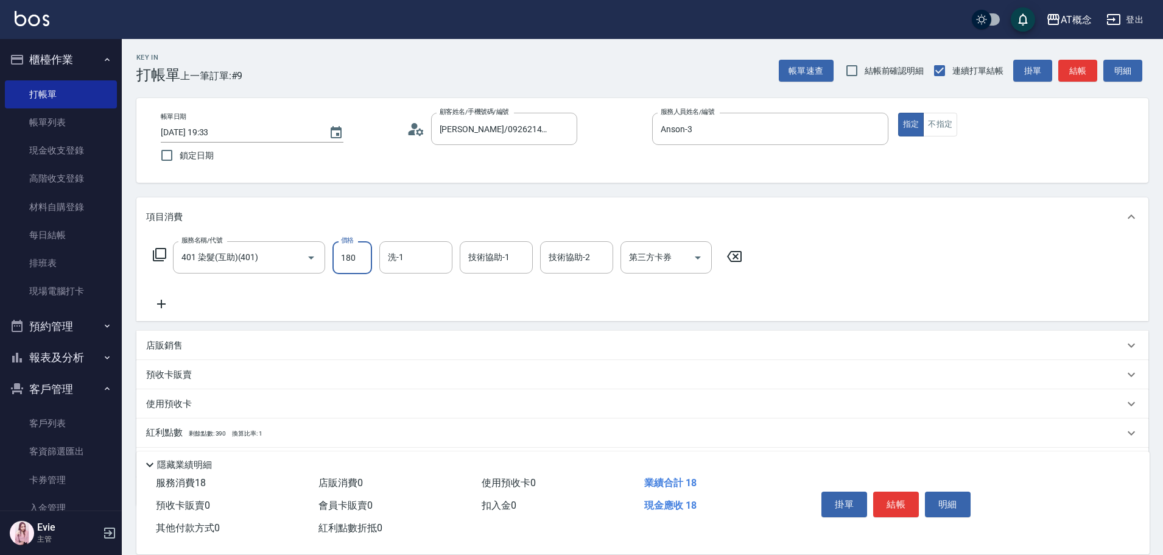
type input "180"
type input "1800"
click at [284, 256] on input "401 染髮(互助)(401)" at bounding box center [231, 257] width 107 height 21
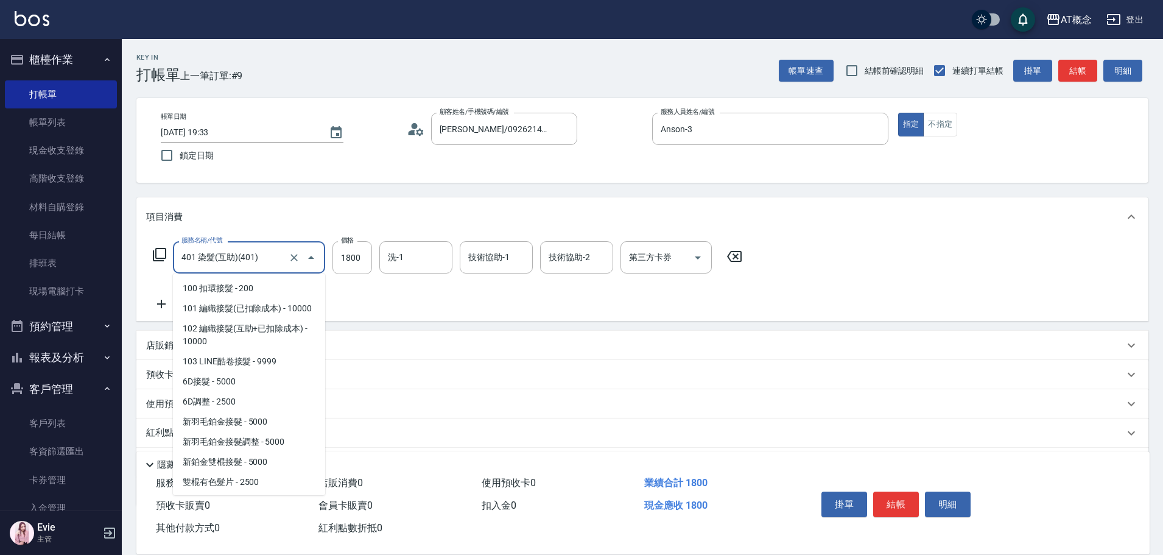
scroll to position [975, 0]
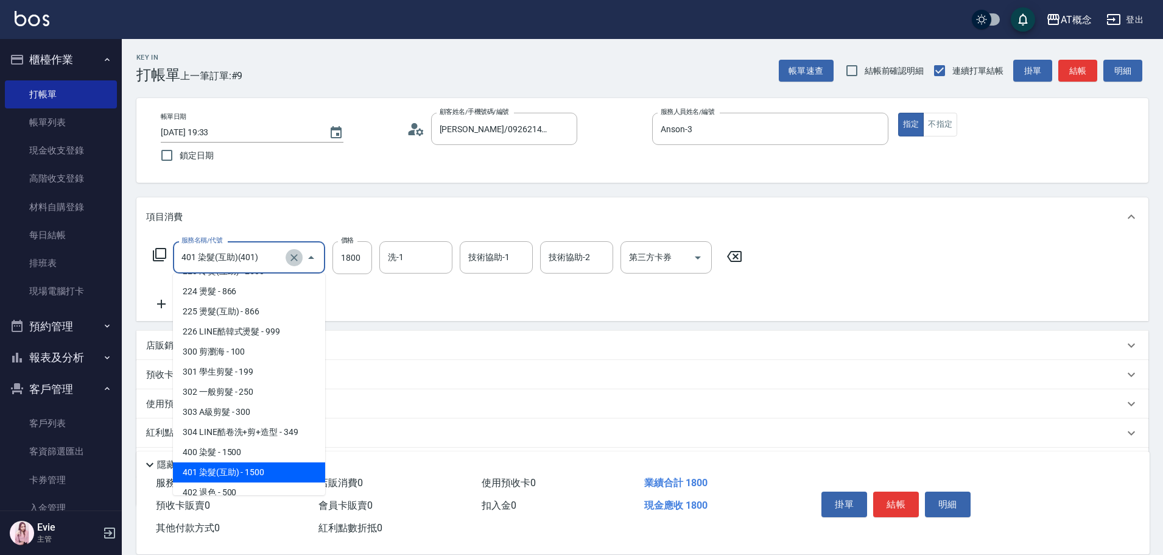
click at [295, 259] on icon "Clear" at bounding box center [294, 258] width 12 height 12
type input "0"
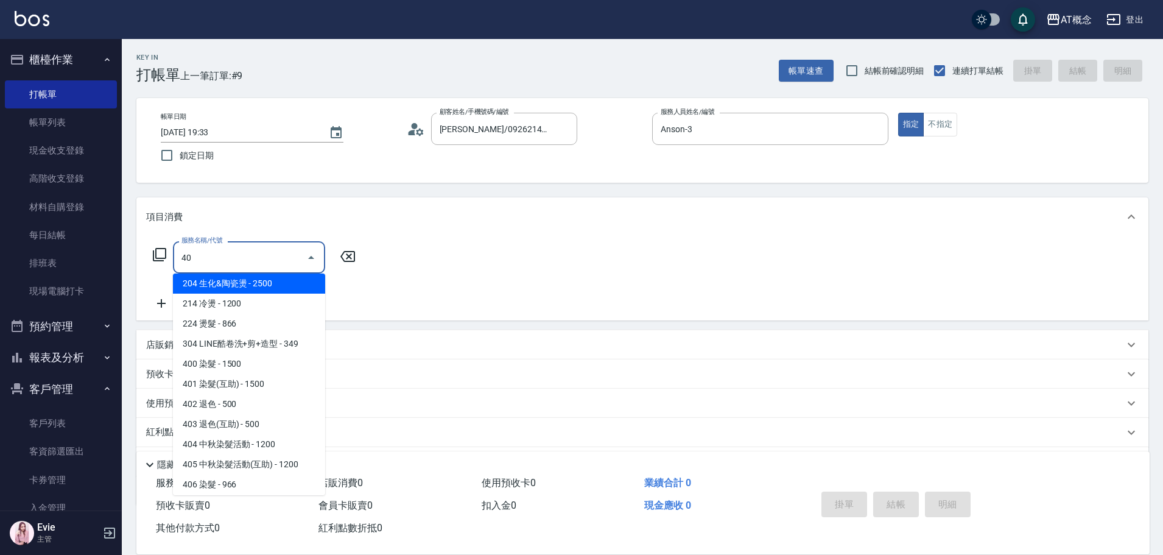
scroll to position [0, 0]
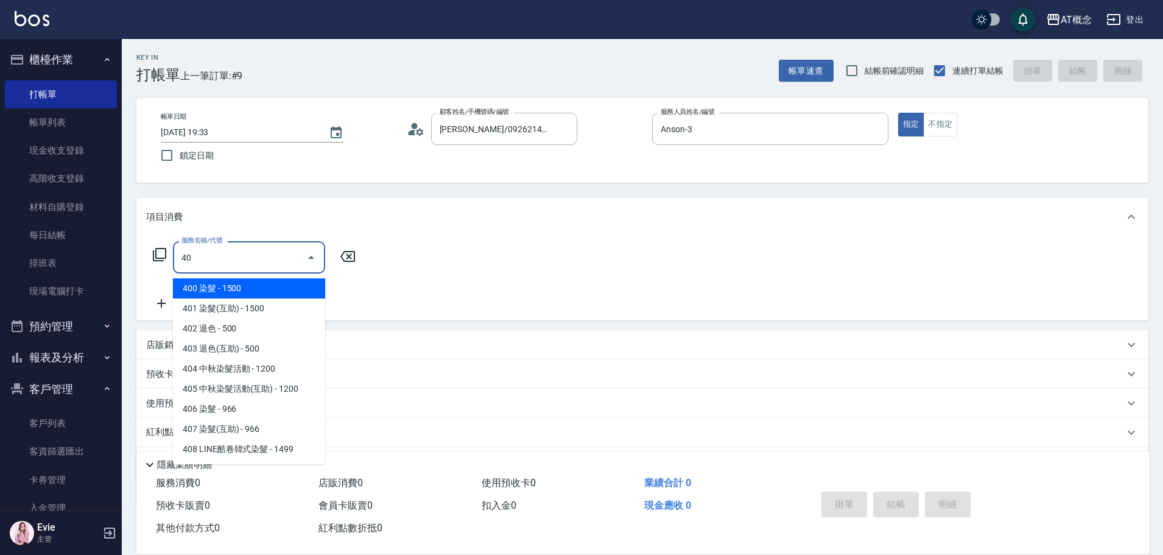
type input "400"
type input "150"
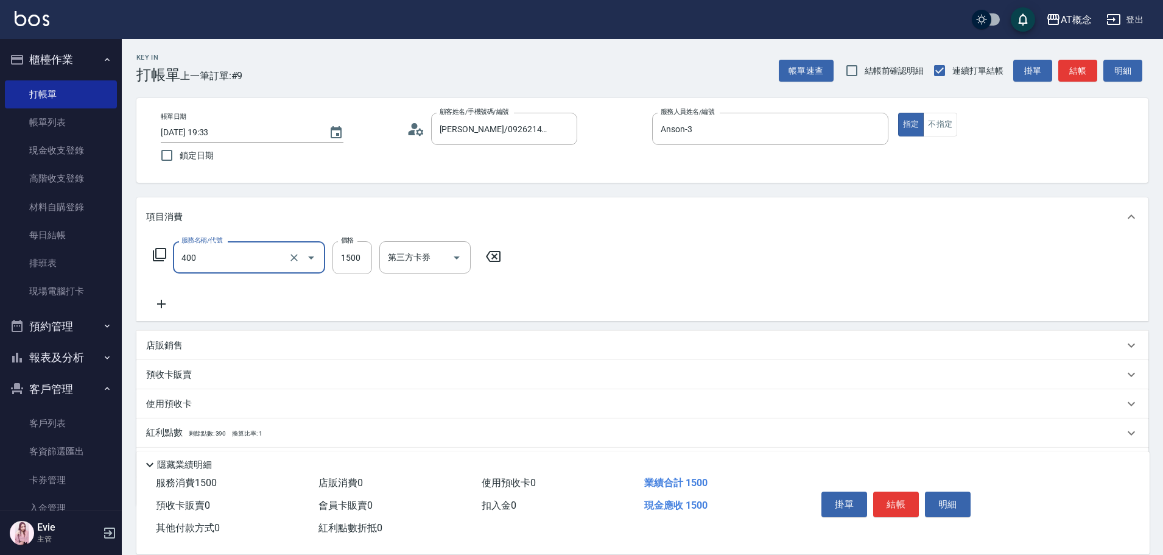
type input "400 染髮(400)"
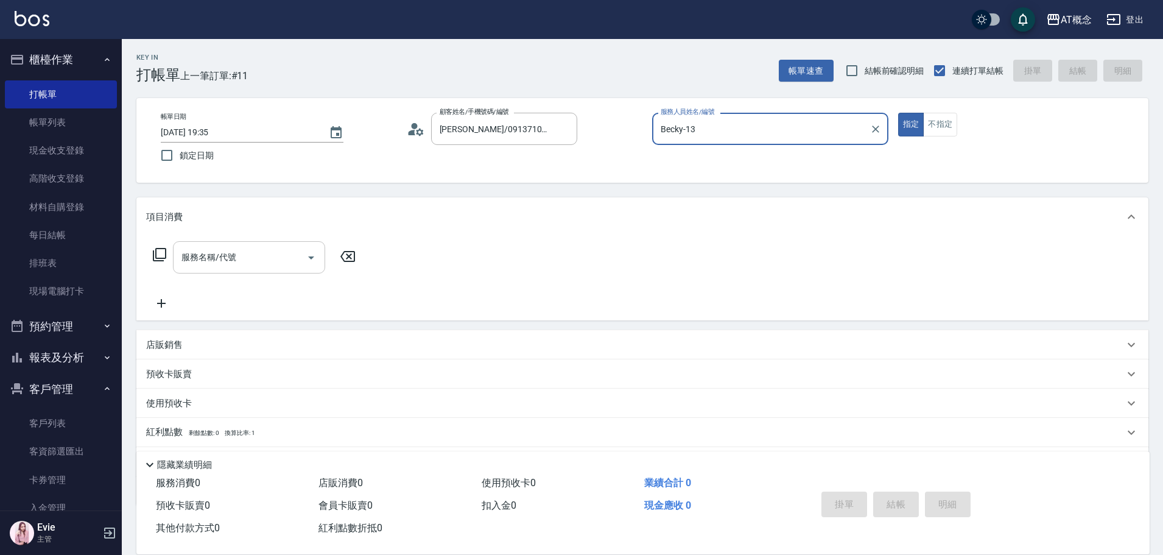
click at [898, 113] on button "指定" at bounding box center [911, 125] width 26 height 24
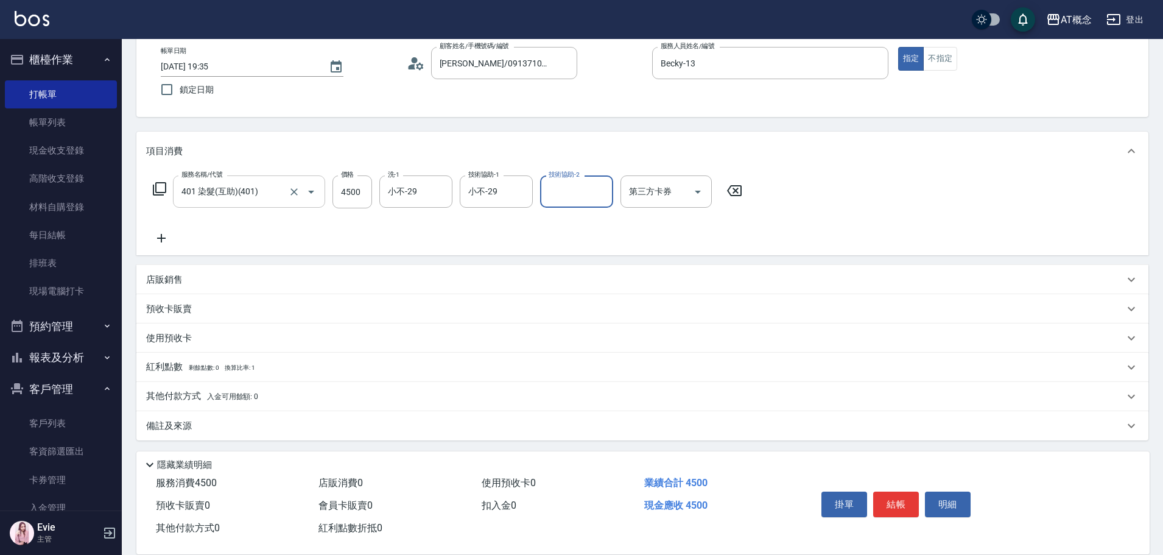
scroll to position [68, 0]
click at [182, 393] on p "其他付款方式 入金可用餘額: 0" at bounding box center [202, 393] width 112 height 13
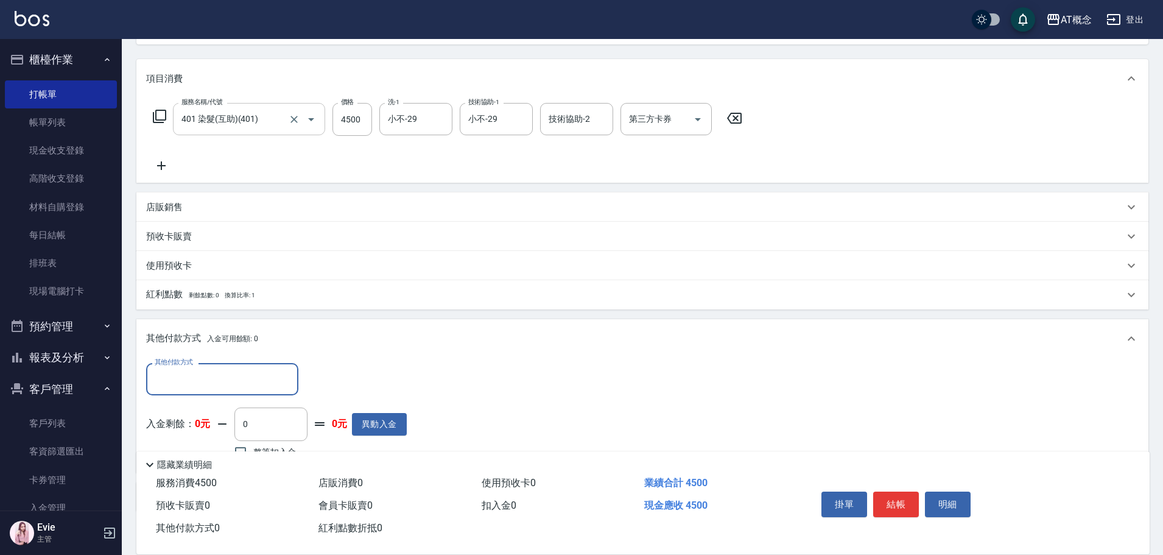
scroll to position [212, 0]
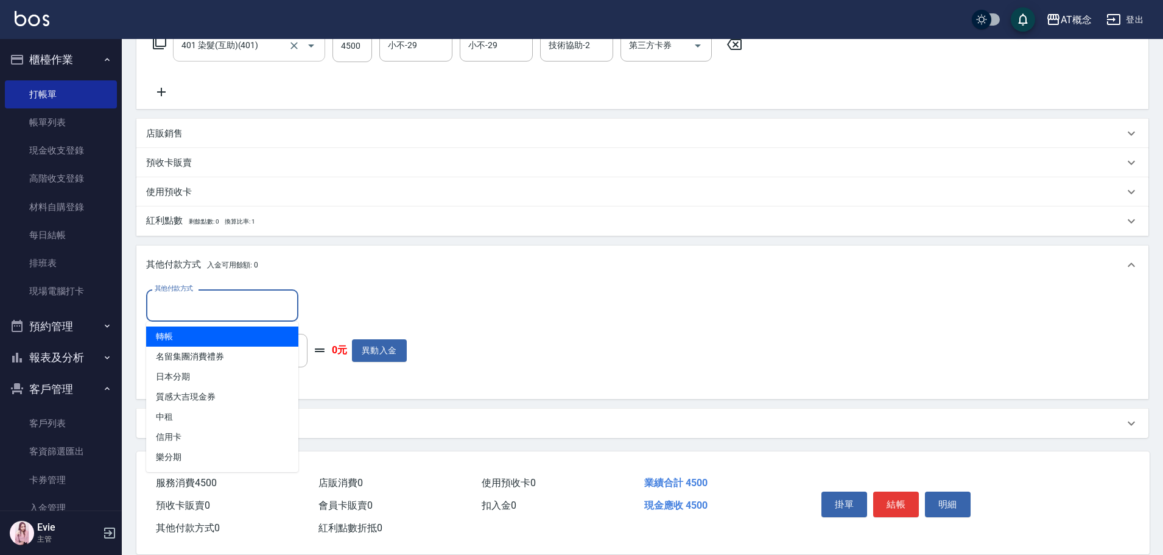
click at [224, 298] on input "其他付款方式" at bounding box center [222, 305] width 141 height 21
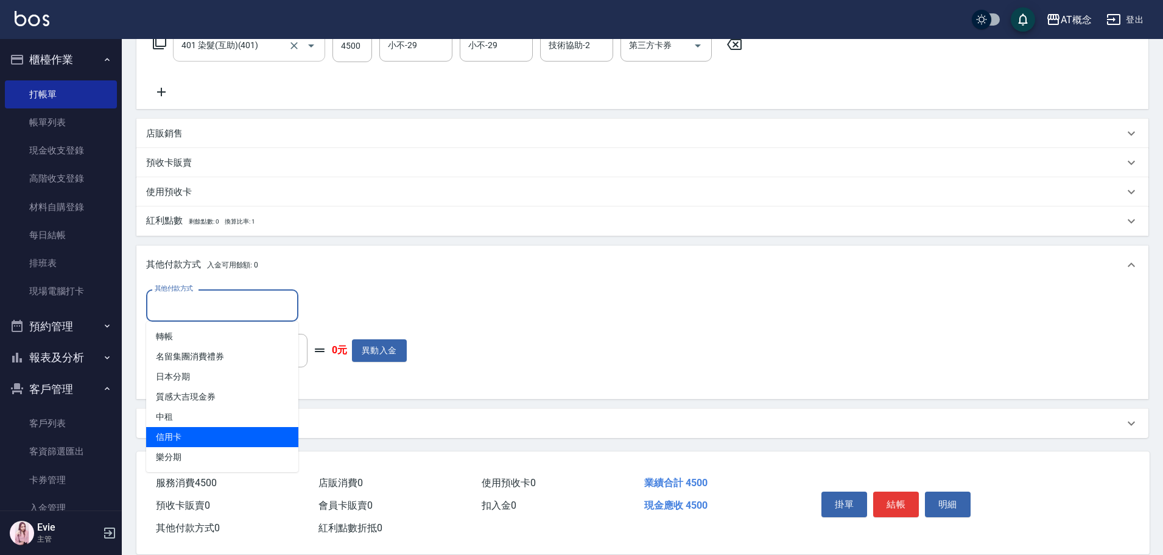
click at [191, 439] on span "信用卡" at bounding box center [222, 437] width 152 height 20
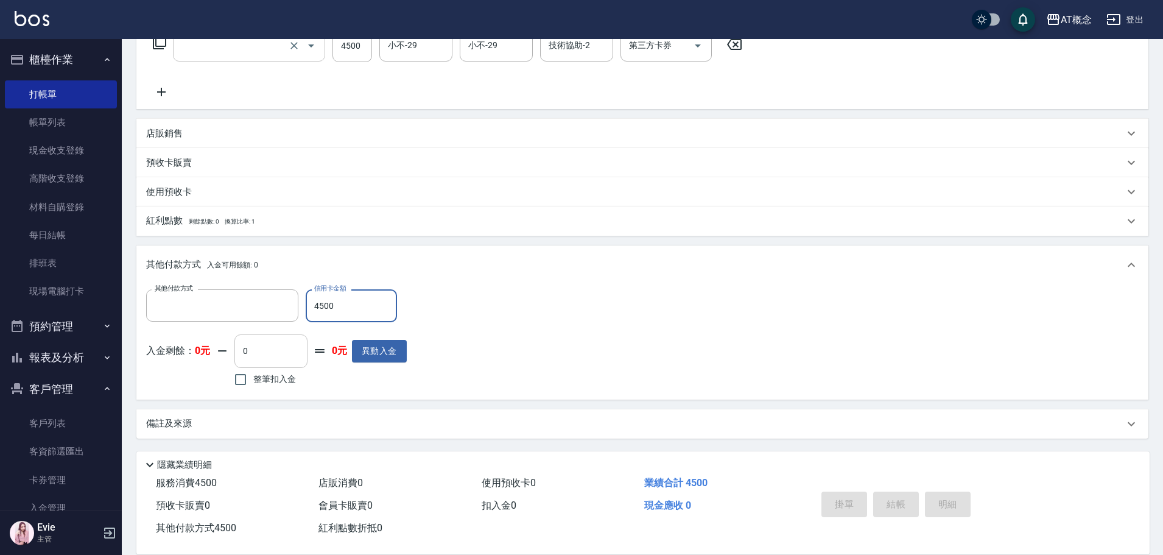
scroll to position [0, 0]
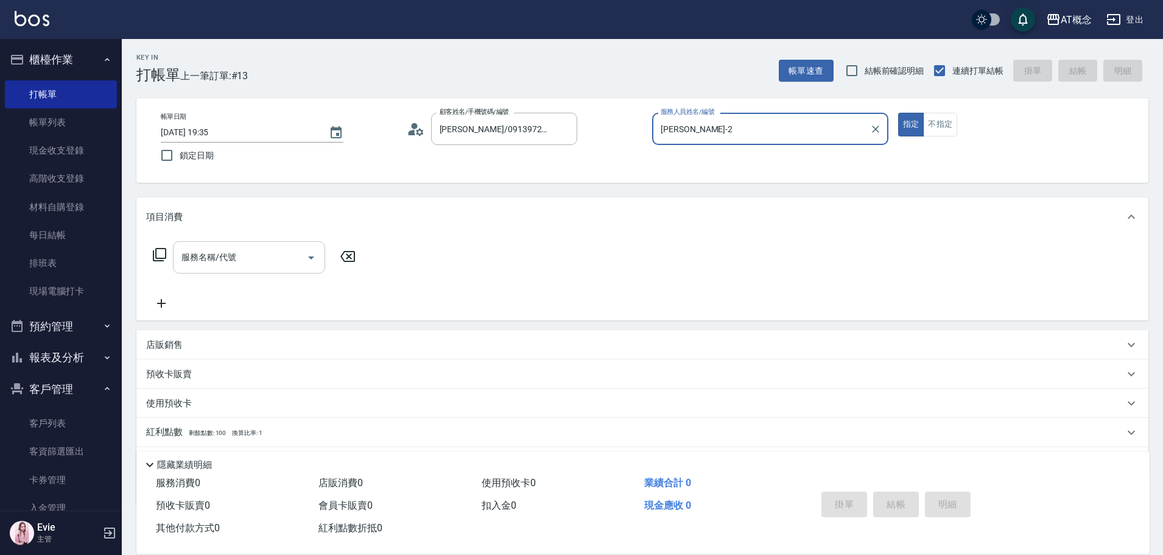
click at [898, 113] on button "指定" at bounding box center [911, 125] width 26 height 24
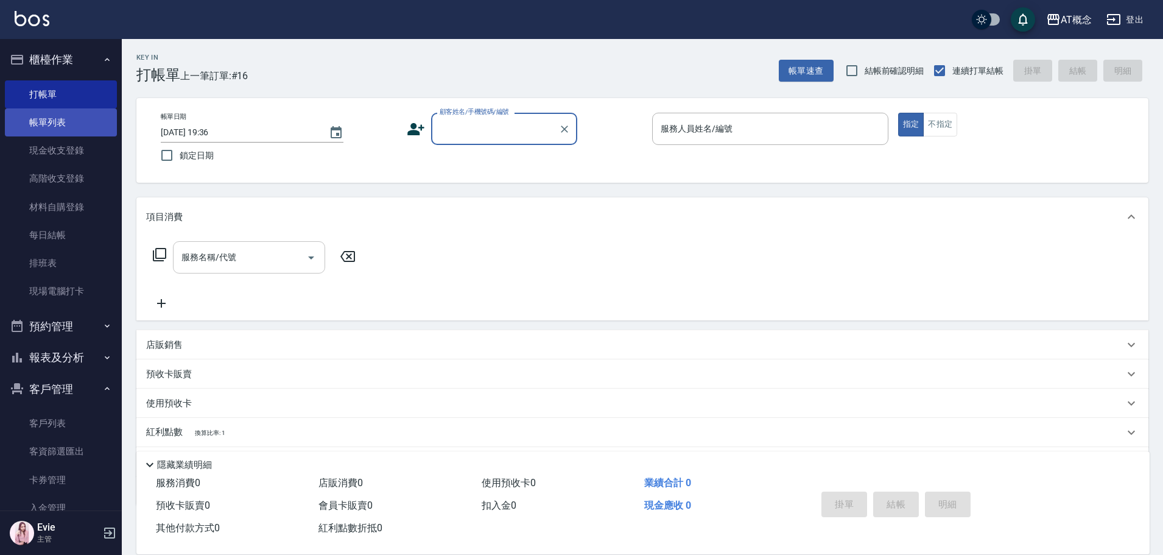
click at [51, 124] on link "帳單列表" at bounding box center [61, 122] width 112 height 28
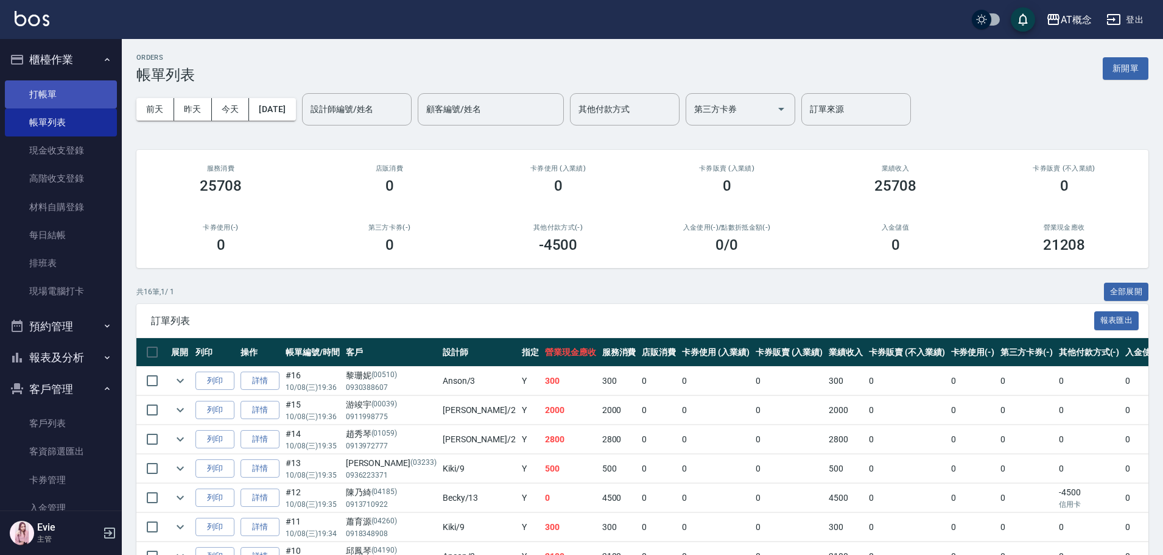
click at [46, 96] on link "打帳單" at bounding box center [61, 94] width 112 height 28
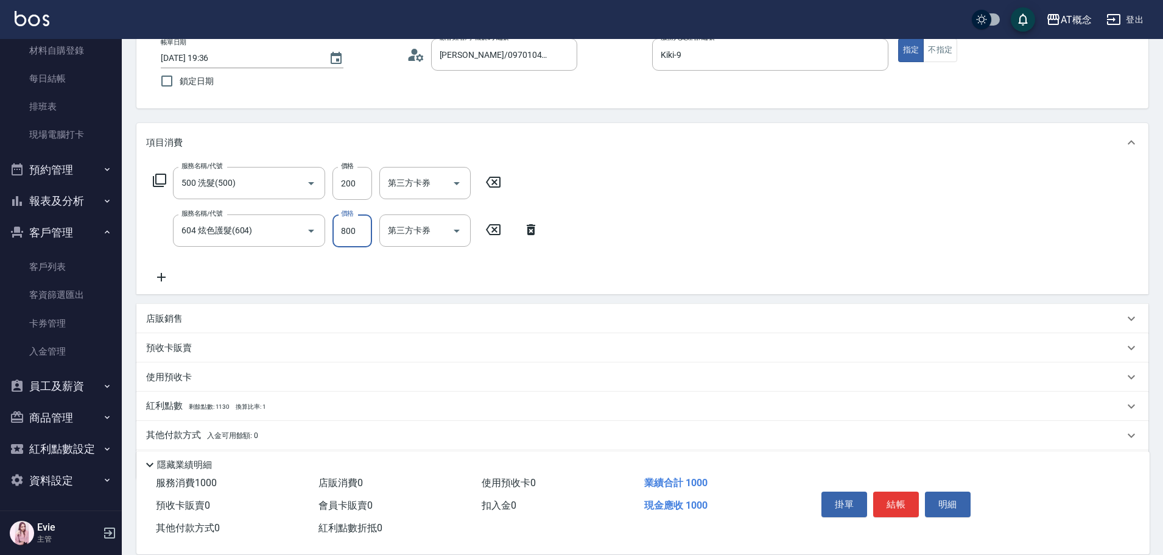
scroll to position [116, 0]
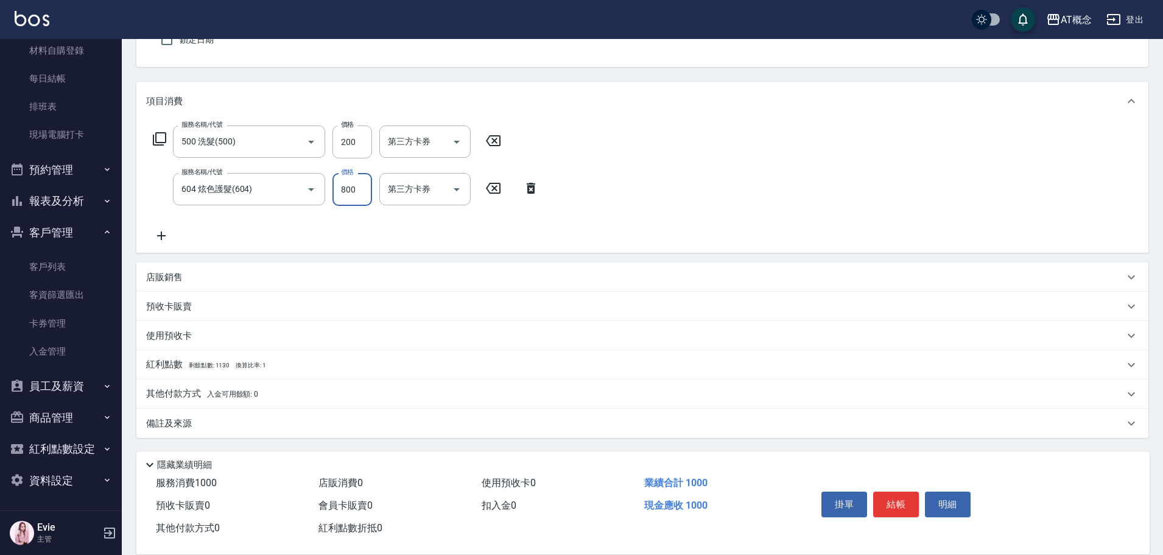
click at [174, 390] on p "其他付款方式 入金可用餘額: 0" at bounding box center [202, 393] width 112 height 13
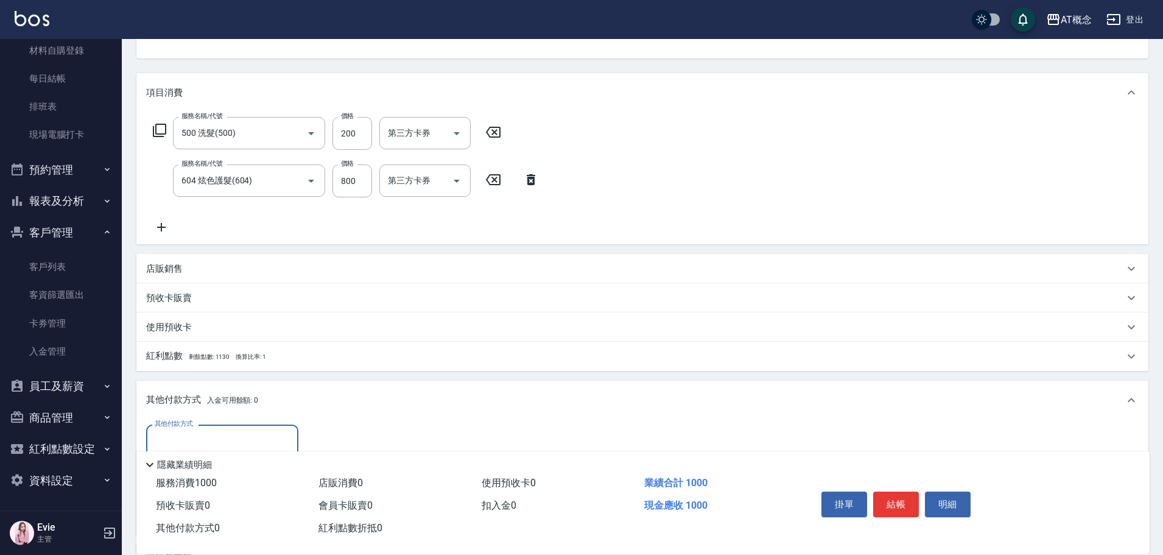
scroll to position [259, 0]
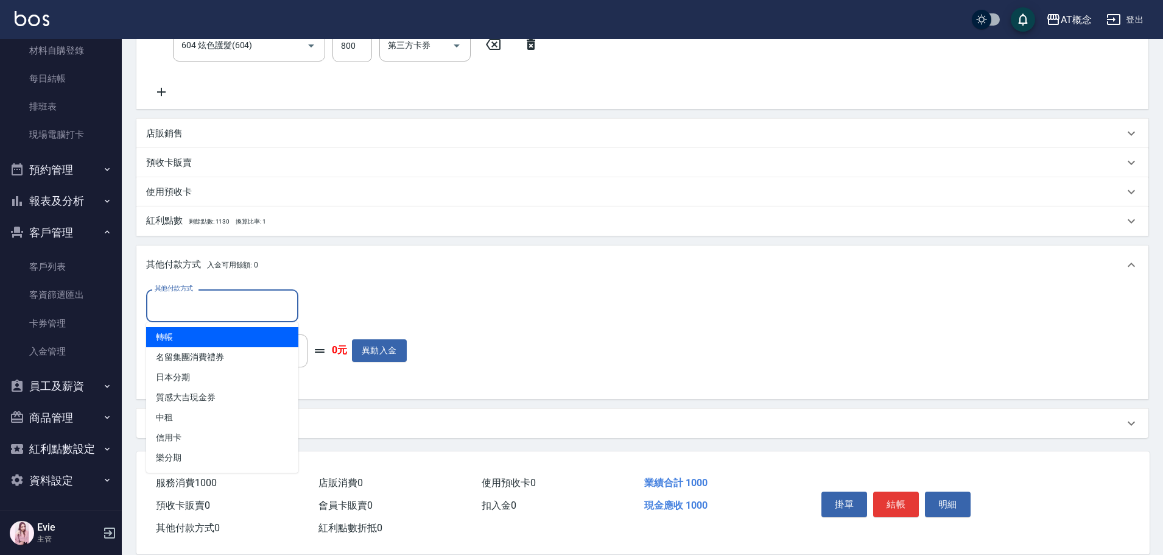
click at [247, 309] on input "其他付款方式" at bounding box center [222, 305] width 141 height 21
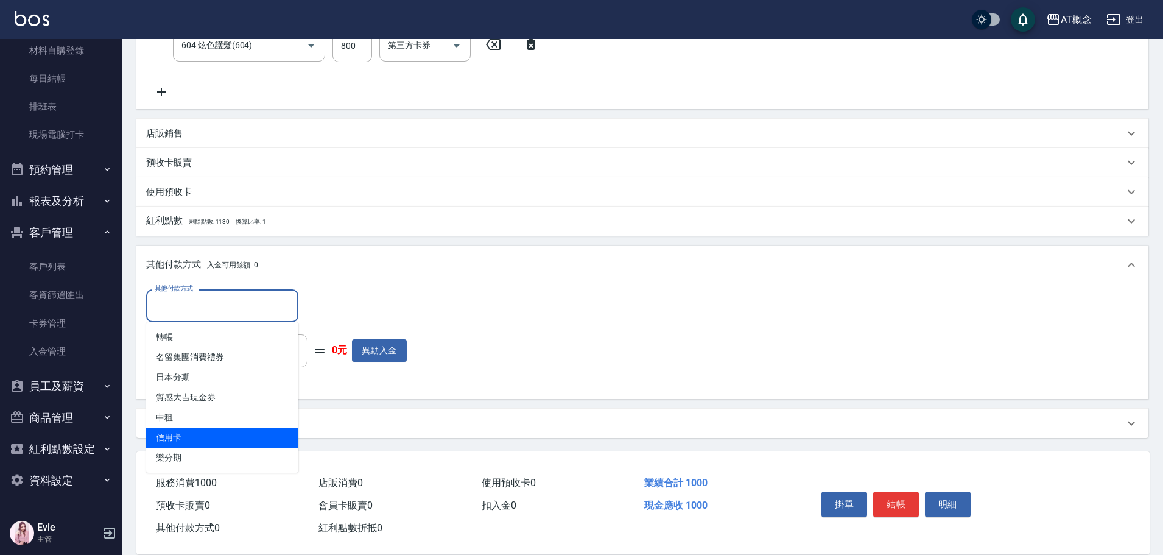
click at [178, 434] on span "信用卡" at bounding box center [222, 438] width 152 height 20
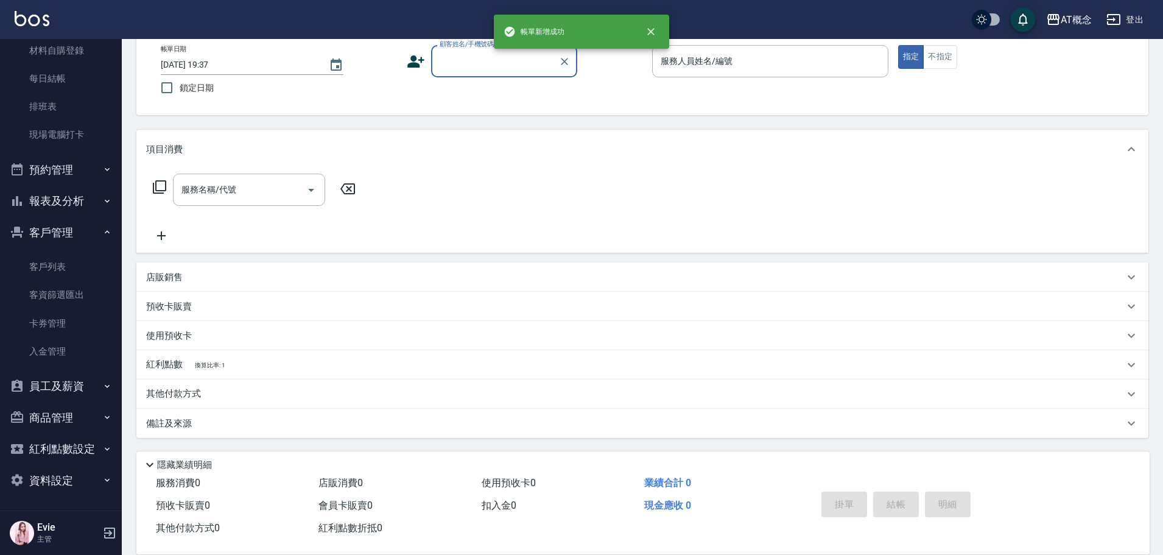
scroll to position [0, 0]
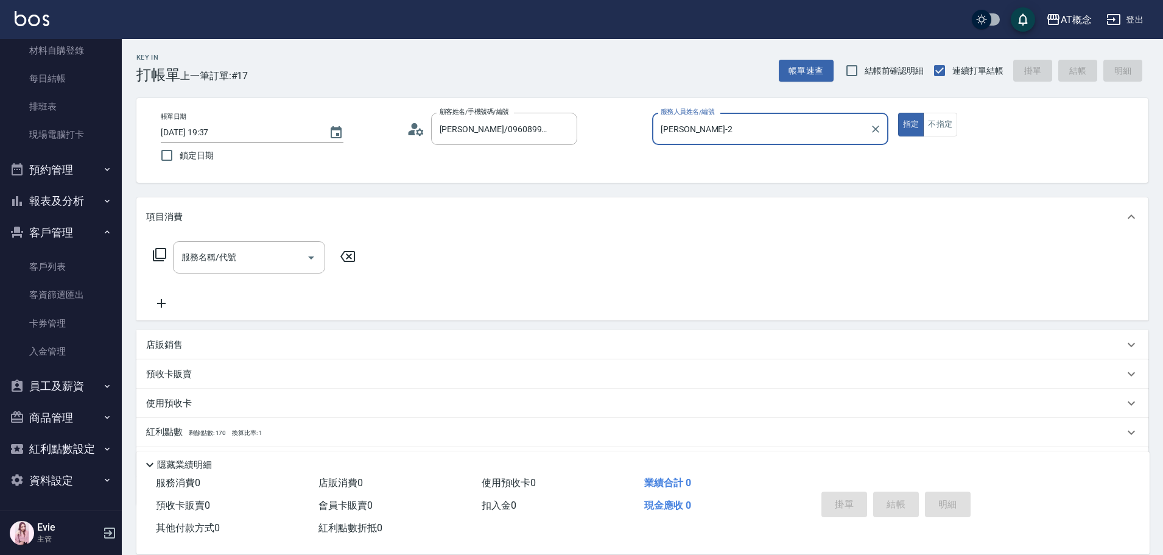
click at [898, 113] on button "指定" at bounding box center [911, 125] width 26 height 24
click at [936, 124] on button "不指定" at bounding box center [940, 125] width 34 height 24
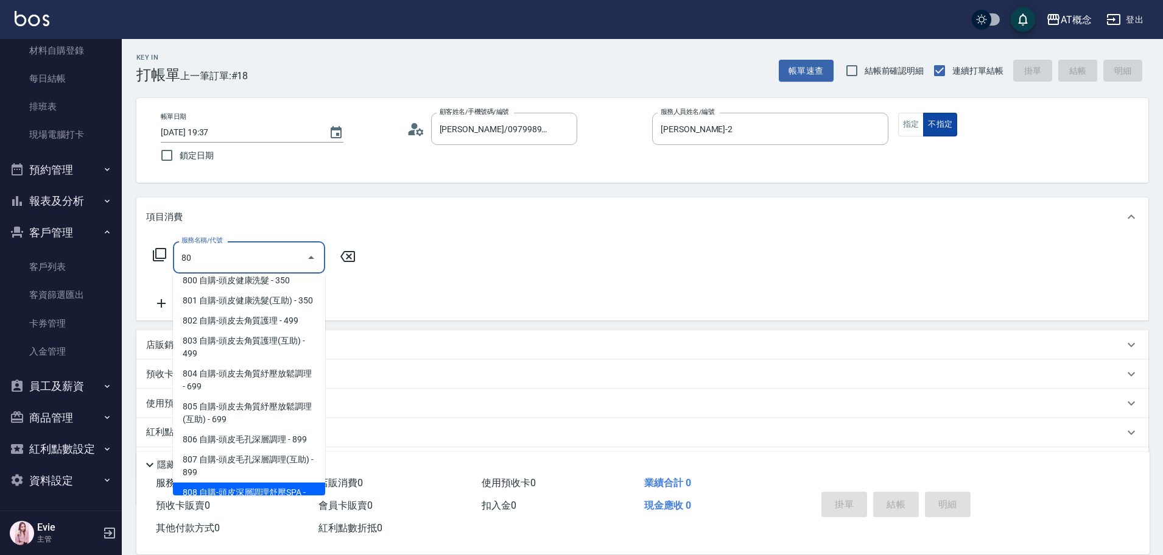
scroll to position [41, 0]
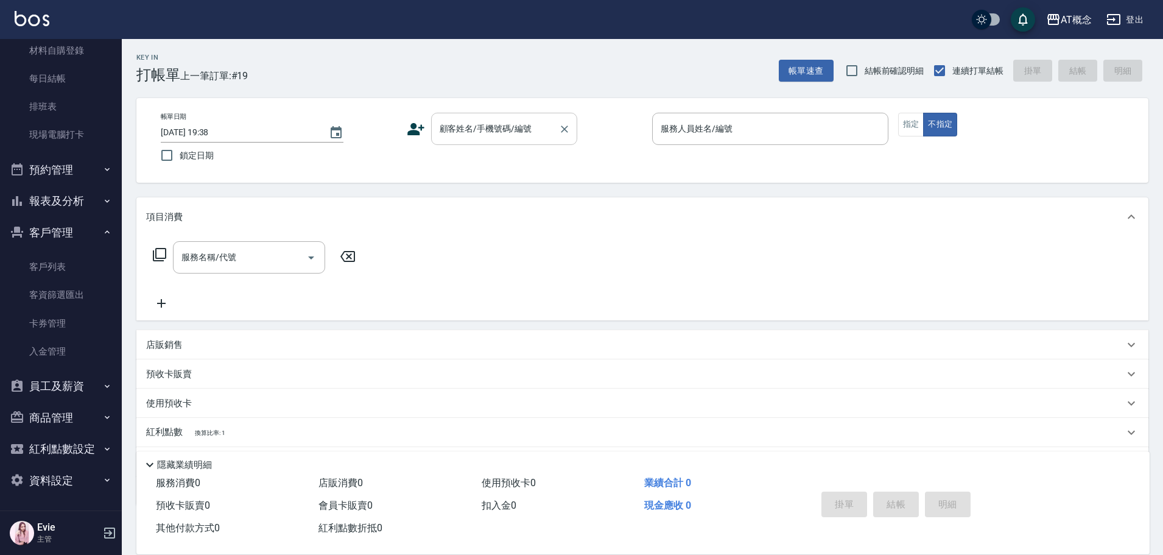
click at [454, 115] on div "顧客姓名/手機號碼/編號" at bounding box center [504, 129] width 146 height 32
click at [923, 113] on button "不指定" at bounding box center [940, 125] width 34 height 24
click at [55, 200] on button "報表及分析" at bounding box center [61, 201] width 112 height 32
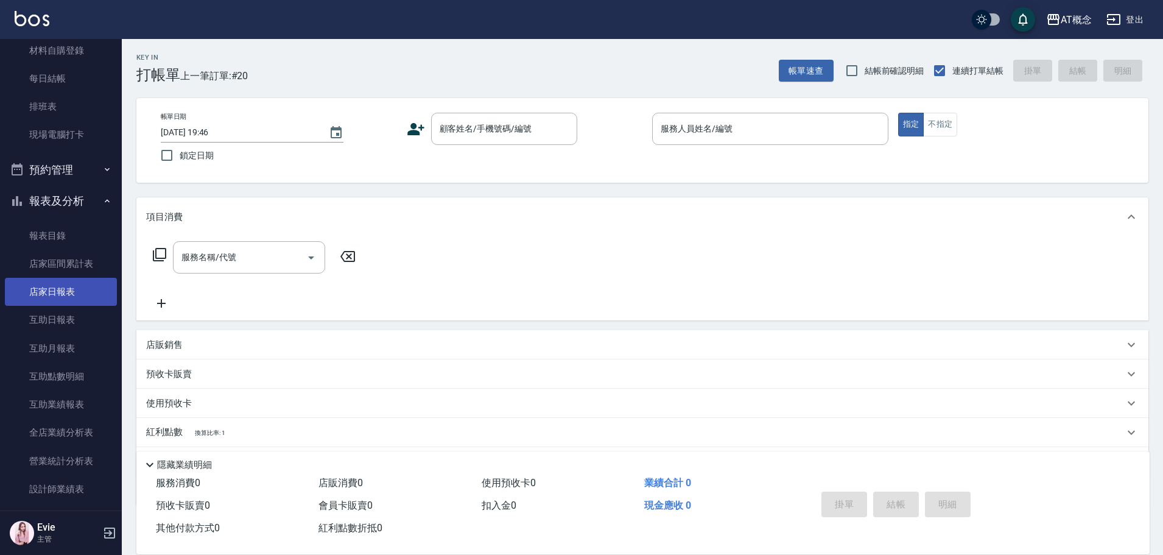
click at [59, 292] on link "店家日報表" at bounding box center [61, 292] width 112 height 28
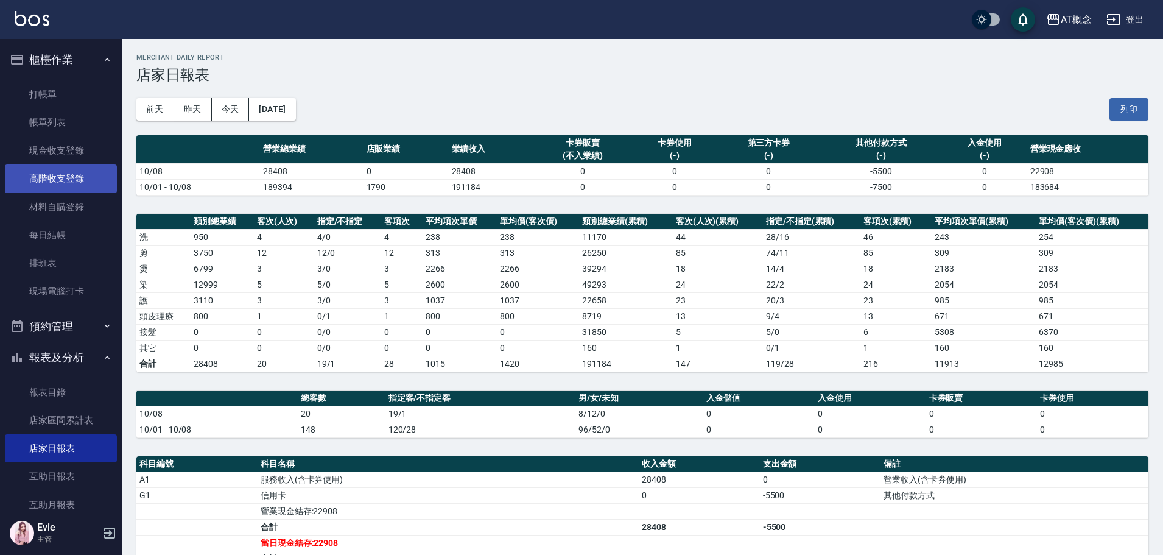
click at [53, 182] on link "高階收支登錄" at bounding box center [61, 178] width 112 height 28
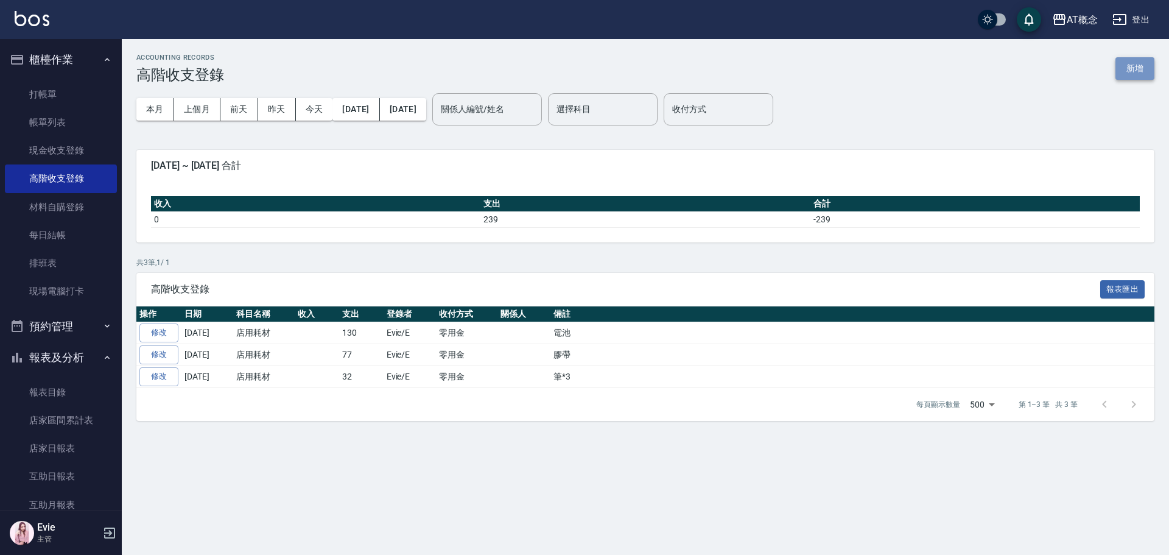
click at [1132, 76] on button "新增" at bounding box center [1135, 68] width 39 height 23
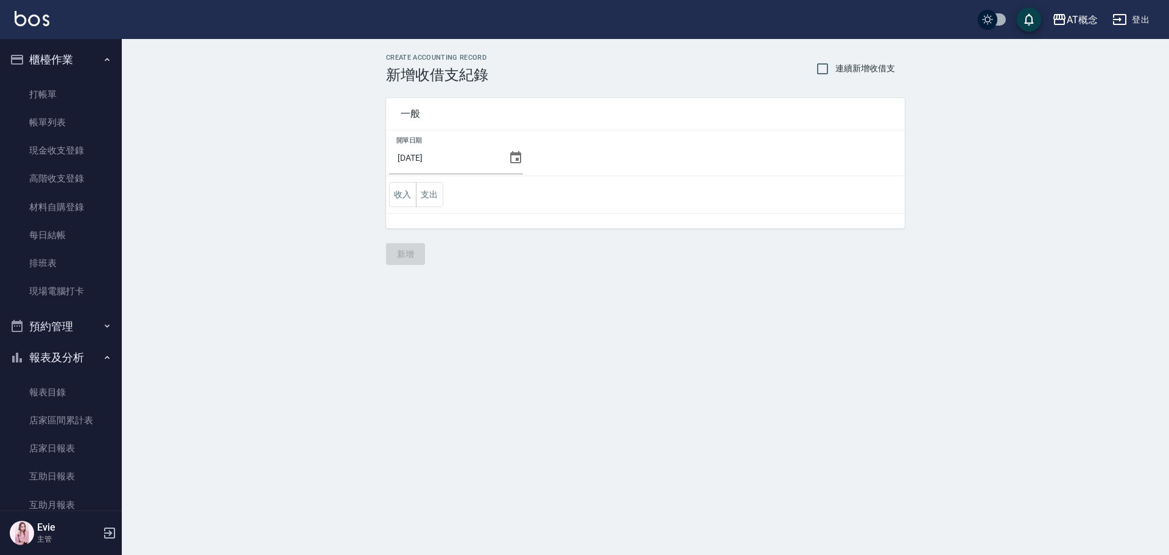
click at [510, 157] on icon at bounding box center [515, 157] width 11 height 12
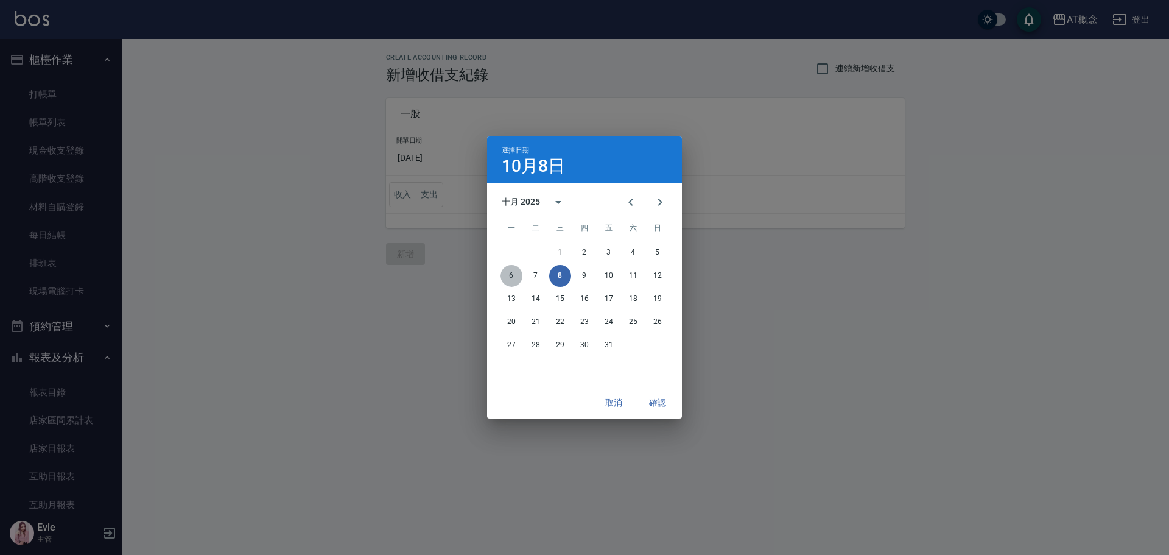
click at [512, 275] on button "6" at bounding box center [512, 276] width 22 height 22
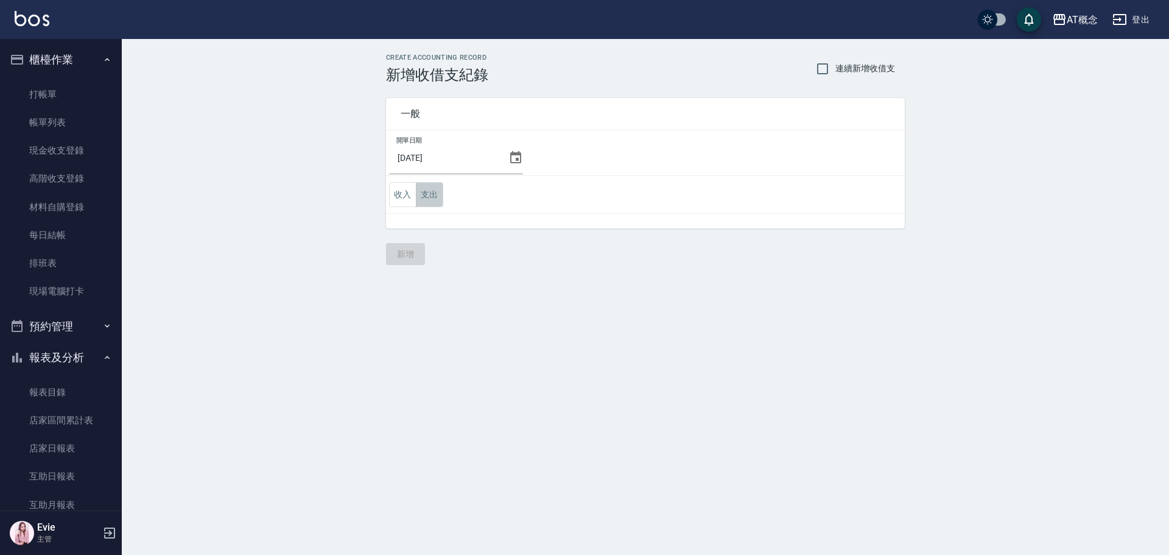
click at [424, 197] on button "支出" at bounding box center [429, 194] width 27 height 25
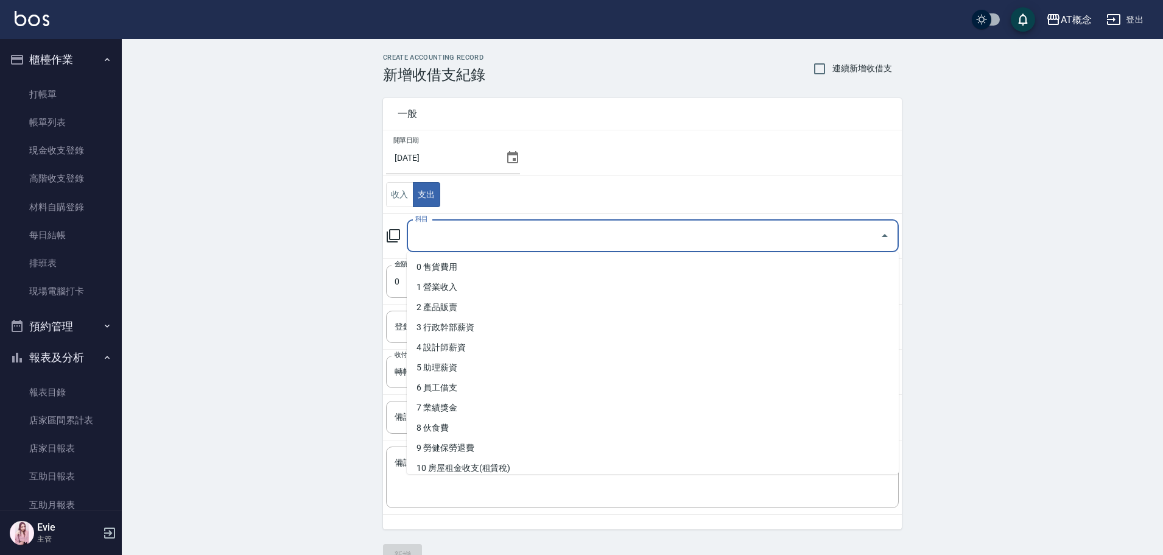
click at [434, 230] on input "科目" at bounding box center [643, 235] width 463 height 21
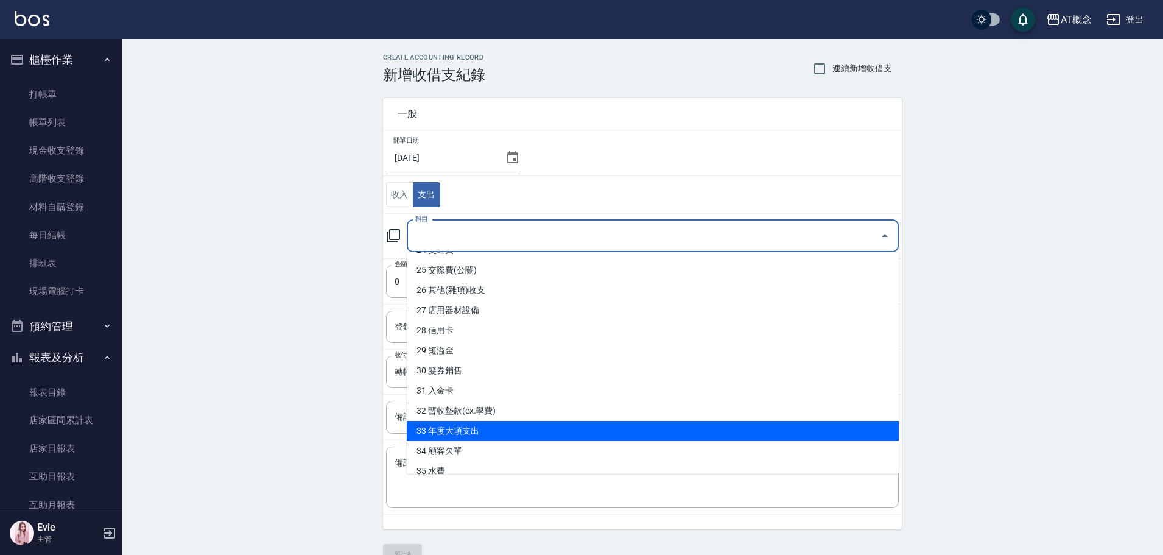
scroll to position [426, 0]
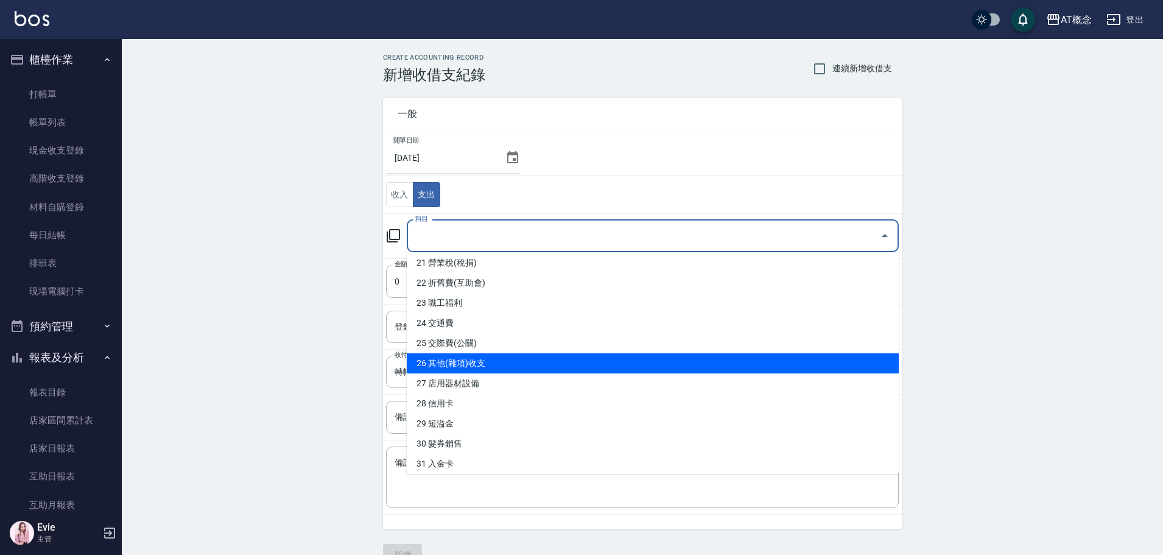
click at [470, 361] on li "26 其他(雜項)收支" at bounding box center [653, 363] width 492 height 20
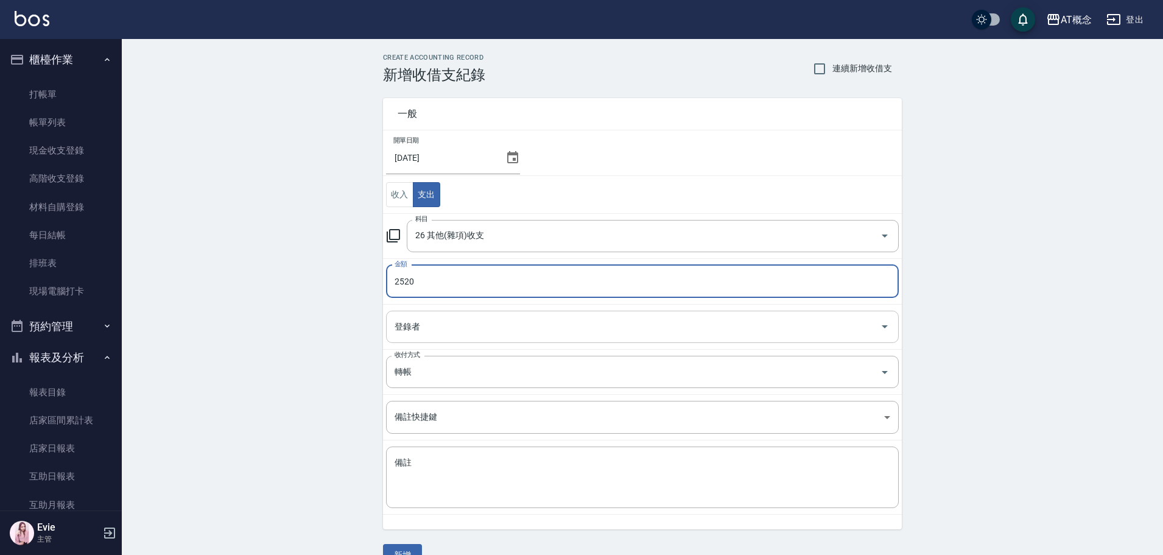
click at [440, 333] on input "登錄者" at bounding box center [634, 326] width 484 height 21
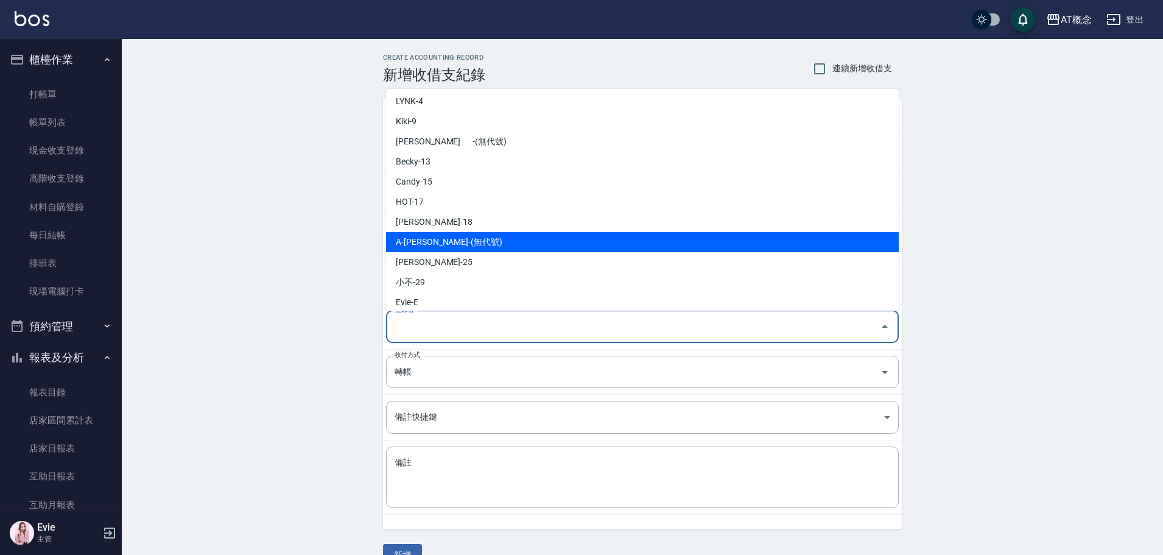
scroll to position [130, 0]
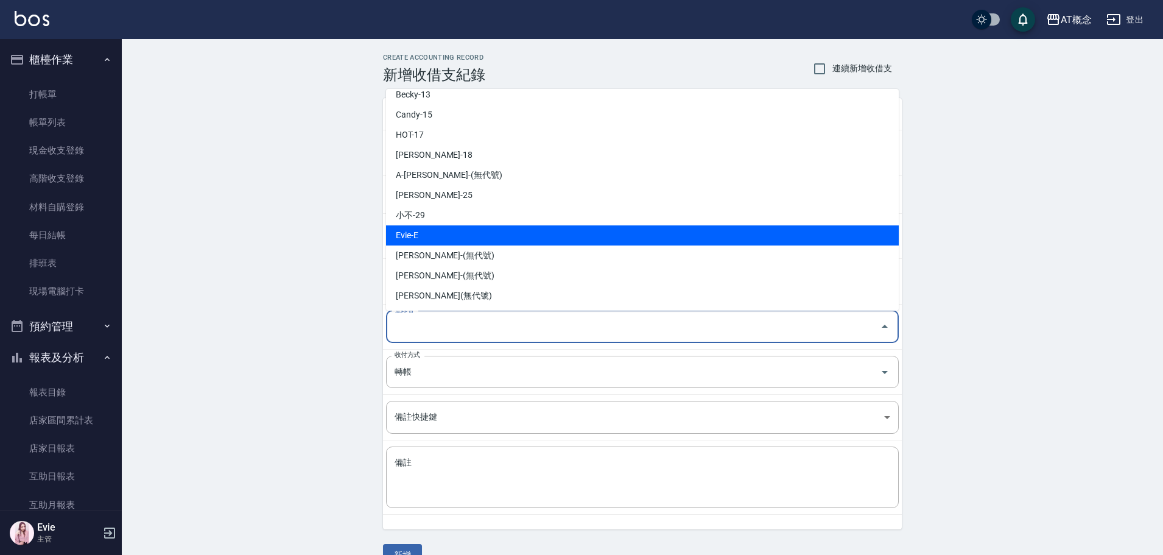
click at [442, 237] on li "Evie-E" at bounding box center [642, 235] width 513 height 20
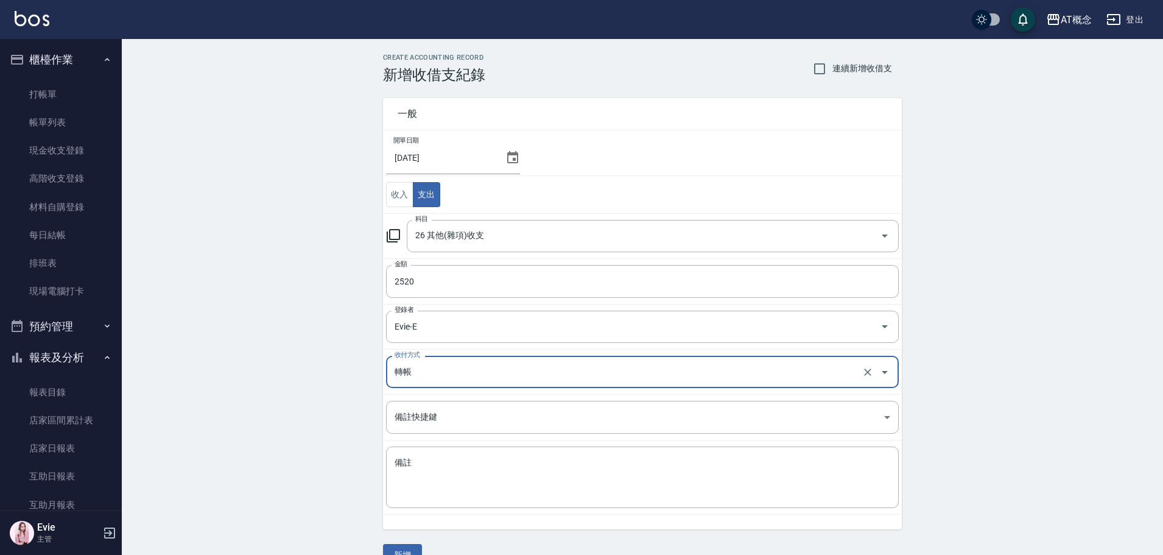
click at [418, 376] on input "轉帳" at bounding box center [626, 371] width 468 height 21
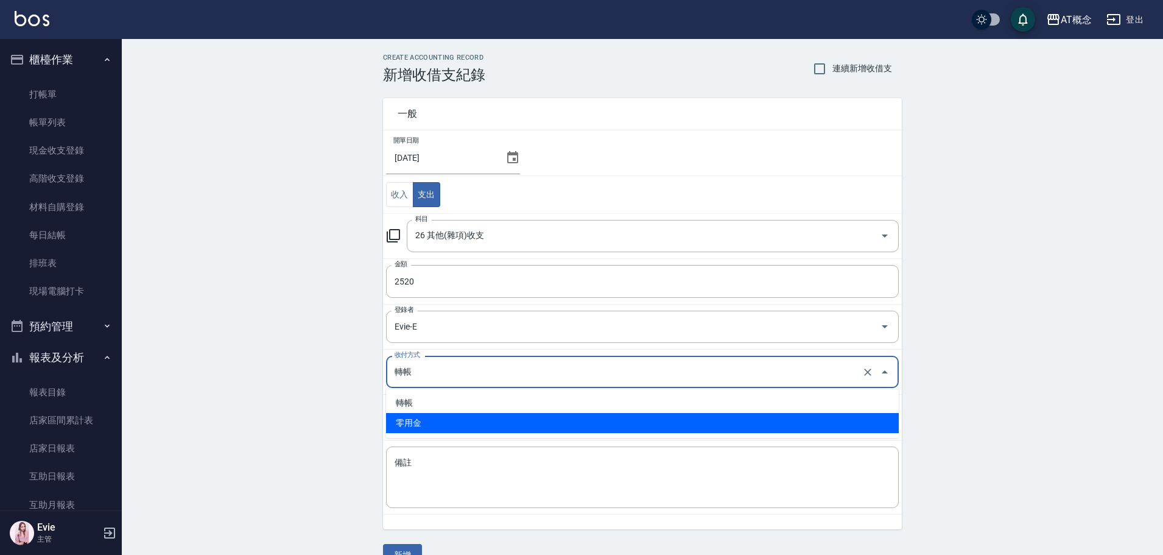
click at [420, 419] on li "零用金" at bounding box center [642, 423] width 513 height 20
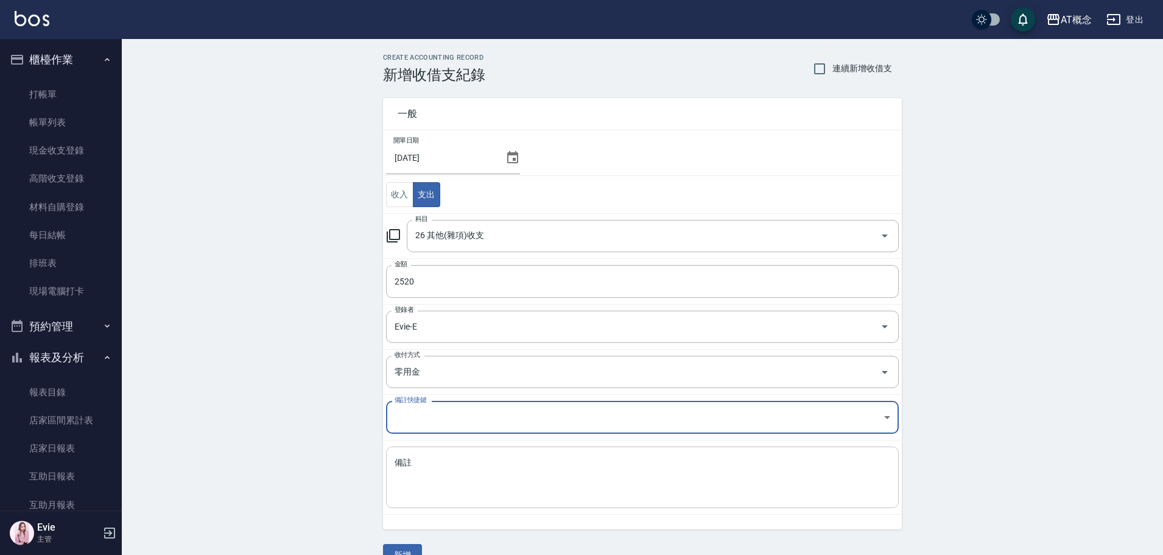
click at [417, 455] on div "x 備註" at bounding box center [642, 477] width 513 height 62
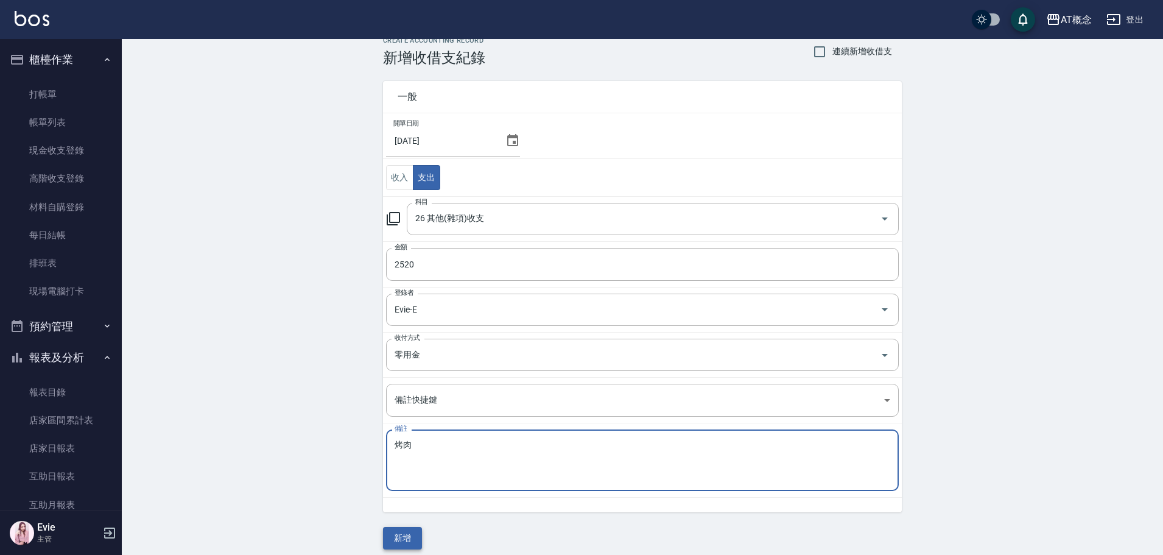
scroll to position [26, 0]
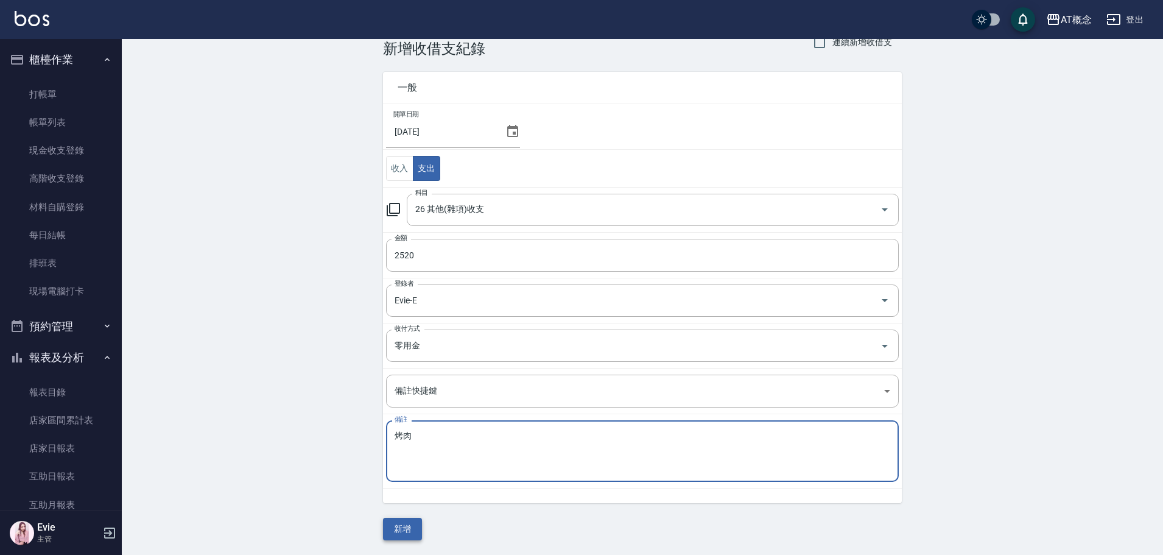
click at [397, 521] on button "新增" at bounding box center [402, 529] width 39 height 23
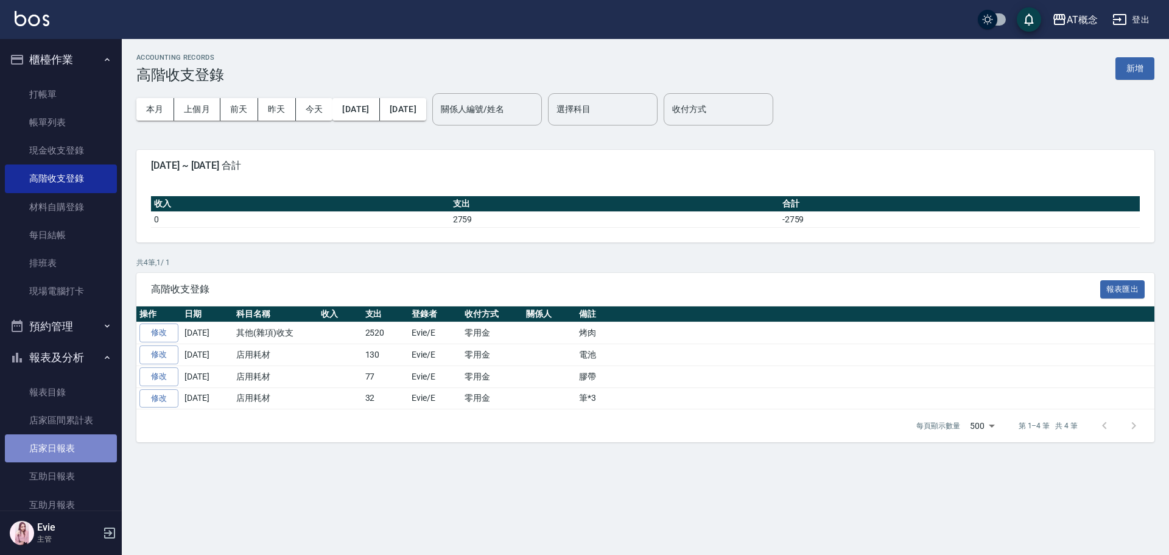
click at [63, 448] on link "店家日報表" at bounding box center [61, 448] width 112 height 28
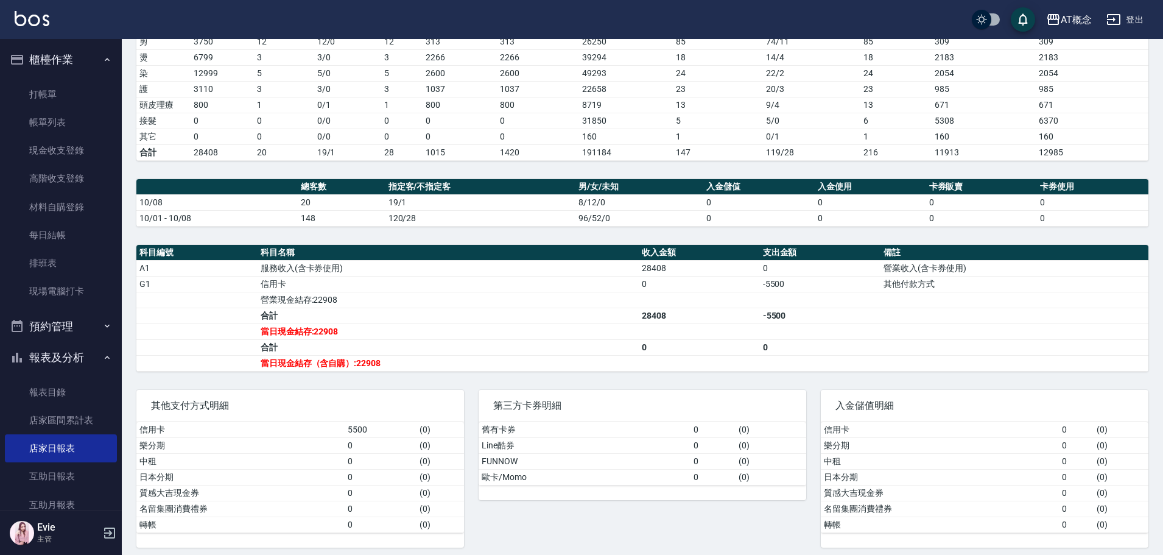
scroll to position [219, 0]
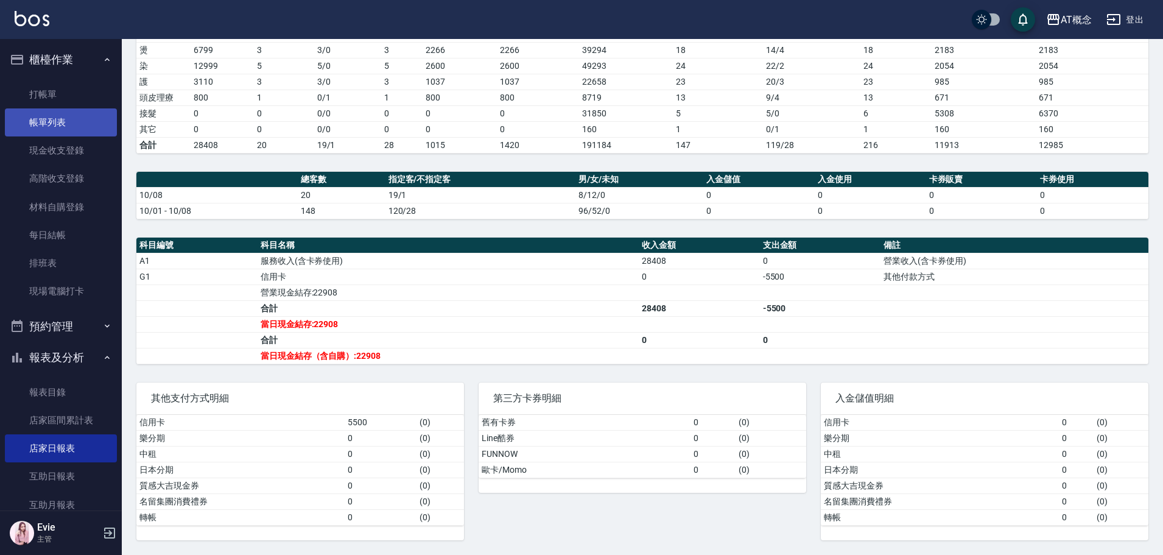
click at [29, 122] on link "帳單列表" at bounding box center [61, 122] width 112 height 28
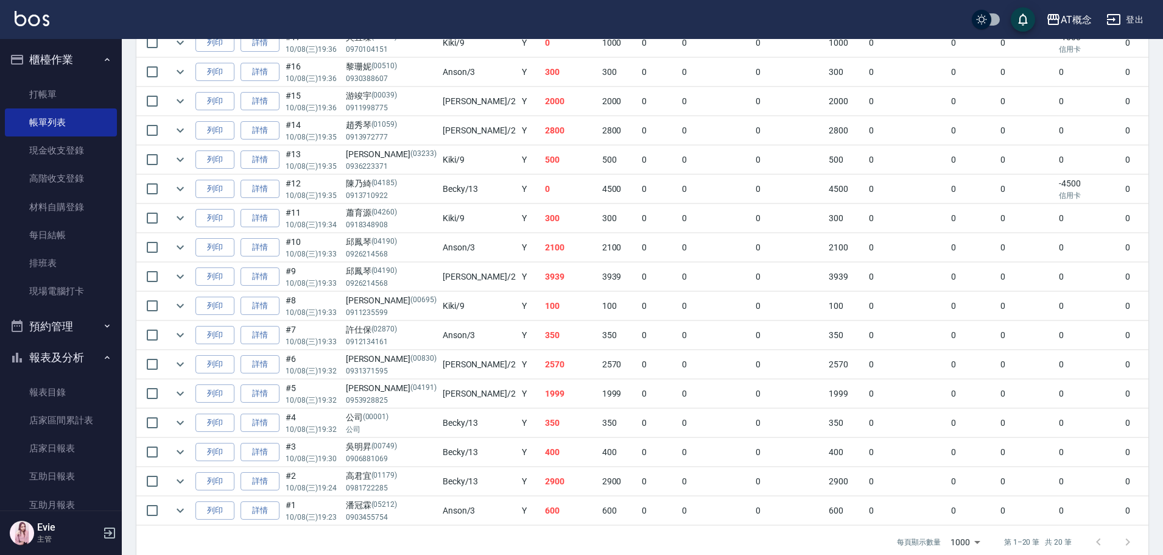
scroll to position [426, 0]
click at [260, 361] on link "詳情" at bounding box center [260, 363] width 39 height 19
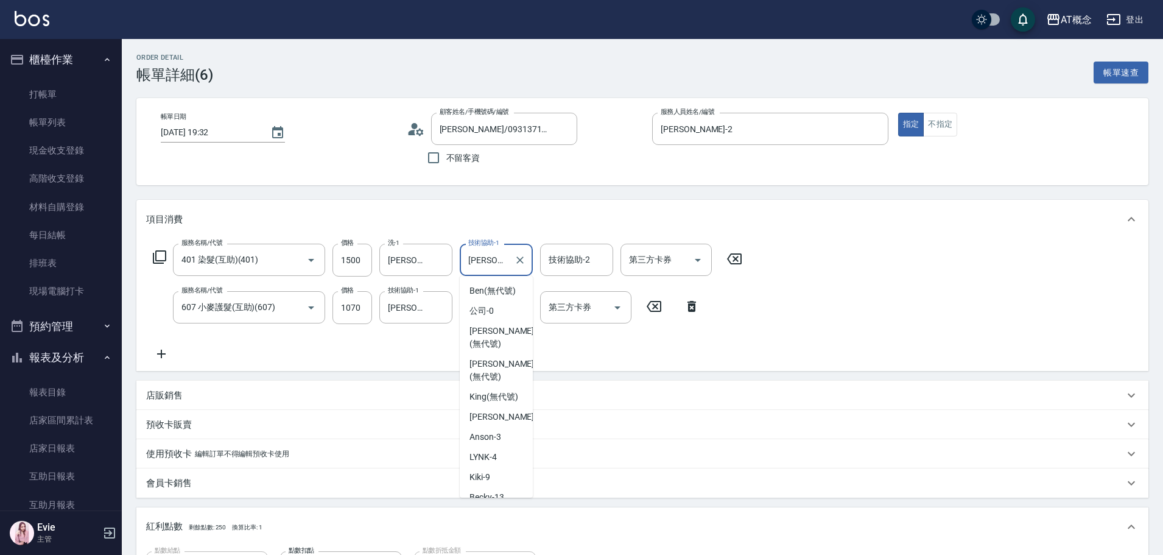
scroll to position [83, 0]
click at [503, 256] on input "Dan-18" at bounding box center [487, 259] width 44 height 21
drag, startPoint x: 503, startPoint y: 256, endPoint x: 441, endPoint y: 252, distance: 62.2
click at [441, 252] on div "服務名稱/代號 401 染髮(互助)(401) 服務名稱/代號 價格 1500 價格 洗-1 Dan-18 洗-1 技術協助-1 Dan-18 技術協助-1 …" at bounding box center [448, 260] width 604 height 33
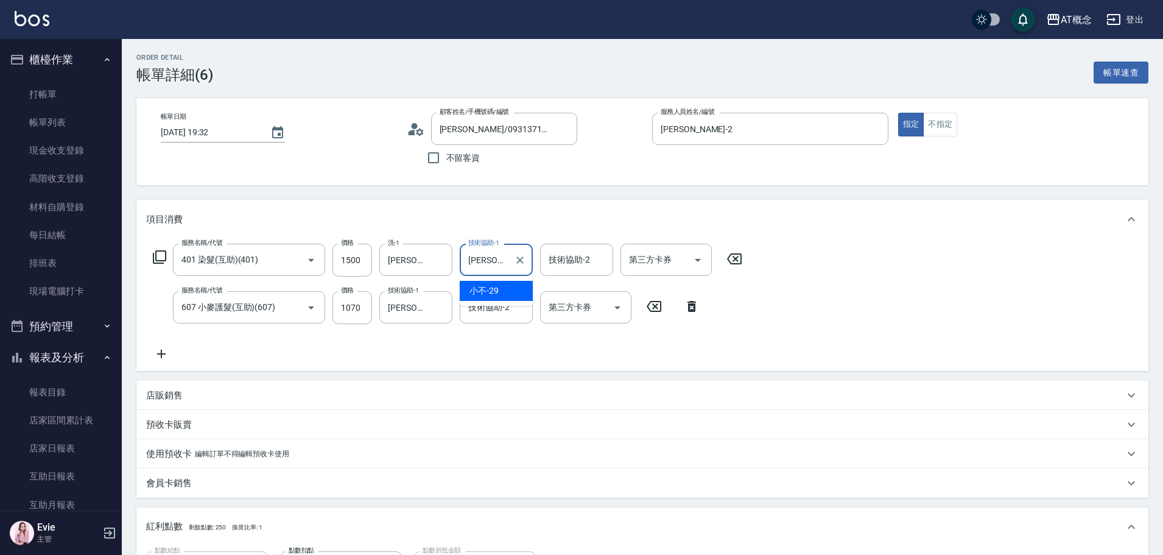
click at [591, 398] on div "店販銷售" at bounding box center [635, 395] width 978 height 13
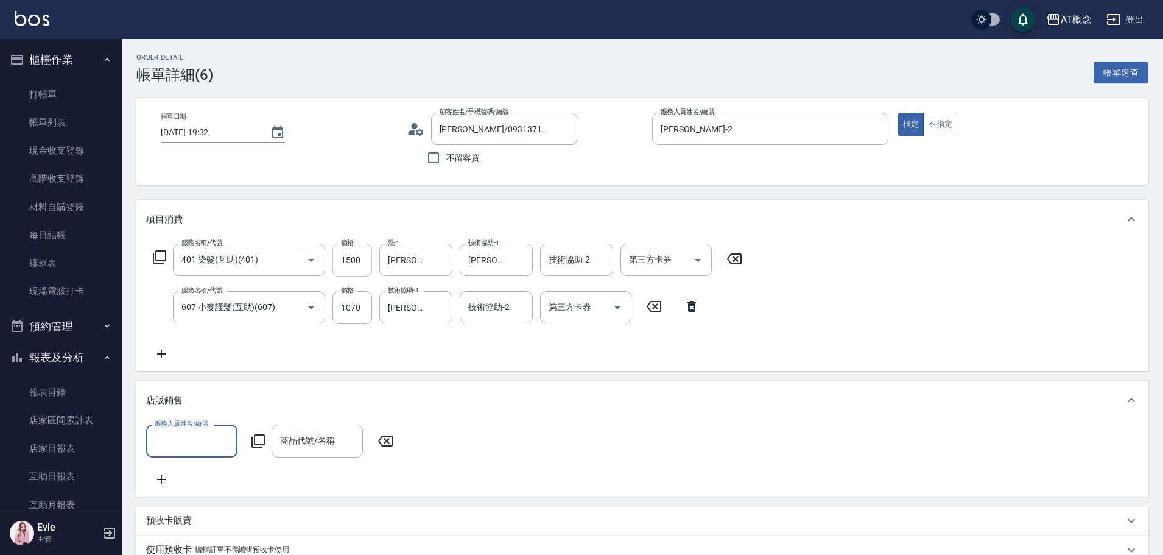
drag, startPoint x: 487, startPoint y: 258, endPoint x: 339, endPoint y: 269, distance: 148.4
click at [344, 269] on div "服務名稱/代號 401 染髮(互助)(401) 服務名稱/代號 價格 1500 價格 洗-1 Dan-18 洗-1 技術協助-1 Dan-18 技術協助-1 …" at bounding box center [448, 260] width 604 height 33
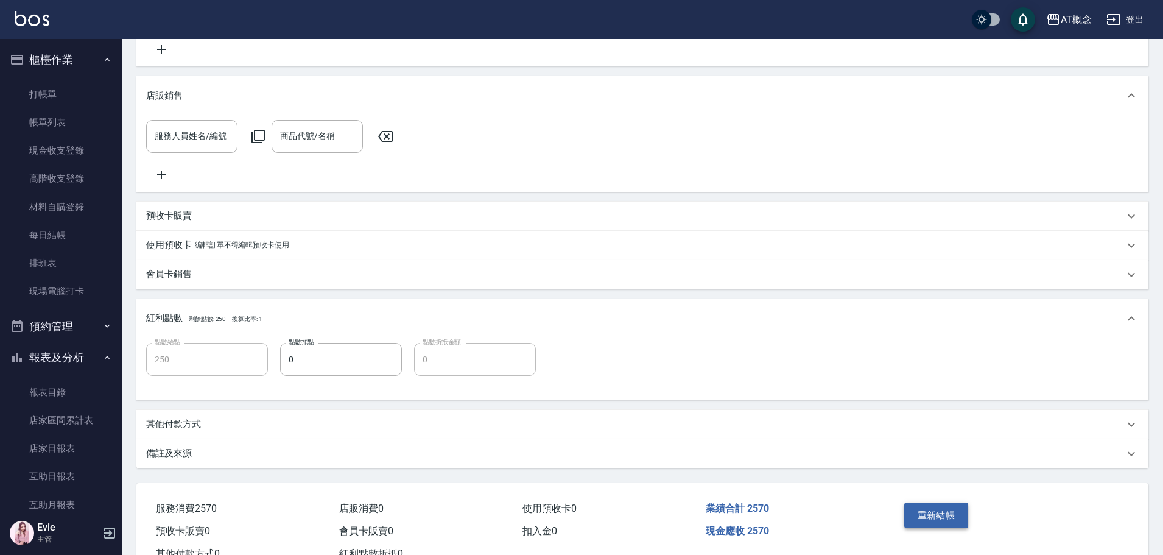
click at [951, 521] on button "重新結帳" at bounding box center [936, 515] width 65 height 26
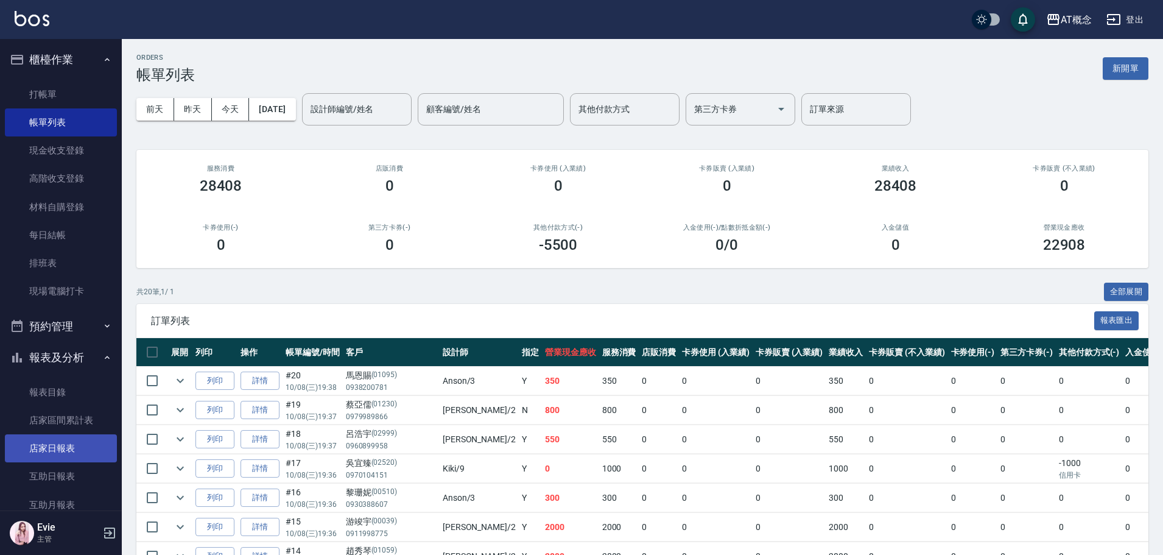
click at [47, 444] on link "店家日報表" at bounding box center [61, 448] width 112 height 28
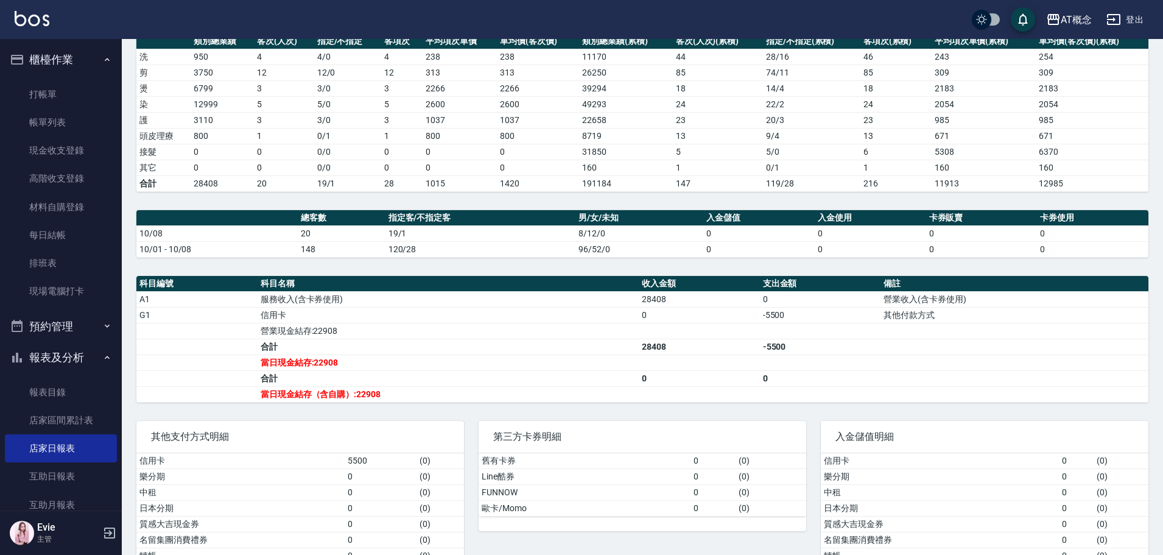
scroll to position [183, 0]
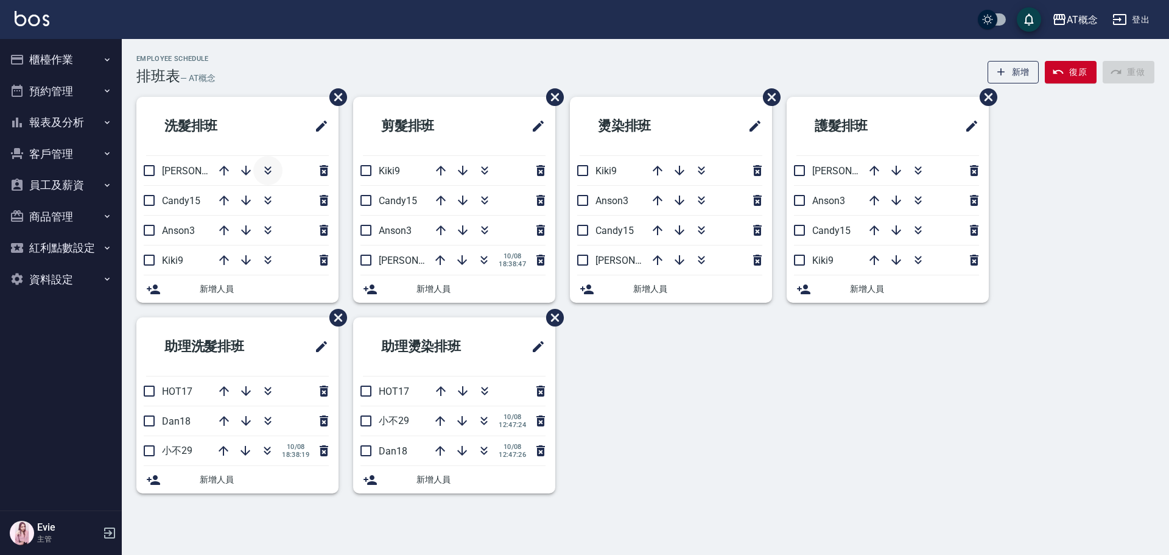
click at [270, 166] on icon "button" at bounding box center [268, 170] width 15 height 15
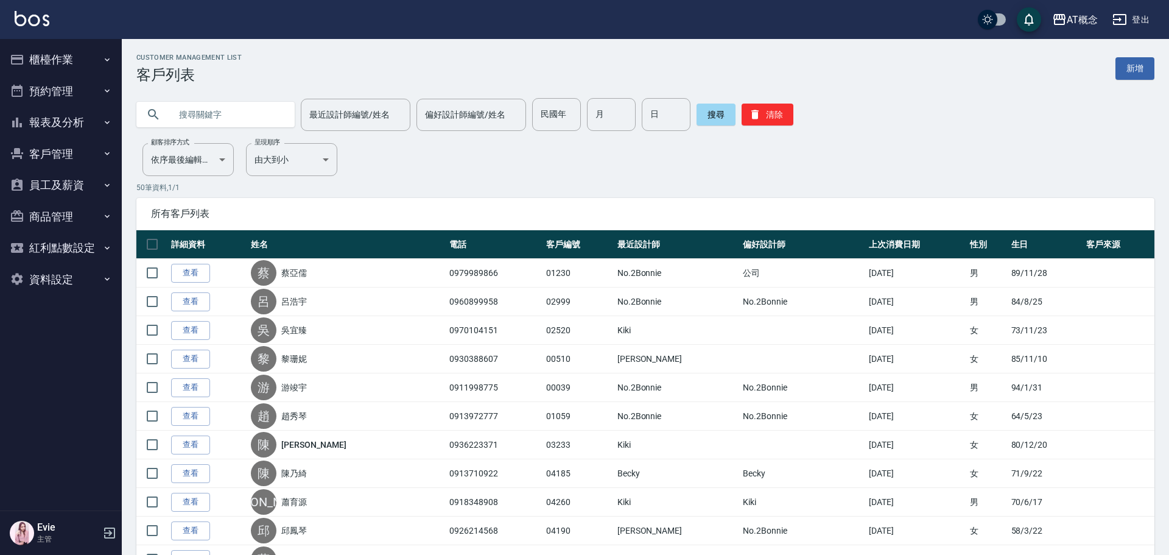
click at [245, 116] on input "text" at bounding box center [228, 114] width 115 height 33
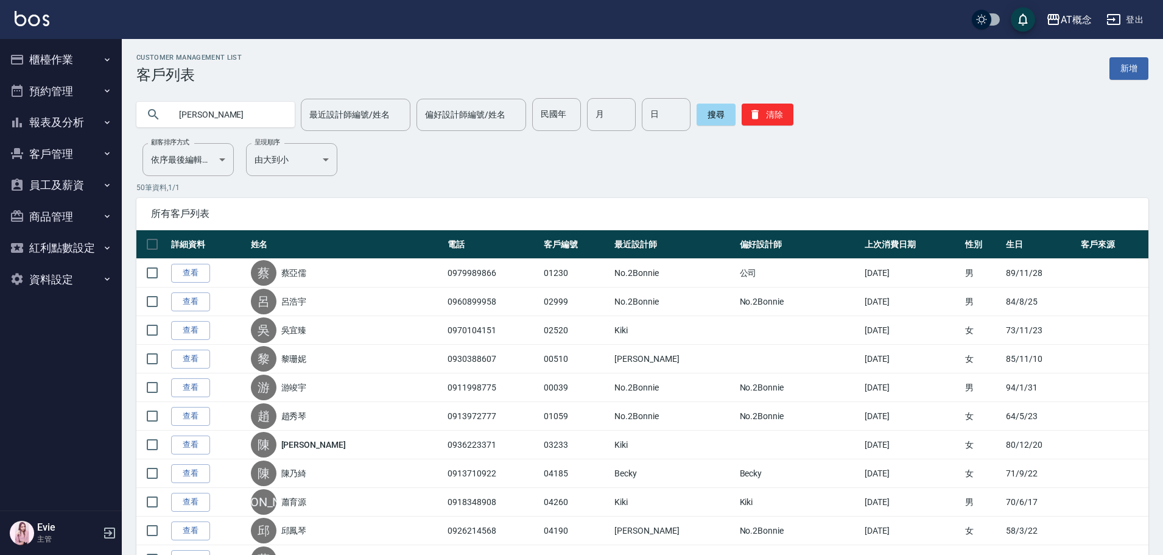
type input "馬恩"
